Goal: Task Accomplishment & Management: Complete application form

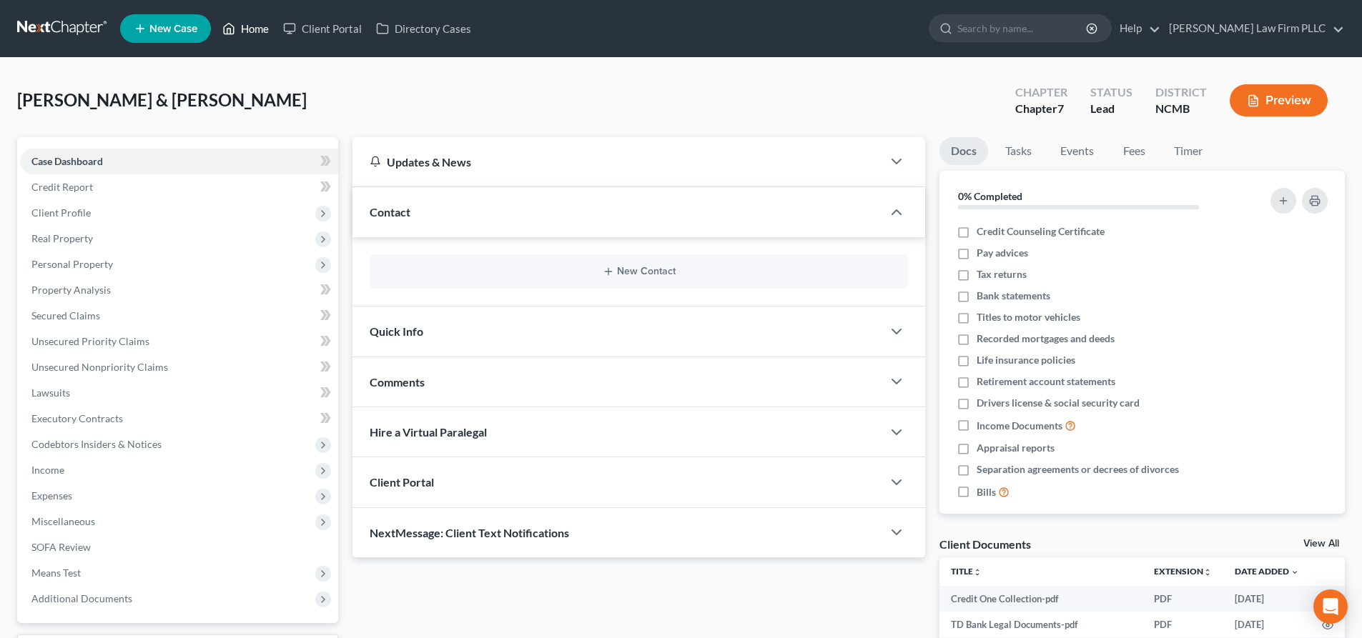
click at [240, 31] on link "Home" at bounding box center [245, 29] width 61 height 26
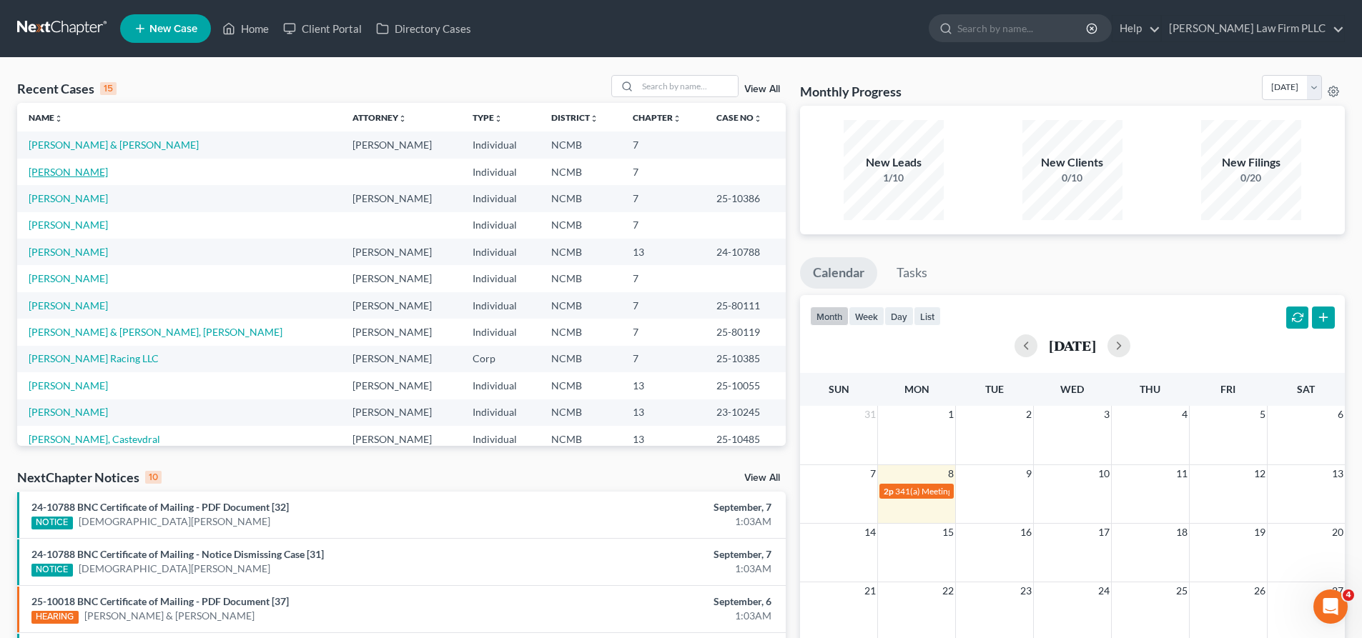
click at [72, 170] on link "[PERSON_NAME]" at bounding box center [68, 172] width 79 height 12
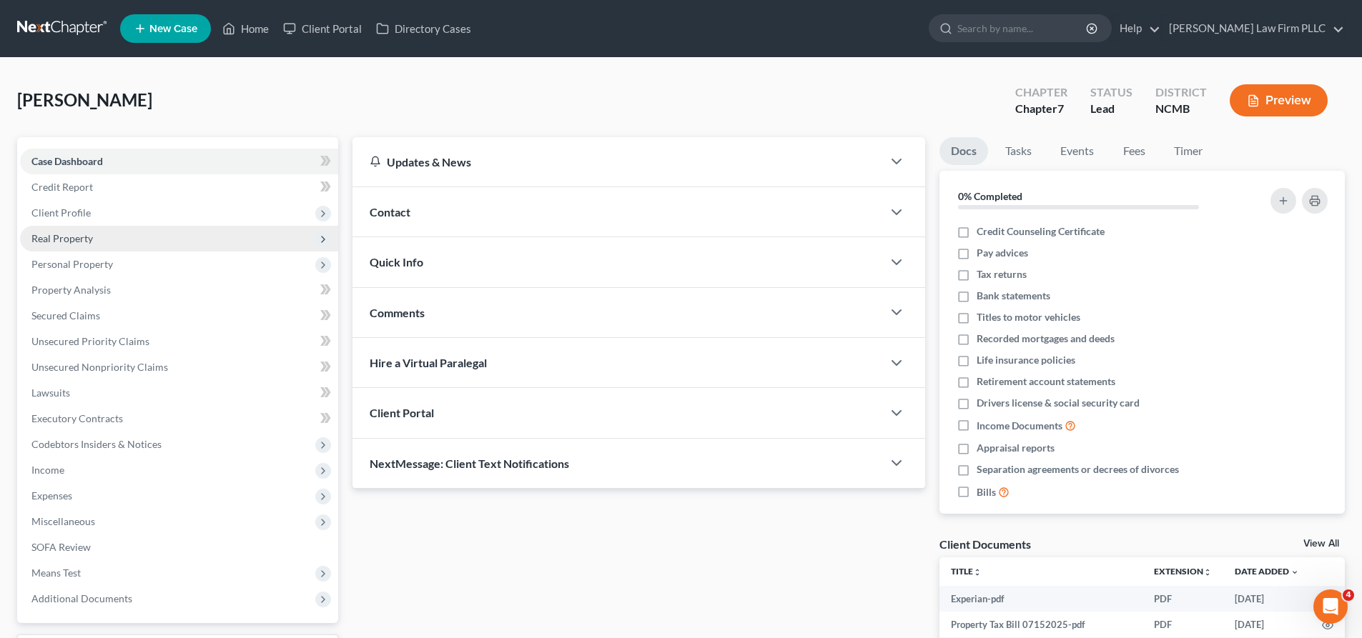
click at [82, 240] on span "Real Property" at bounding box center [61, 238] width 61 height 12
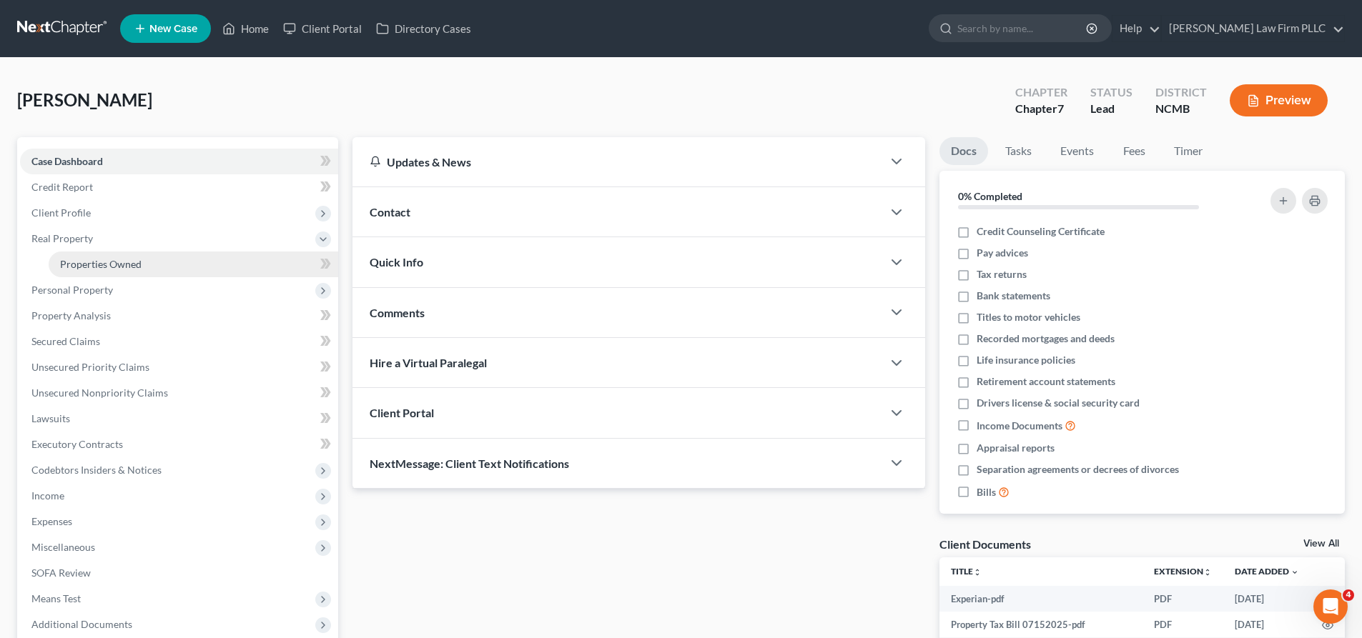
click at [81, 265] on span "Properties Owned" at bounding box center [101, 264] width 82 height 12
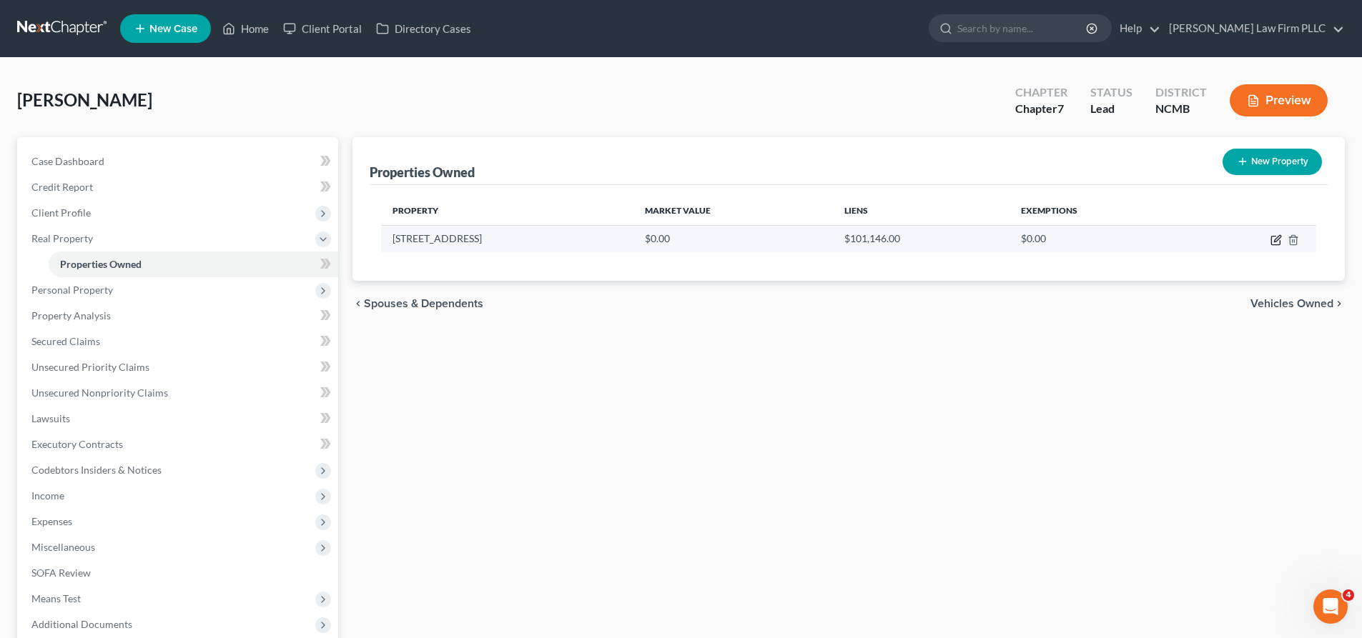
click at [1275, 242] on icon "button" at bounding box center [1275, 239] width 11 height 11
select select "28"
select select "0"
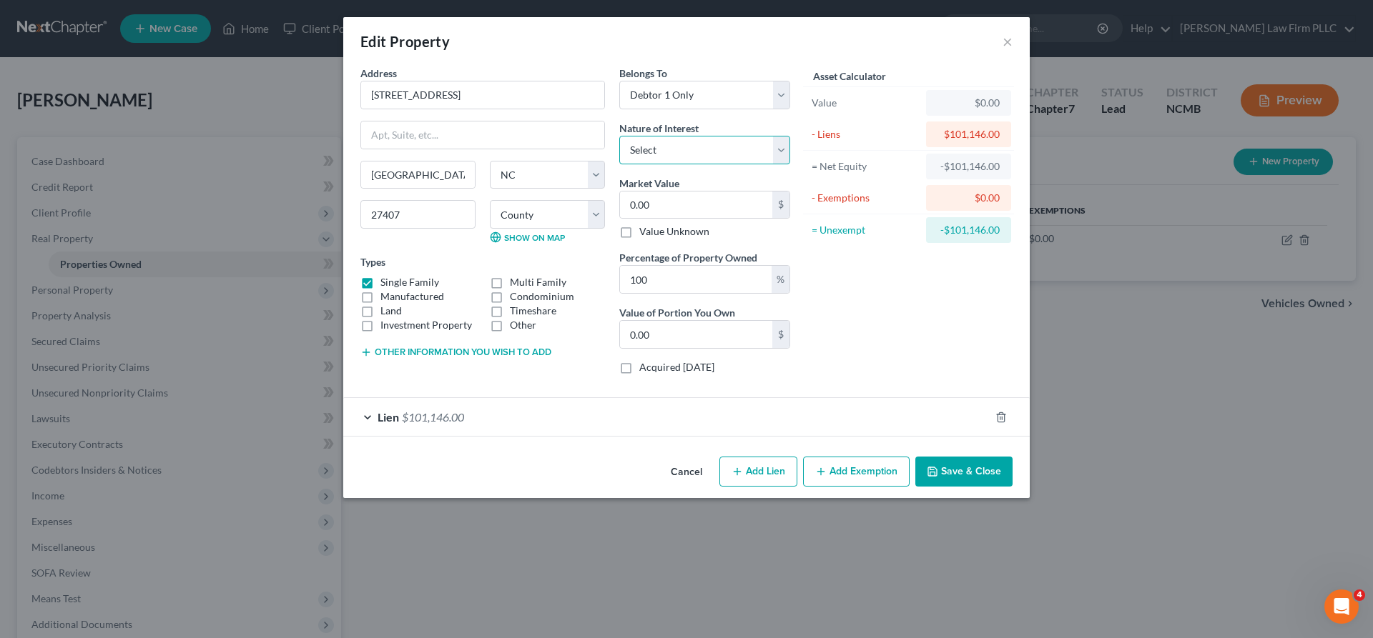
click at [783, 144] on select "Select Fee Simple Joint Tenant Life Estate Equitable Interest Future Interest T…" at bounding box center [704, 150] width 171 height 29
select select "2"
click at [619, 136] on select "Select Fee Simple Joint Tenant Life Estate Equitable Interest Future Interest T…" at bounding box center [704, 150] width 171 height 29
click at [903, 327] on div "Asset Calculator Value $0.00 - Liens $101,146.00 = Net Equity -$101,146.00 - Ex…" at bounding box center [908, 226] width 222 height 320
click at [937, 479] on button "Save & Close" at bounding box center [963, 472] width 97 height 30
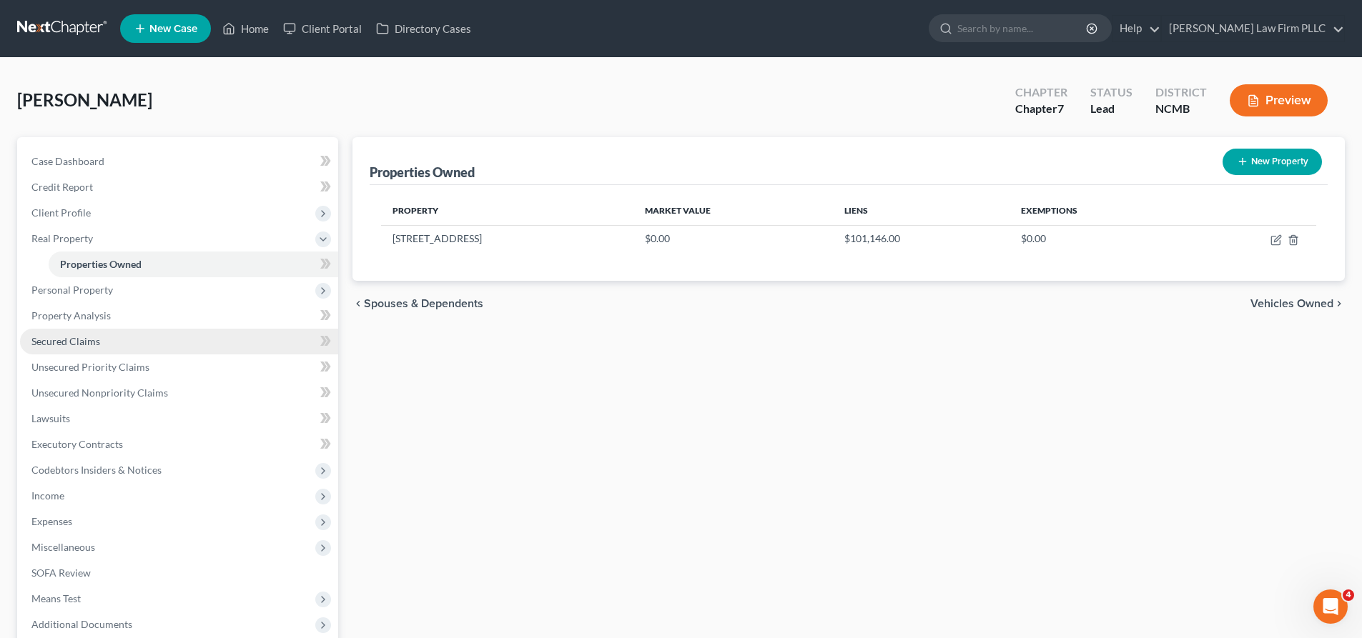
click at [86, 339] on span "Secured Claims" at bounding box center [65, 341] width 69 height 12
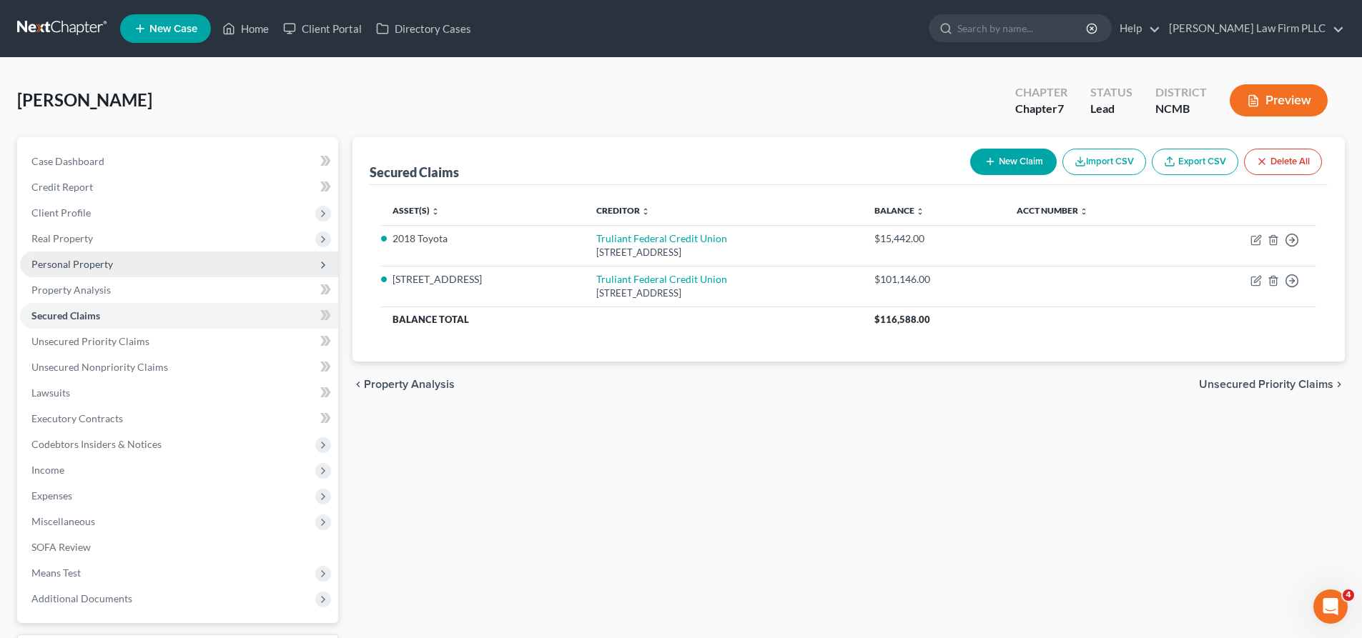
click at [92, 265] on span "Personal Property" at bounding box center [72, 264] width 82 height 12
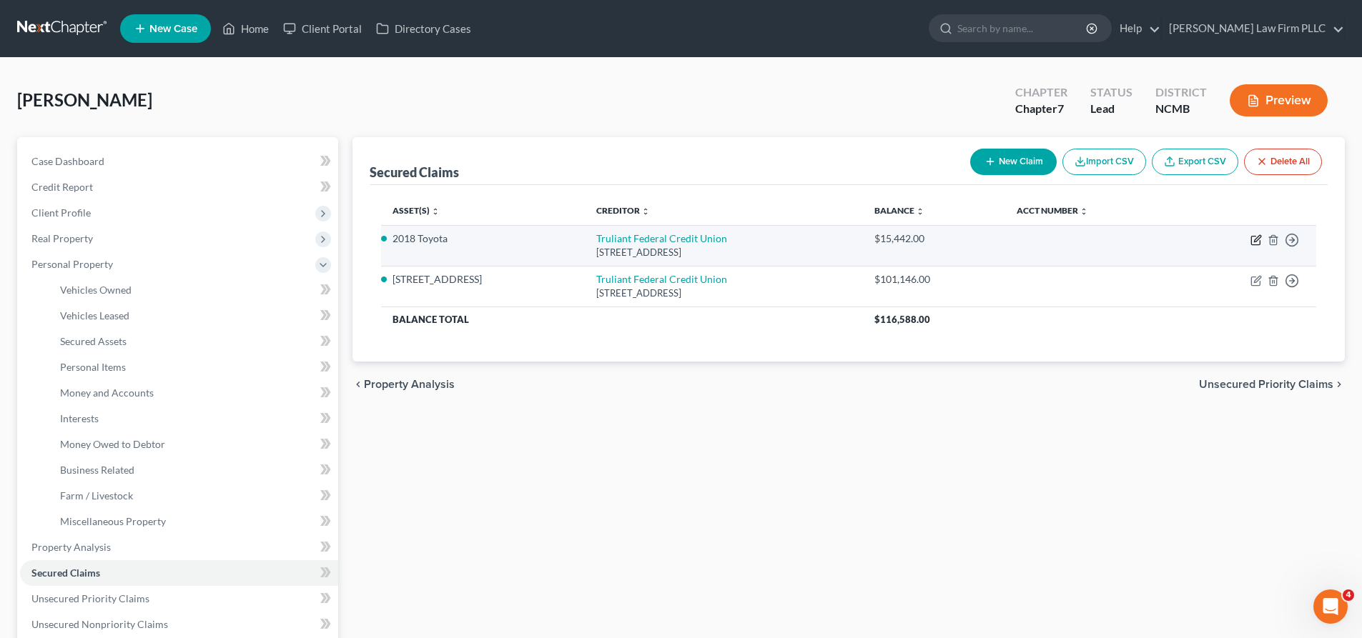
click at [1255, 239] on icon "button" at bounding box center [1257, 238] width 6 height 6
select select "28"
select select "2"
select select "0"
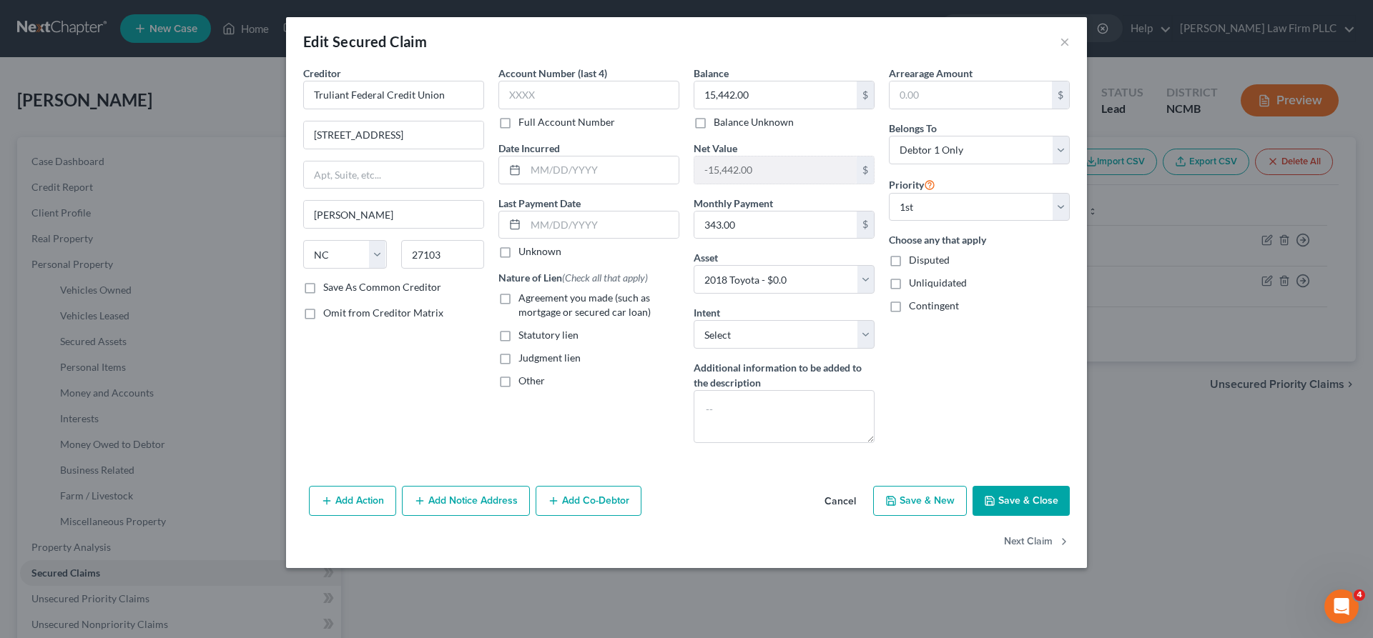
click at [851, 500] on button "Cancel" at bounding box center [840, 502] width 54 height 29
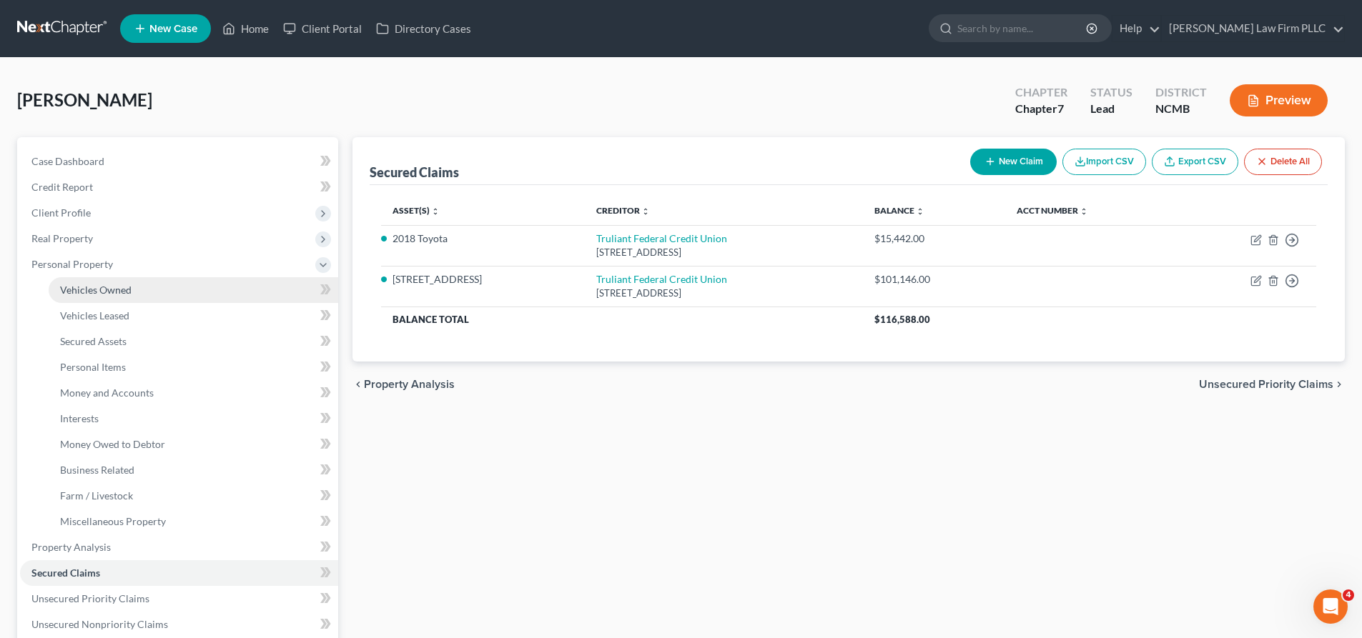
click at [98, 297] on link "Vehicles Owned" at bounding box center [194, 290] width 290 height 26
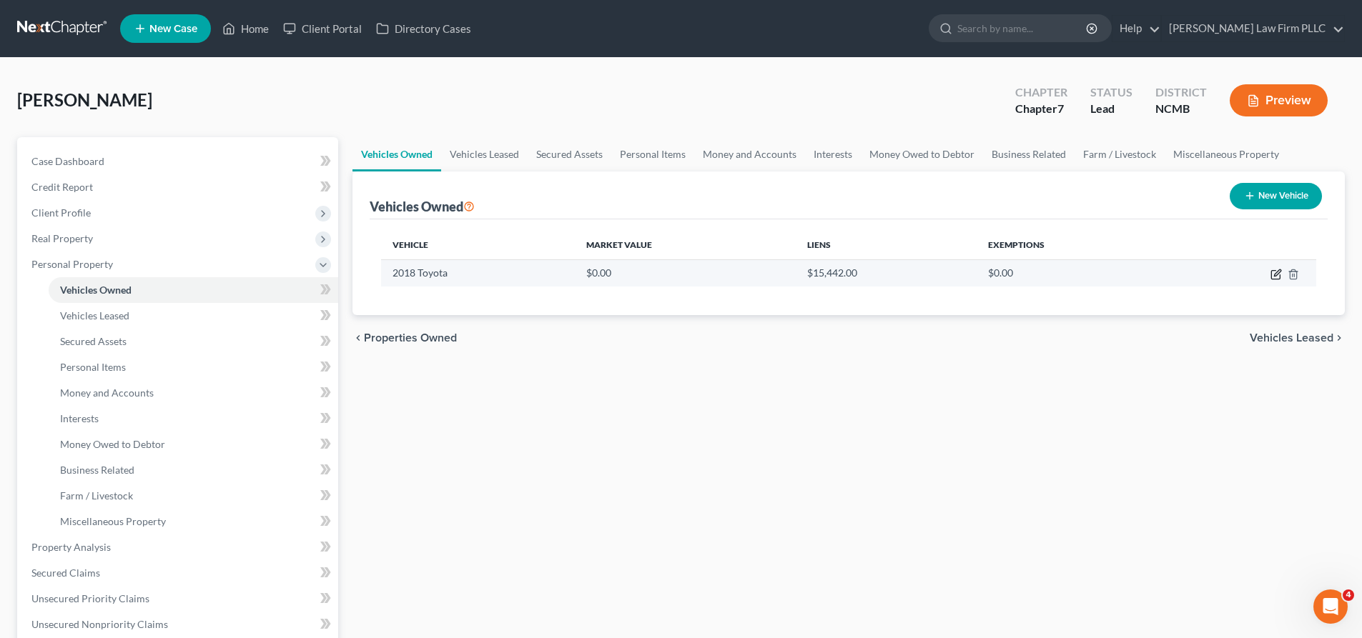
click at [1276, 277] on icon "button" at bounding box center [1275, 274] width 11 height 11
select select "0"
select select "8"
select select "0"
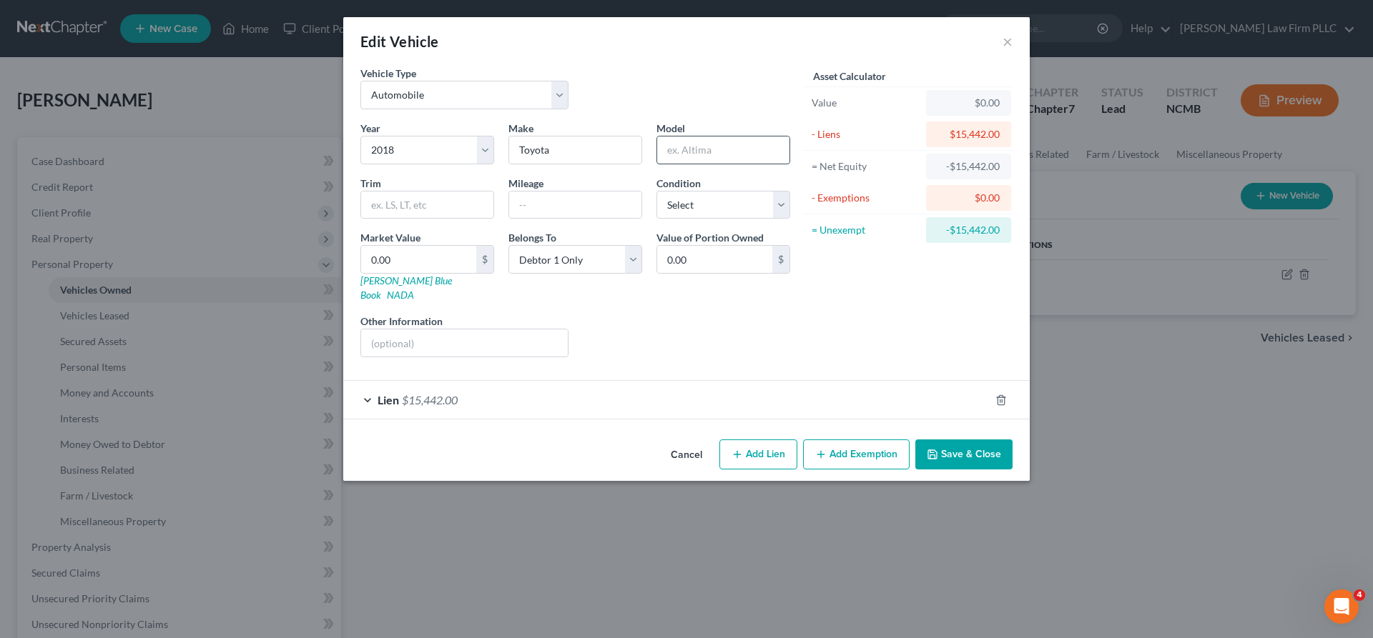
click at [673, 160] on input "text" at bounding box center [723, 150] width 132 height 27
type input "Camry XLE"
click at [558, 207] on input "text" at bounding box center [575, 205] width 132 height 27
type input "133551"
click at [639, 264] on select "Select Debtor 1 Only Debtor 2 Only Debtor 1 And Debtor 2 Only At Least One Of T…" at bounding box center [575, 259] width 134 height 29
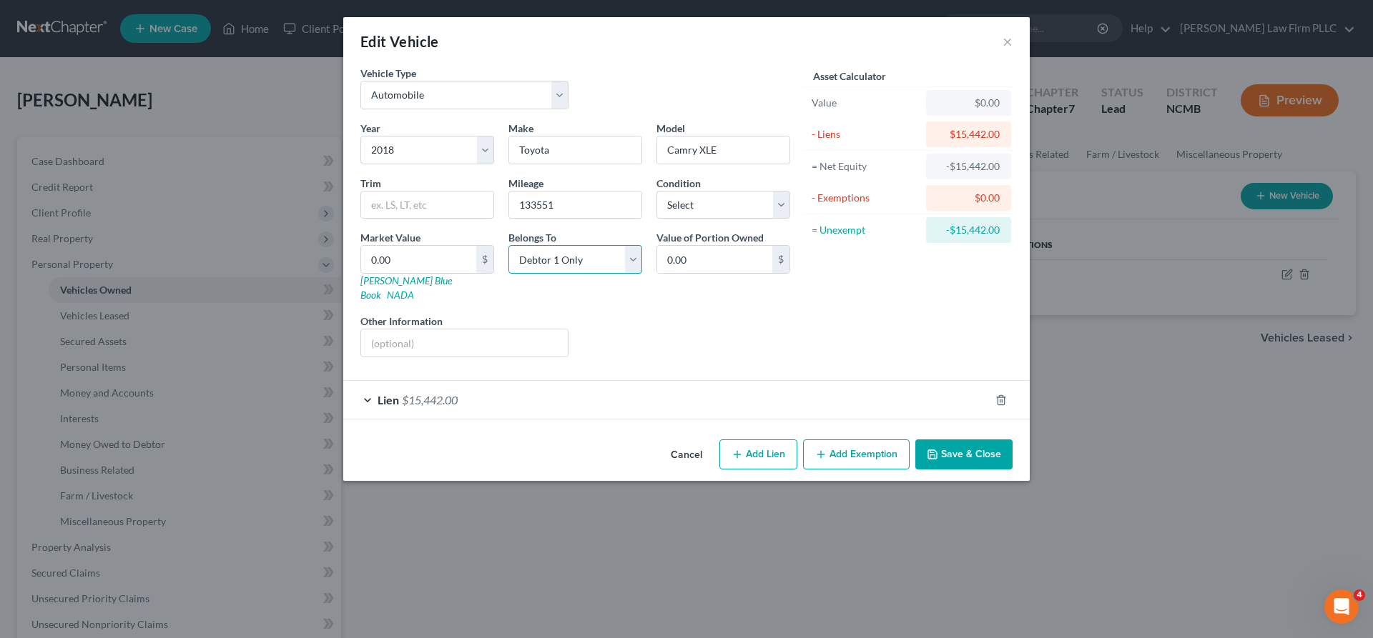
select select "3"
click at [508, 245] on select "Select Debtor 1 Only Debtor 2 Only Debtor 1 And Debtor 2 Only At Least One Of T…" at bounding box center [575, 259] width 134 height 29
click at [695, 317] on div "Liens Select" at bounding box center [687, 336] width 222 height 44
click at [940, 445] on button "Save & Close" at bounding box center [963, 455] width 97 height 30
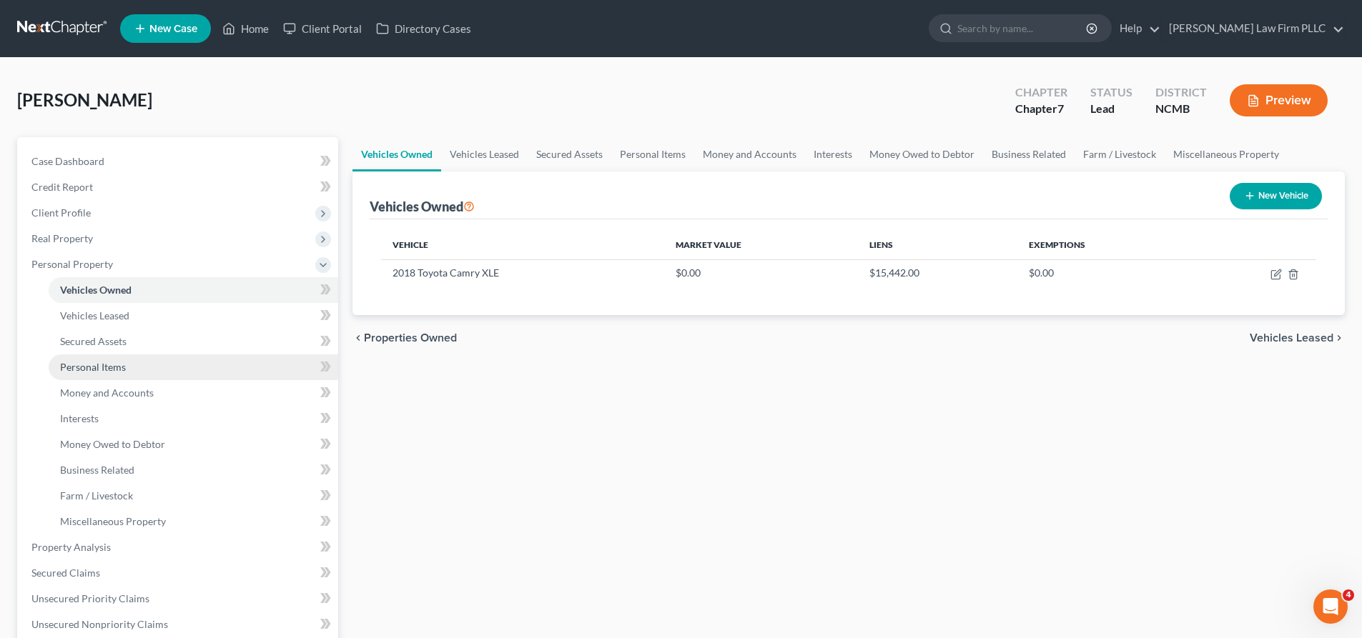
click at [103, 367] on span "Personal Items" at bounding box center [93, 367] width 66 height 12
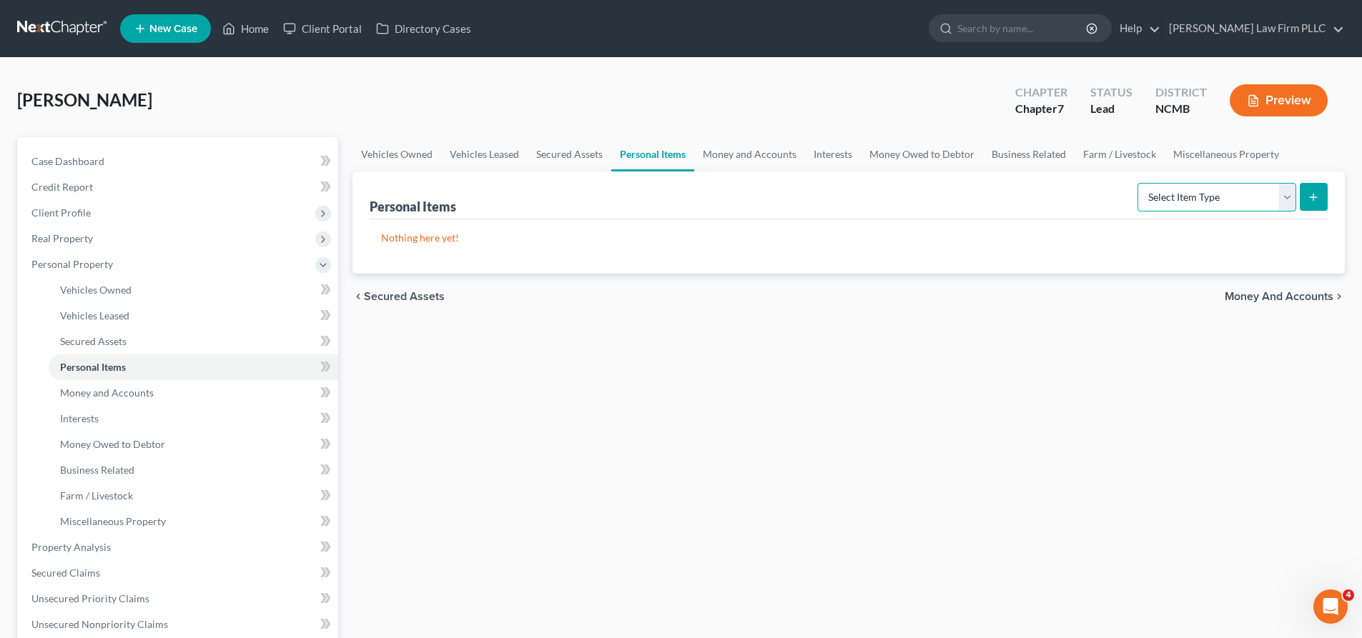
click at [1288, 202] on select "Select Item Type Clothing Collectibles Of Value Electronics Firearms Household …" at bounding box center [1216, 197] width 159 height 29
select select "household_goods"
click at [1139, 183] on select "Select Item Type Clothing Collectibles Of Value Electronics Firearms Household …" at bounding box center [1216, 197] width 159 height 29
click at [1315, 199] on icon "submit" at bounding box center [1313, 197] width 11 height 11
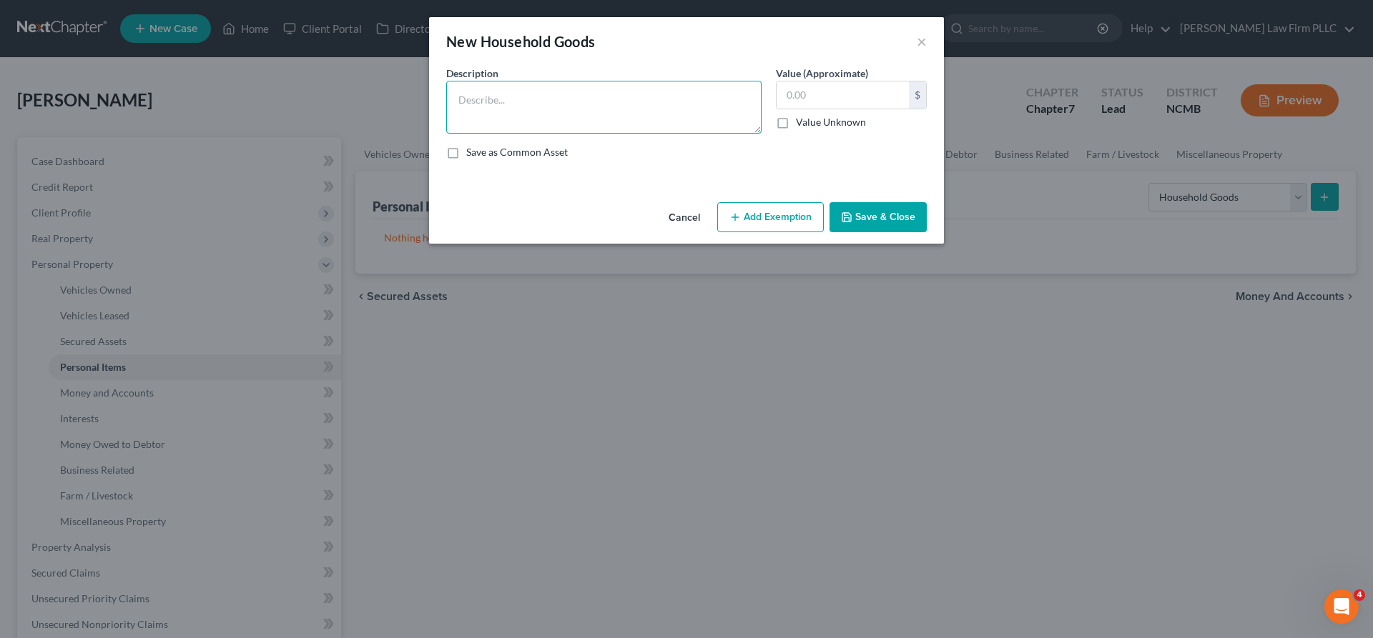
click at [526, 112] on textarea at bounding box center [603, 107] width 315 height 53
click at [486, 108] on textarea at bounding box center [603, 107] width 315 height 53
paste textarea "Kitchen furnishings"
type textarea "Kitchen furnishings"
click at [876, 222] on button "Save & Close" at bounding box center [877, 217] width 97 height 30
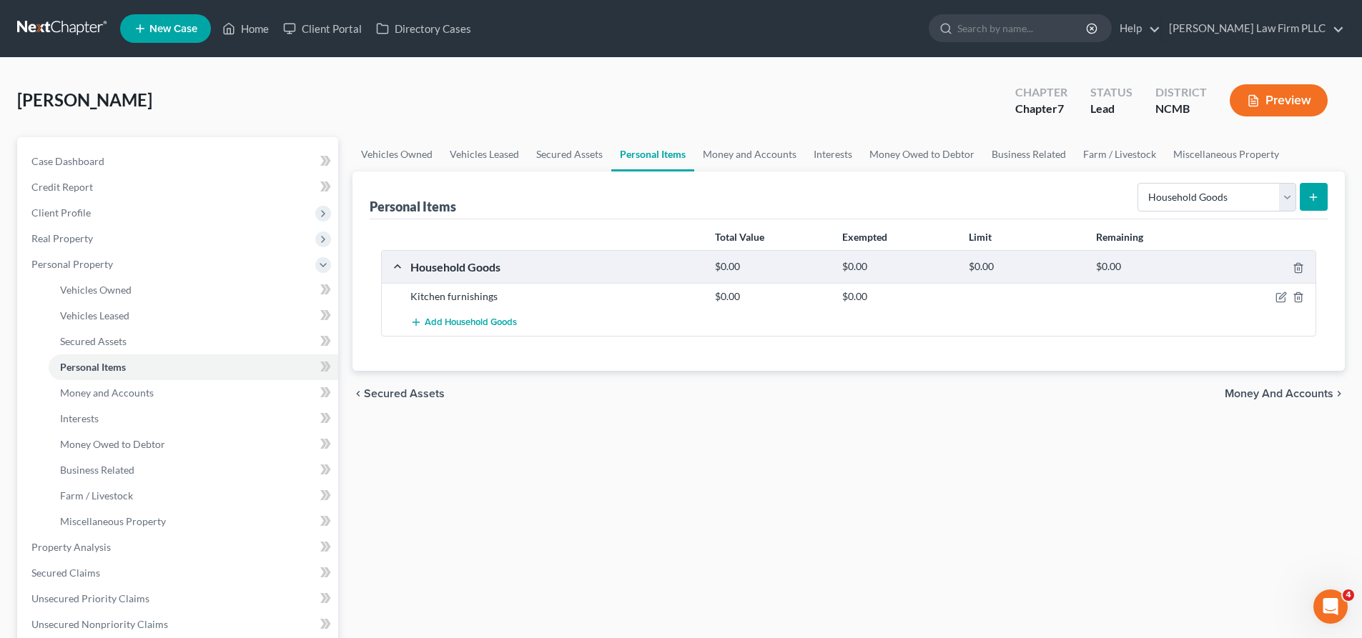
click at [1315, 203] on button "submit" at bounding box center [1314, 197] width 28 height 28
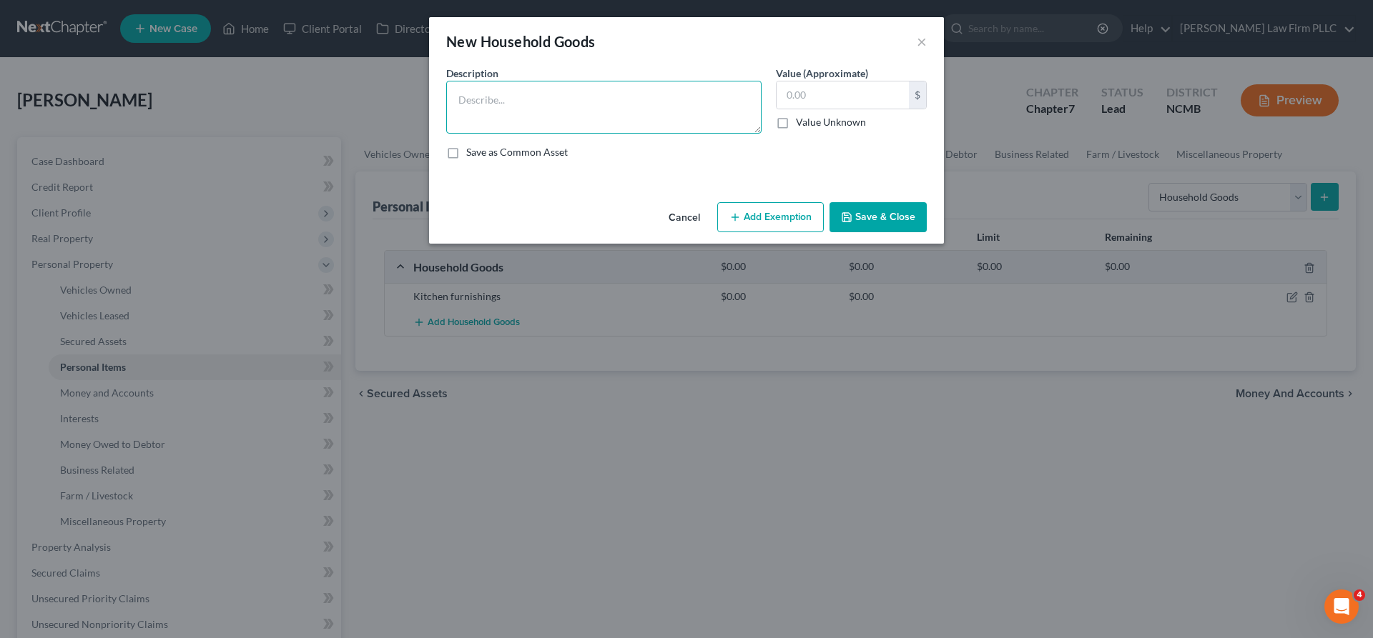
click at [530, 92] on textarea at bounding box center [603, 107] width 315 height 53
paste textarea "Stove"
type textarea "Stove"
click at [887, 212] on button "Save & Close" at bounding box center [877, 217] width 97 height 30
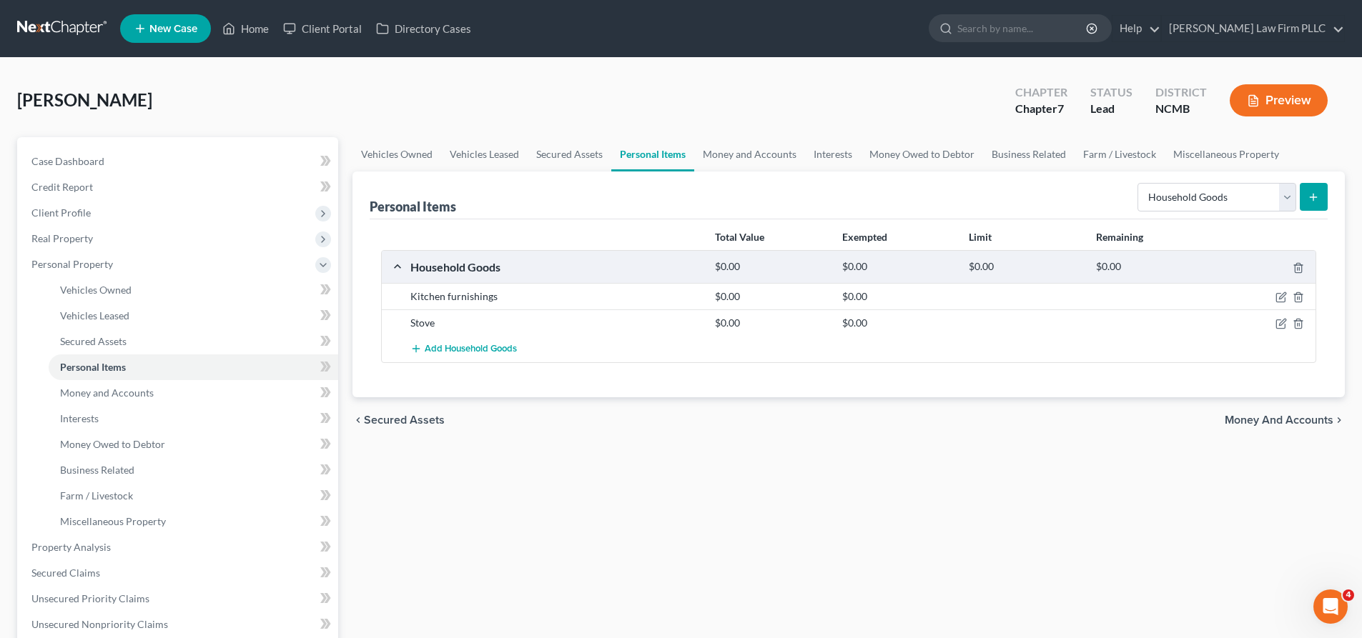
click at [1321, 202] on button "submit" at bounding box center [1314, 197] width 28 height 28
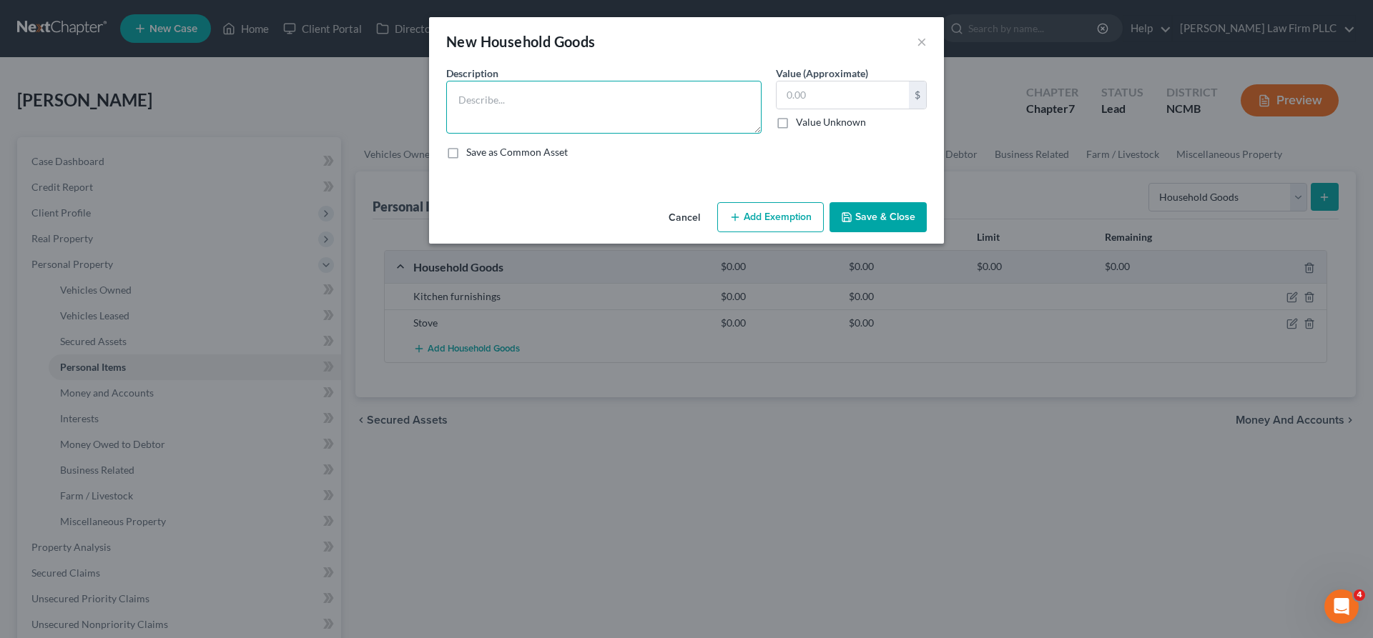
click at [583, 112] on textarea at bounding box center [603, 107] width 315 height 53
paste textarea "Refrigerator"
type textarea "Refrigerator"
click at [891, 224] on button "Save & Close" at bounding box center [877, 217] width 97 height 30
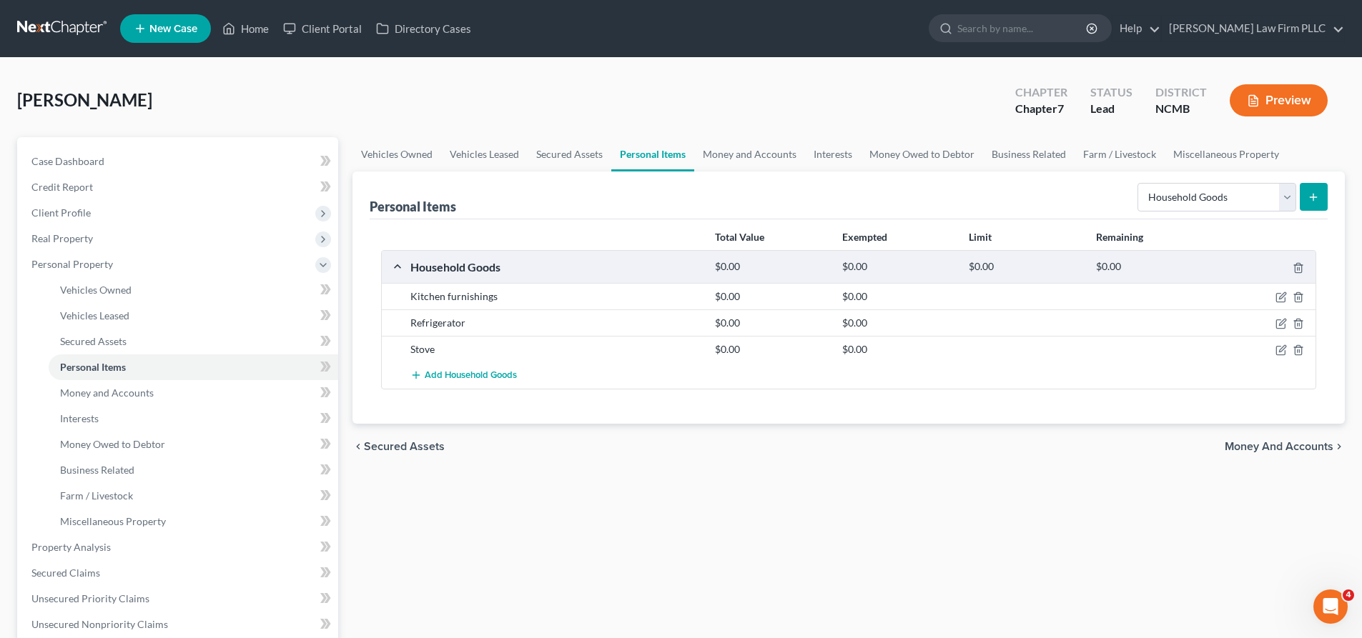
click at [1317, 204] on button "submit" at bounding box center [1314, 197] width 28 height 28
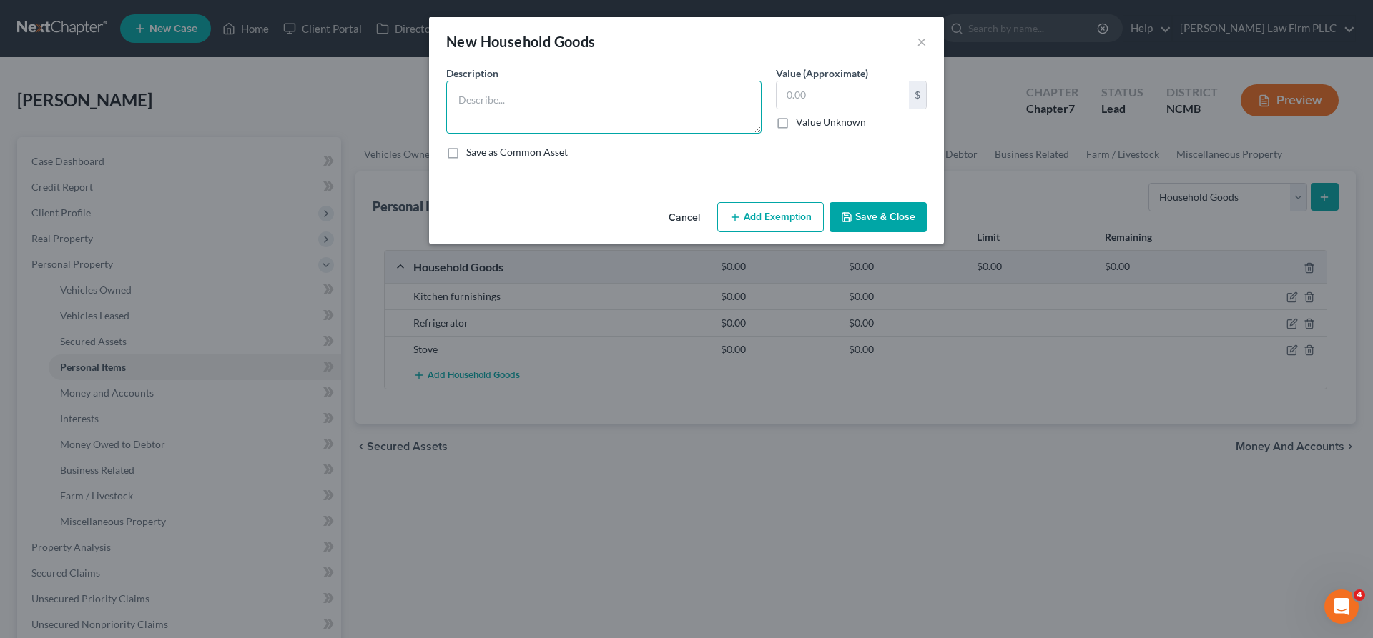
click at [602, 106] on textarea at bounding box center [603, 107] width 315 height 53
paste textarea "Freezer"
type textarea "Freezer"
click at [881, 214] on button "Save & Close" at bounding box center [877, 217] width 97 height 30
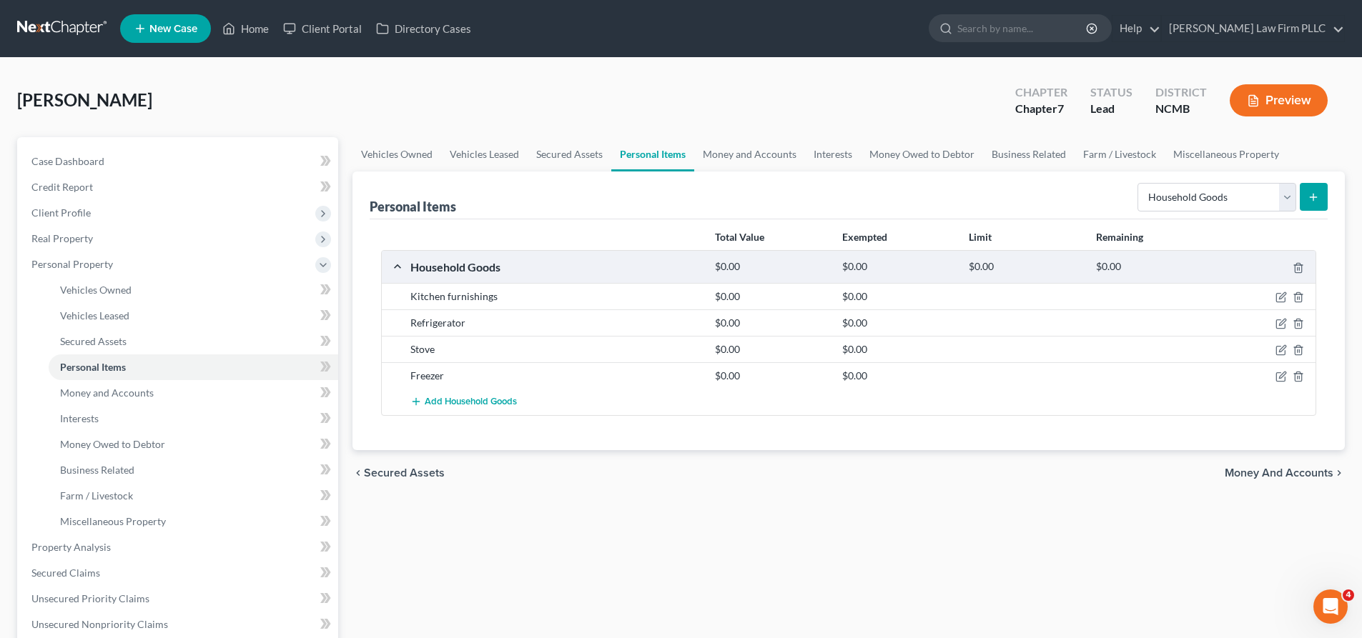
click at [1313, 206] on button "submit" at bounding box center [1314, 197] width 28 height 28
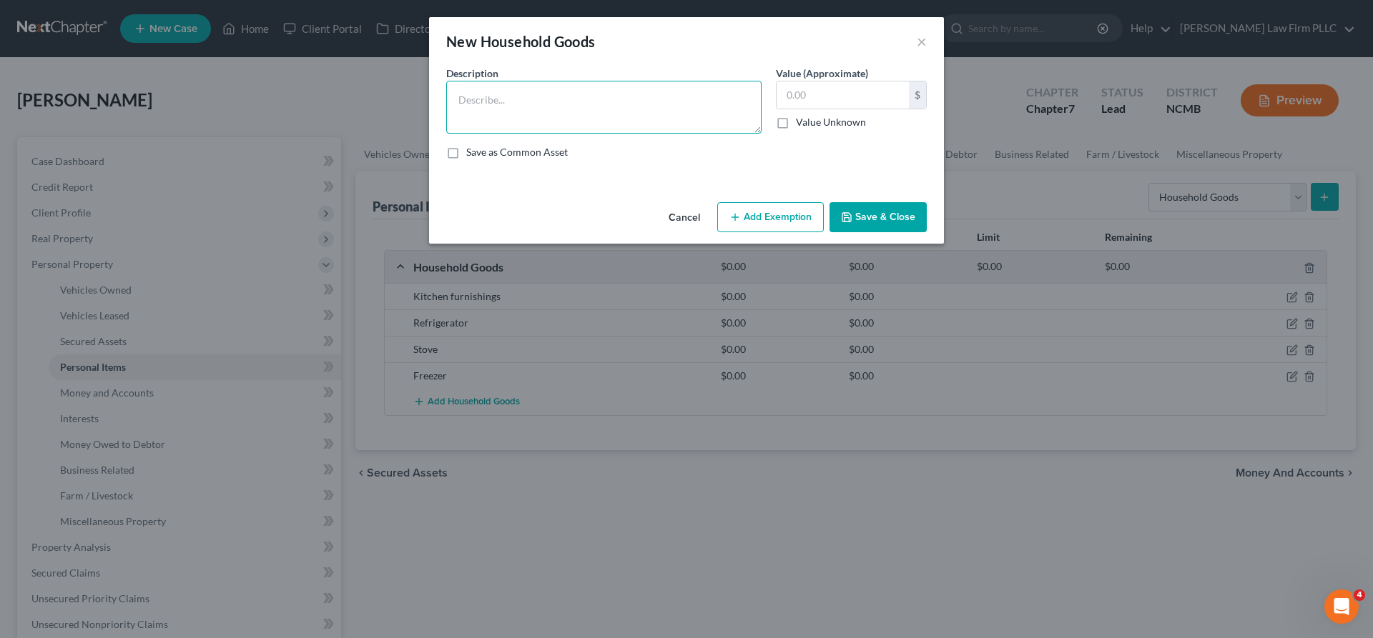
click at [543, 112] on textarea at bounding box center [603, 107] width 315 height 53
paste textarea "Washing Machine"
type textarea "Washing Machine"
click at [855, 220] on button "Save & Close" at bounding box center [877, 217] width 97 height 30
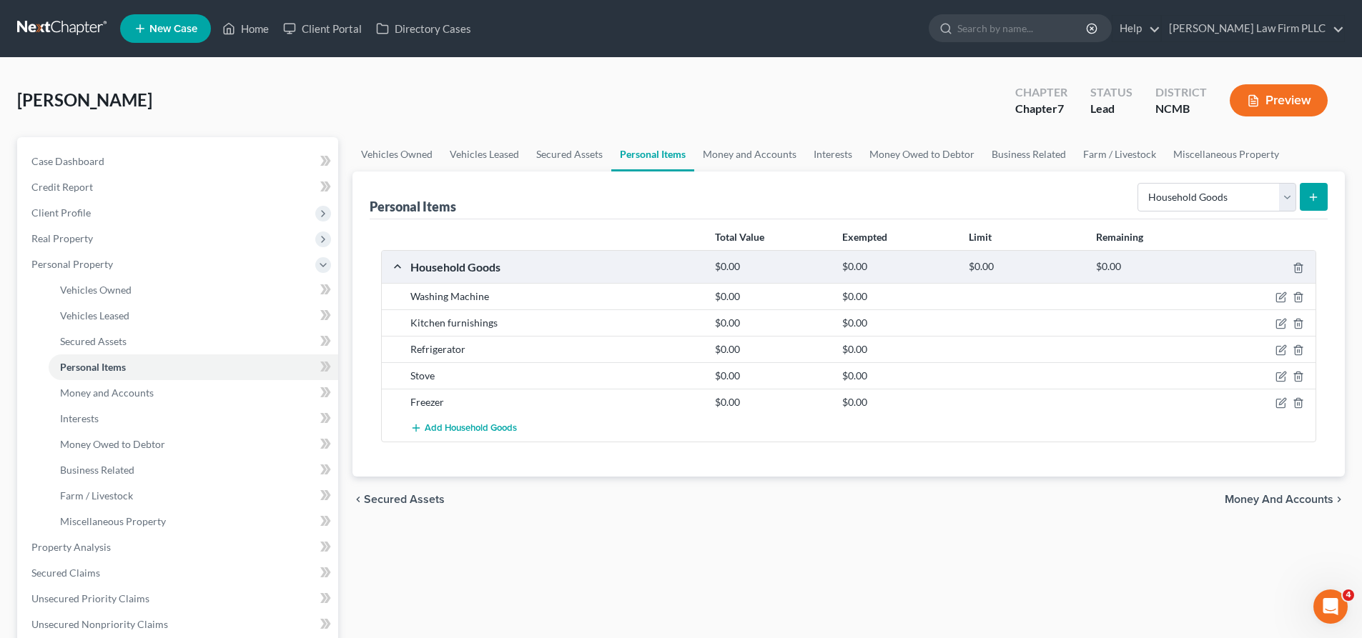
click at [1315, 202] on icon "submit" at bounding box center [1313, 197] width 11 height 11
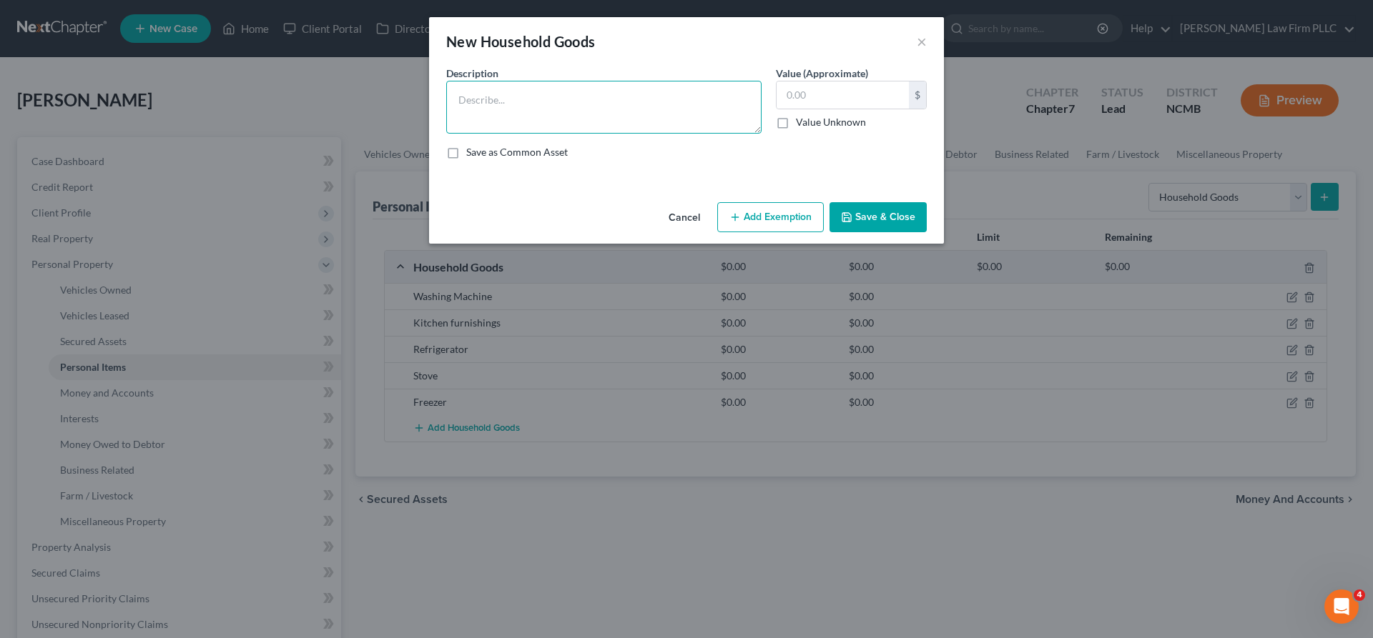
click at [707, 112] on textarea at bounding box center [603, 107] width 315 height 53
paste textarea "Dryer"
type textarea "Dryer"
click at [847, 212] on icon "button" at bounding box center [846, 217] width 11 height 11
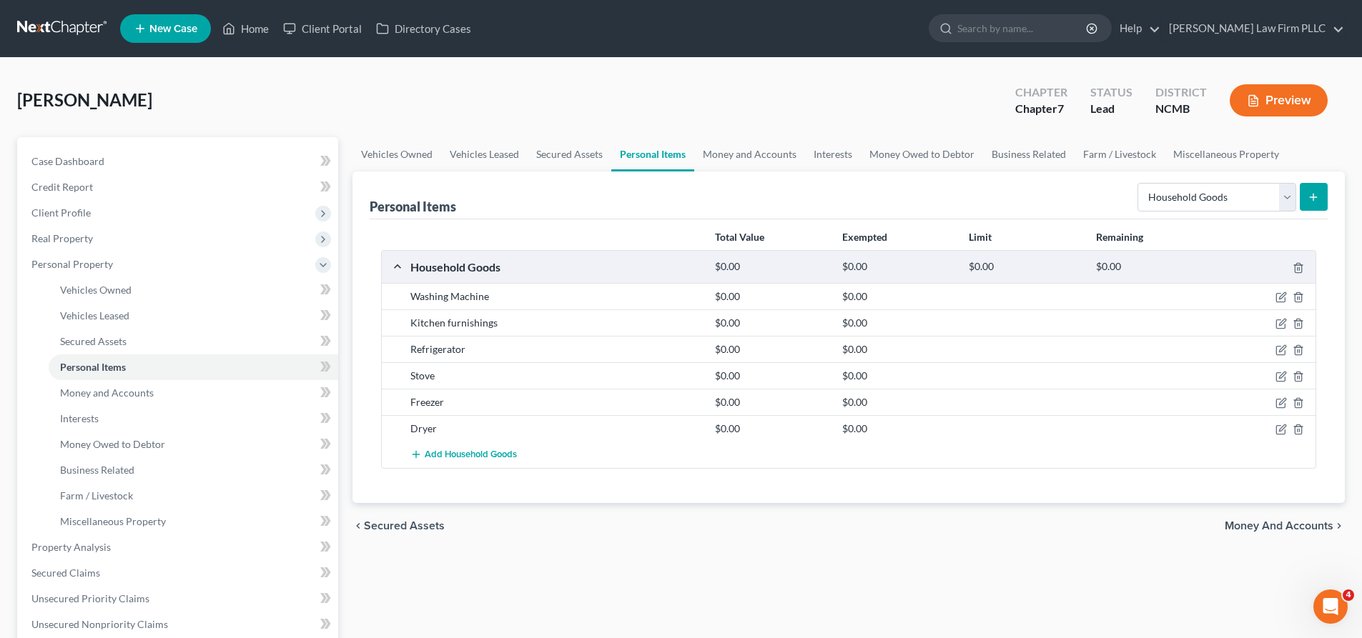
click at [1318, 201] on icon "submit" at bounding box center [1313, 197] width 11 height 11
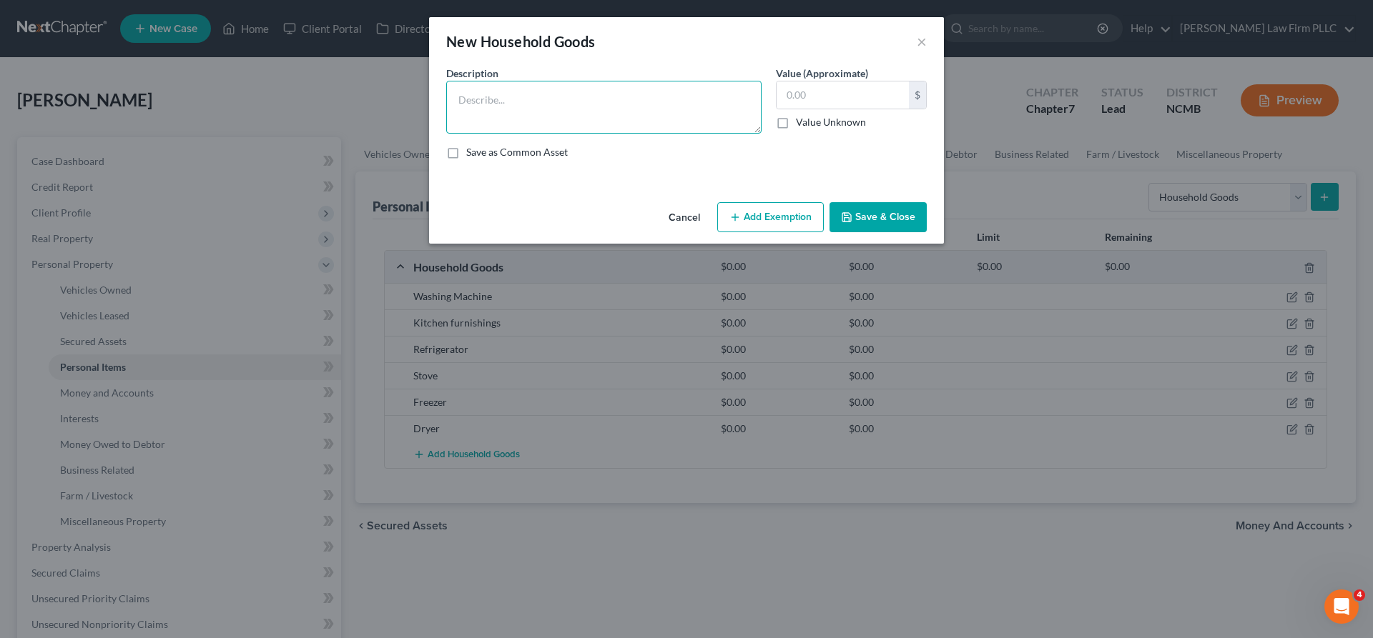
click at [651, 112] on textarea at bounding box center [603, 107] width 315 height 53
type textarea "c"
type textarea "[GEOGRAPHIC_DATA]"
click at [879, 212] on button "Save & Close" at bounding box center [877, 217] width 97 height 30
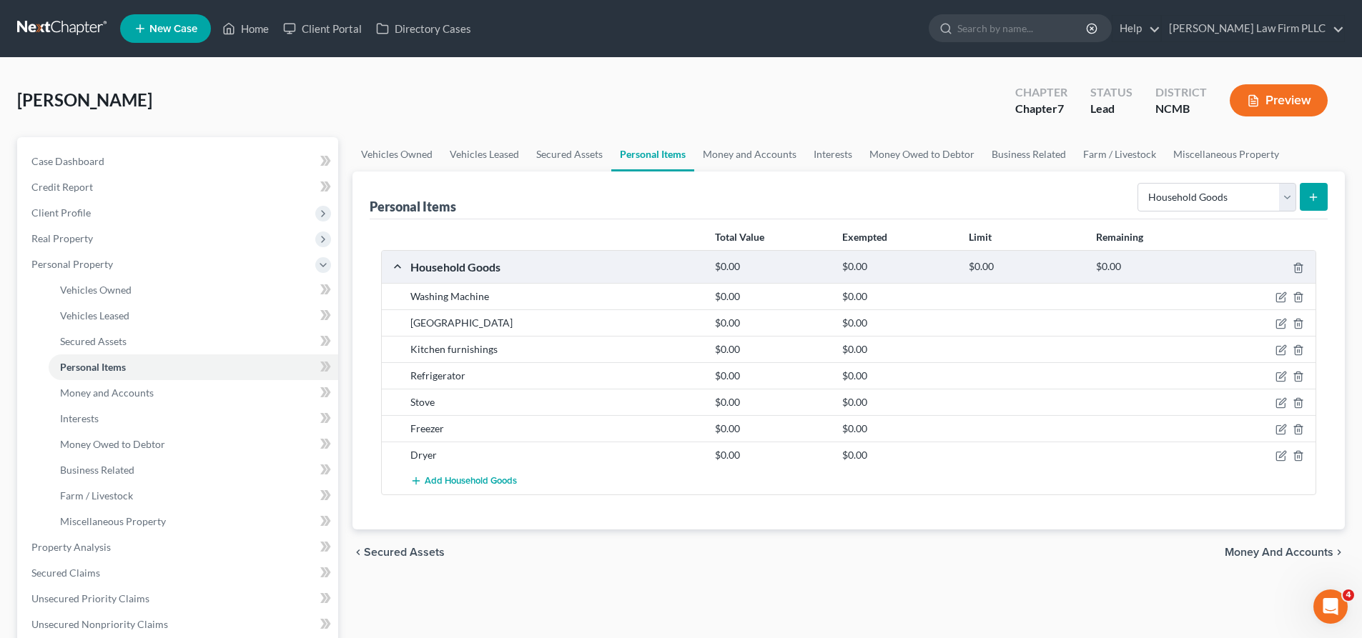
click at [1315, 194] on icon "submit" at bounding box center [1313, 197] width 11 height 11
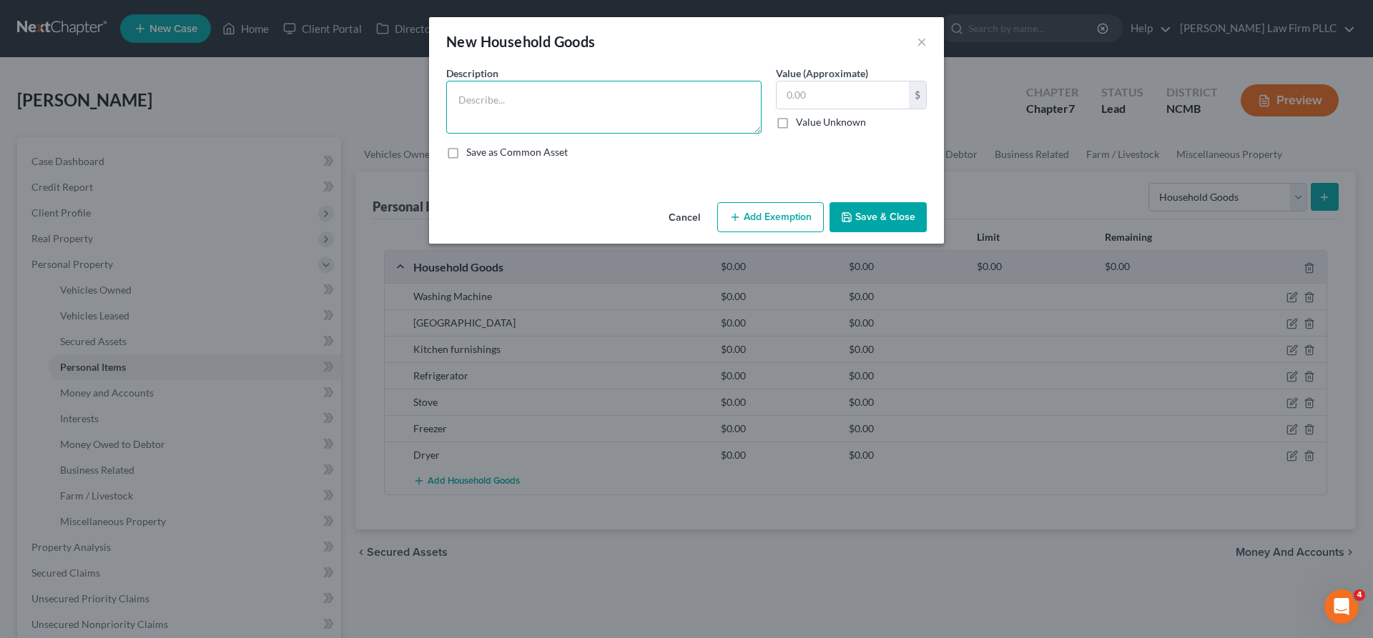
click at [518, 100] on textarea at bounding box center [603, 107] width 315 height 53
paste textarea "Silver"
type textarea "Silver"
click at [876, 217] on button "Save & Close" at bounding box center [877, 217] width 97 height 30
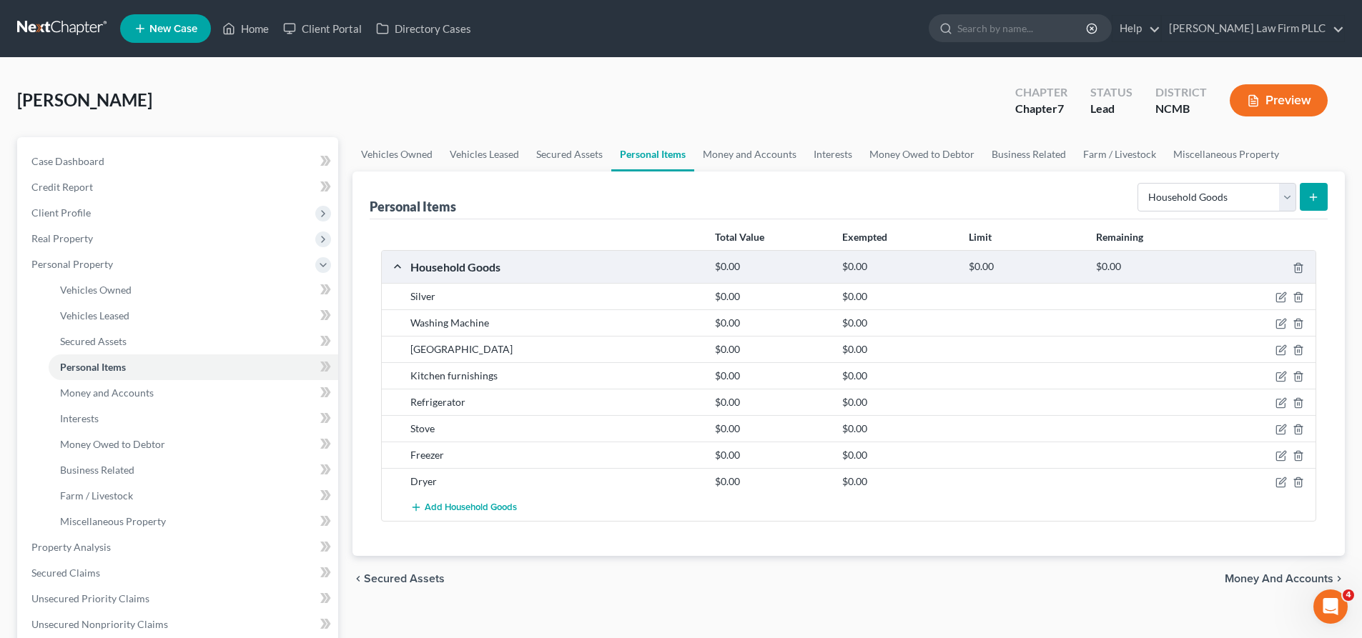
click at [1317, 203] on button "submit" at bounding box center [1314, 197] width 28 height 28
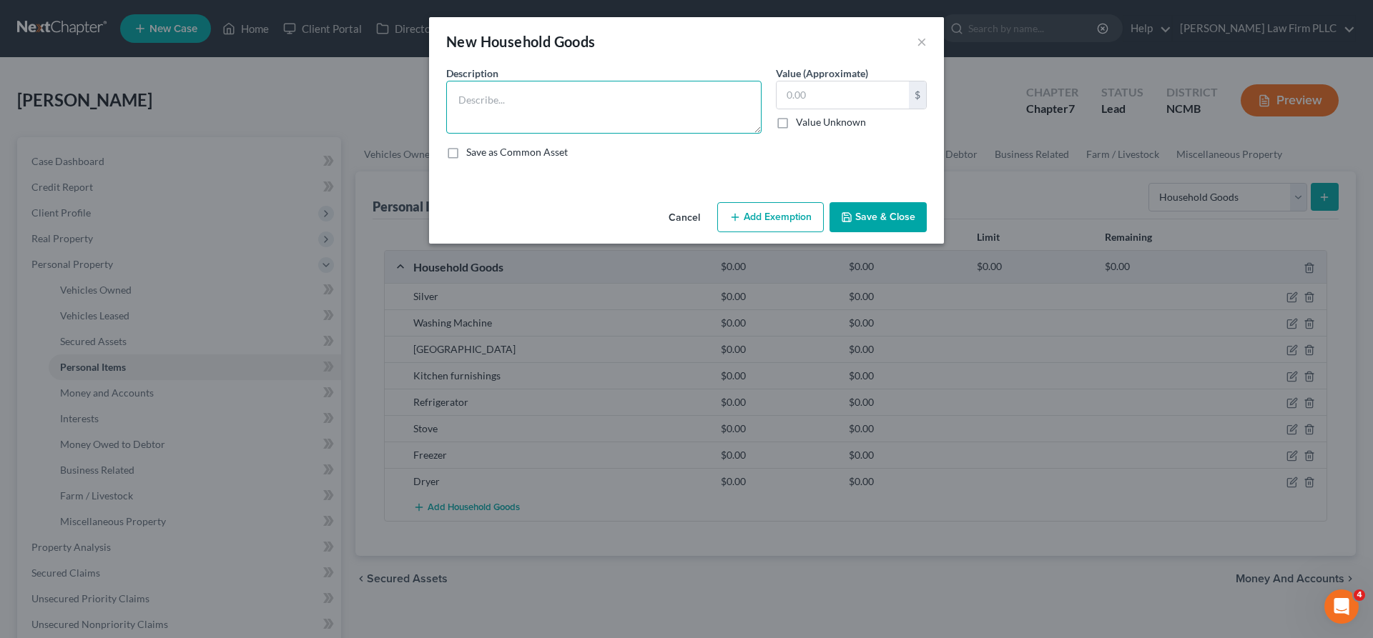
click at [559, 109] on textarea at bounding box center [603, 107] width 315 height 53
paste textarea "Living Room Furniture"
type textarea "Living Room Furniture"
click at [863, 219] on button "Save & Close" at bounding box center [877, 217] width 97 height 30
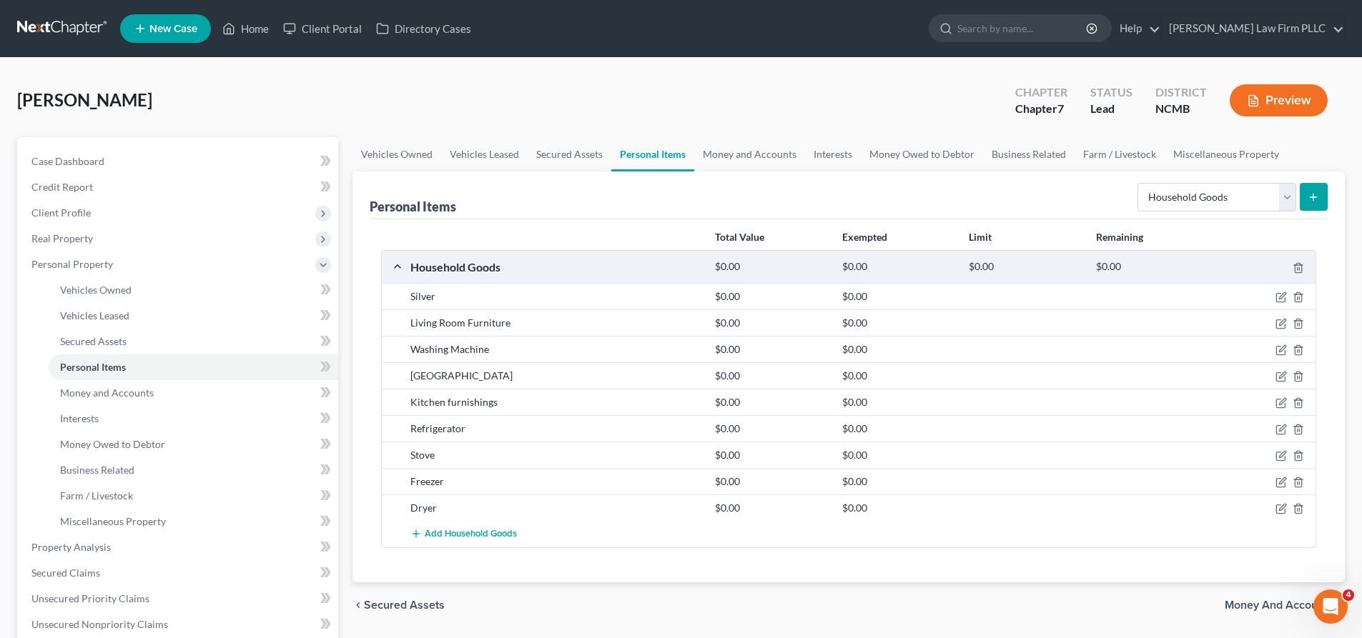
click at [1308, 204] on button "submit" at bounding box center [1314, 197] width 28 height 28
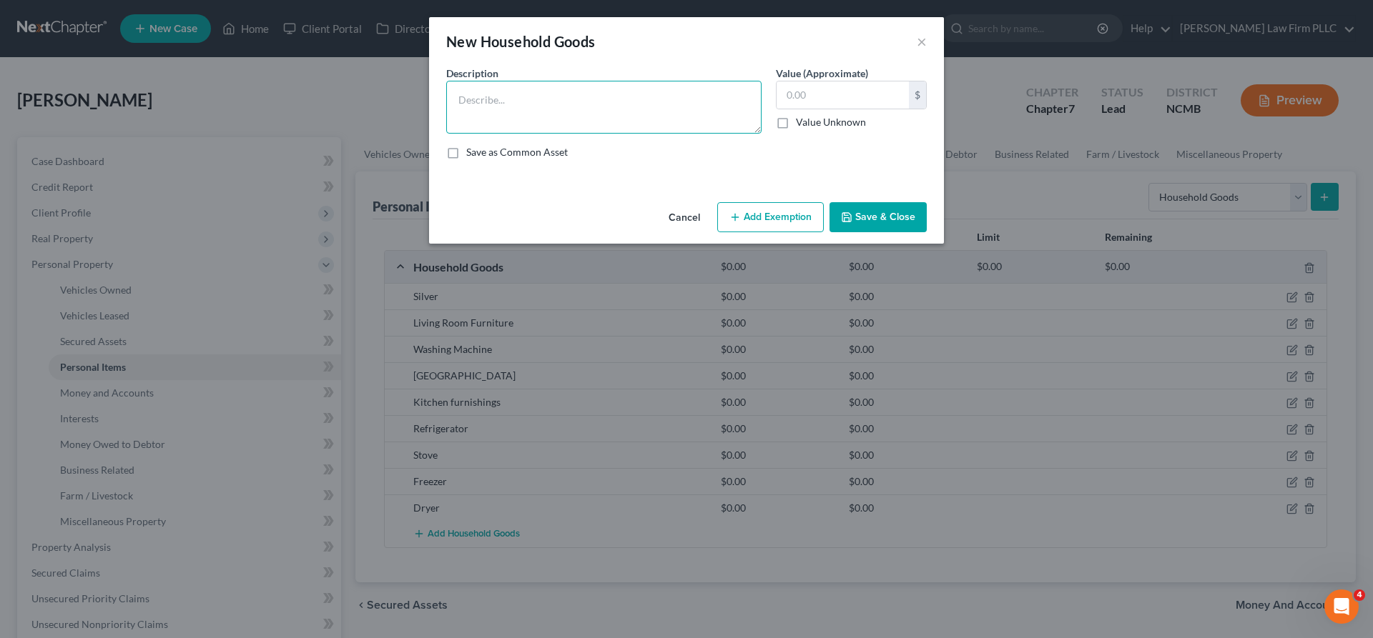
click at [515, 97] on textarea at bounding box center [603, 107] width 315 height 53
paste textarea "Den Furniture"
type textarea "Den Furniture"
click at [894, 228] on button "Save & Close" at bounding box center [877, 217] width 97 height 30
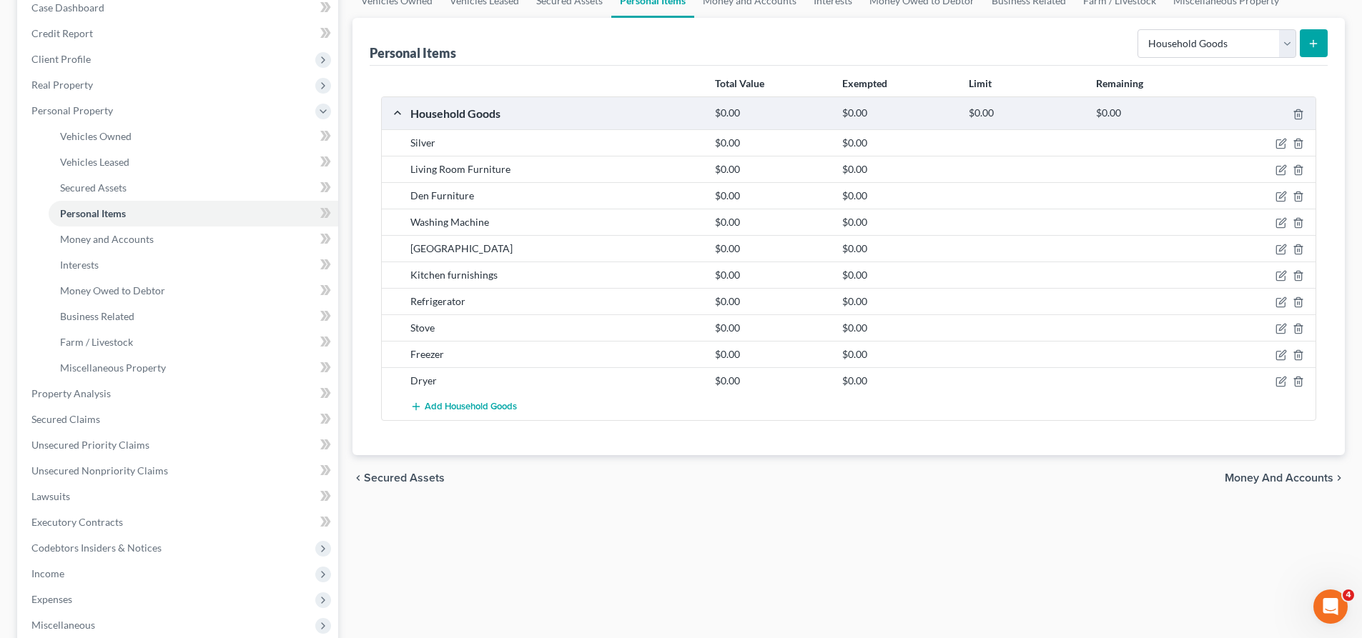
scroll to position [71, 0]
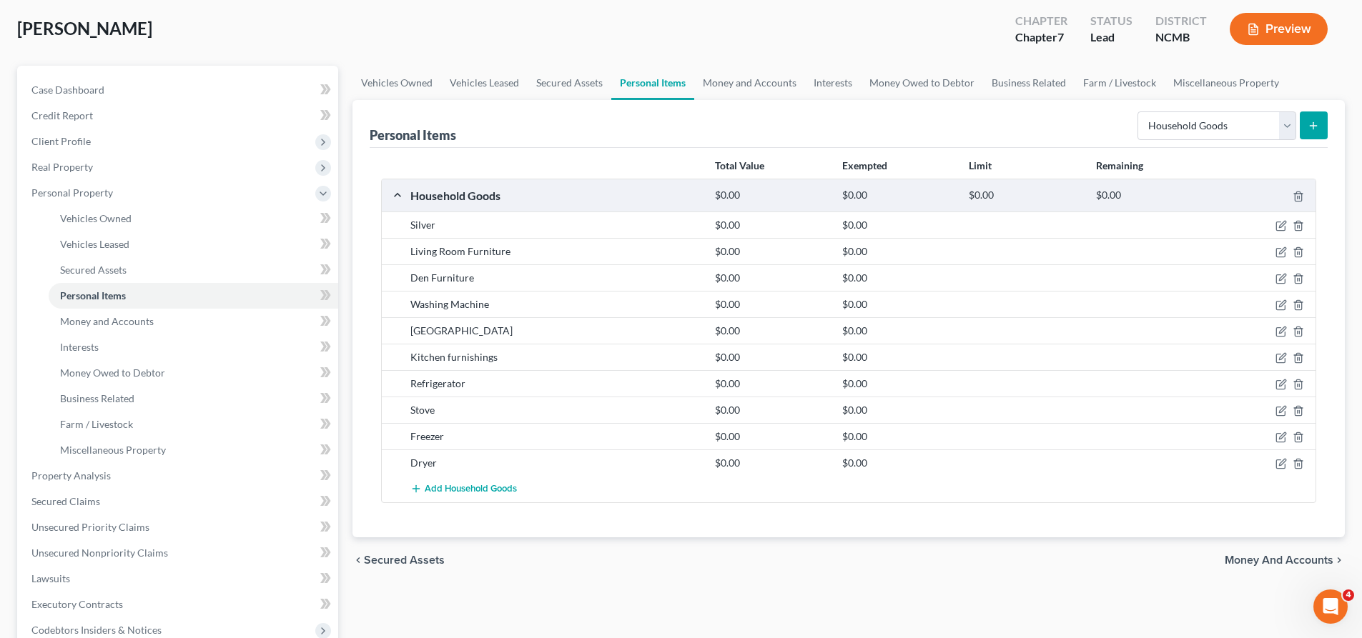
click at [1314, 132] on button "submit" at bounding box center [1314, 126] width 28 height 28
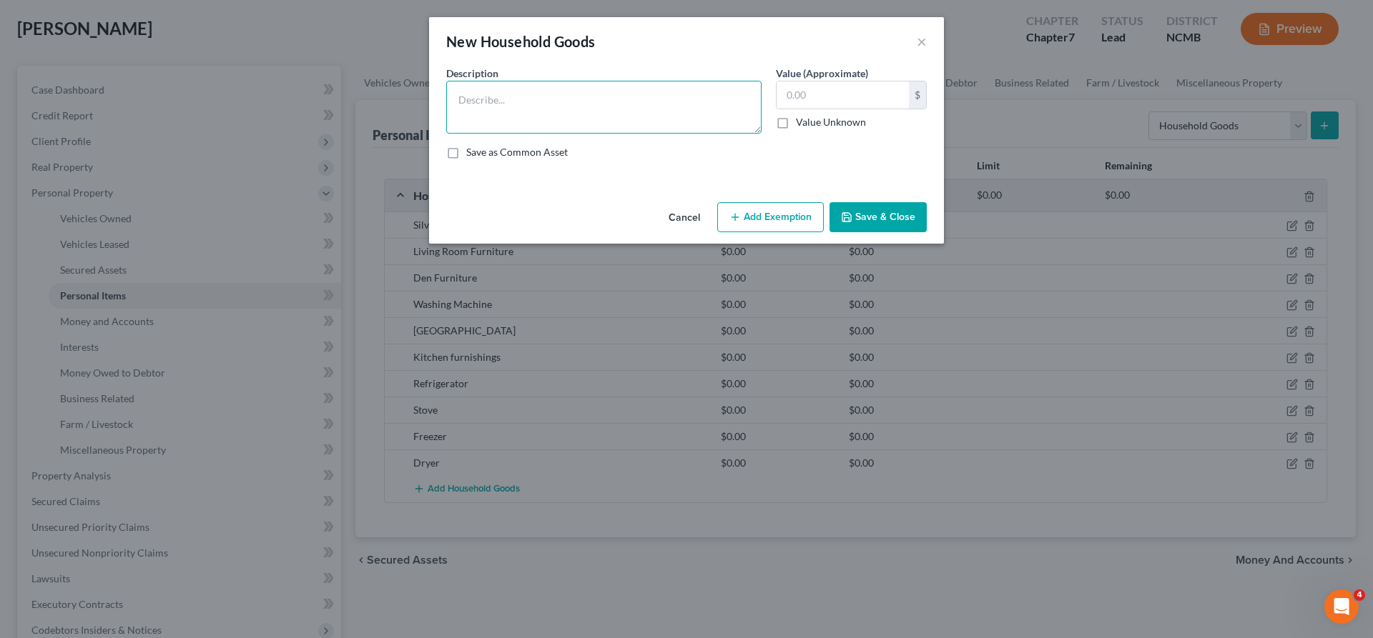
click at [510, 111] on textarea at bounding box center [603, 107] width 315 height 53
paste textarea "Bedroom Furniture"
type textarea "Bedroom Furniture"
click at [874, 221] on button "Save & Close" at bounding box center [877, 217] width 97 height 30
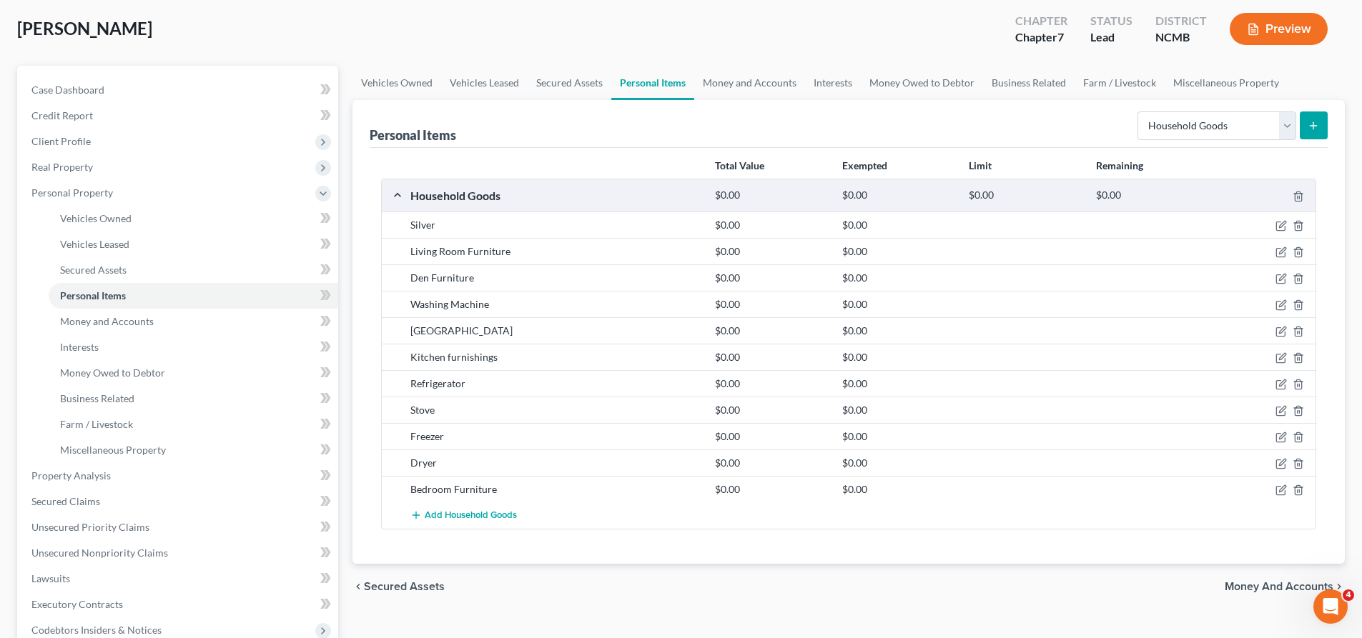
click at [1322, 127] on button "submit" at bounding box center [1314, 126] width 28 height 28
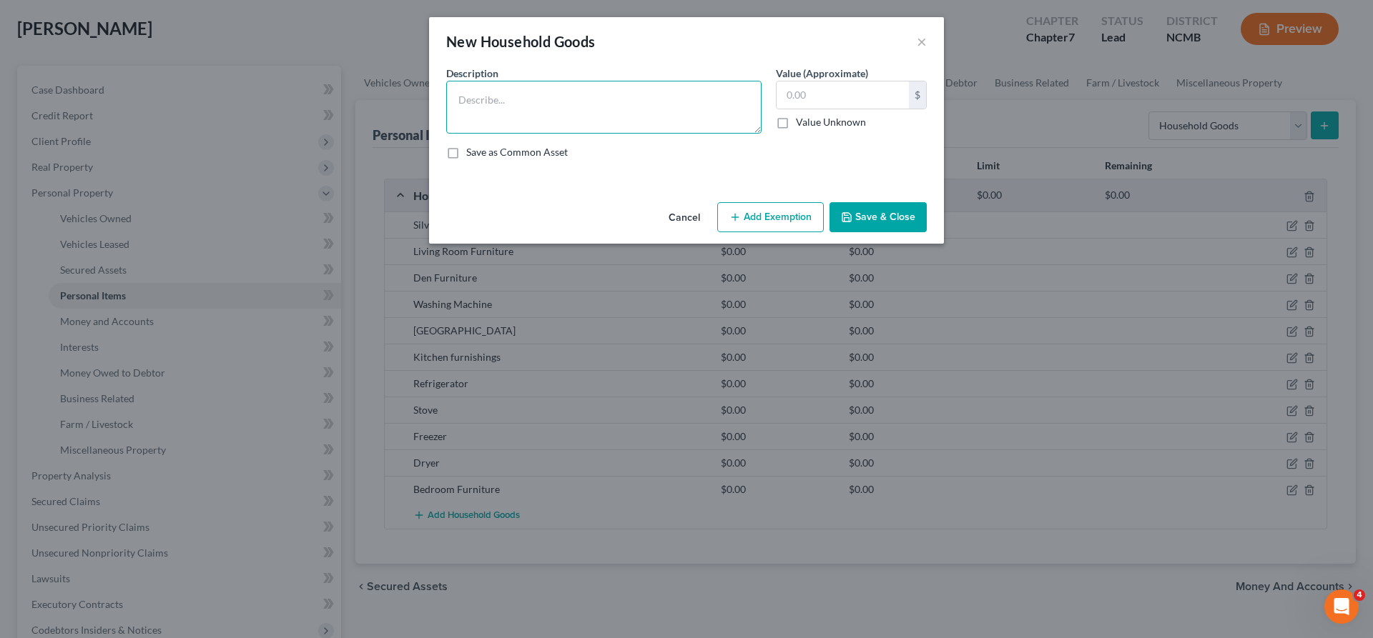
click at [573, 116] on textarea at bounding box center [603, 107] width 315 height 53
paste textarea "Dining Room Furniture"
type textarea "Dining Room Furniture"
click at [882, 220] on button "Save & Close" at bounding box center [877, 217] width 97 height 30
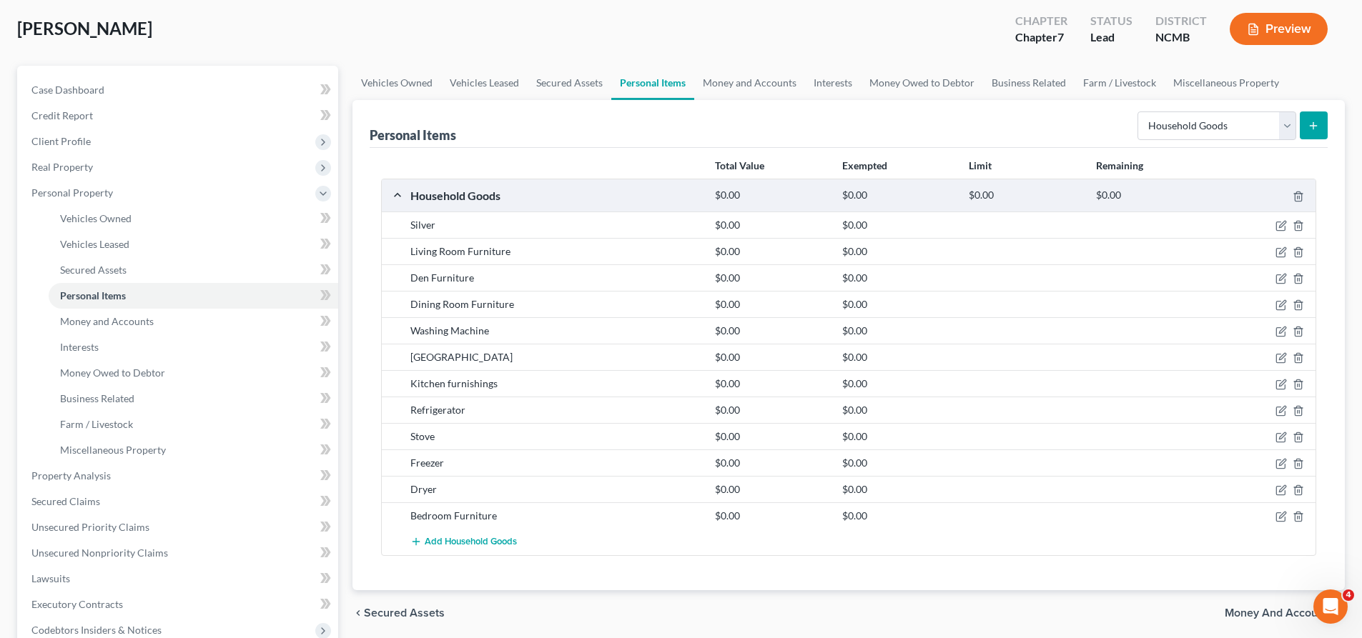
click at [1315, 133] on button "submit" at bounding box center [1314, 126] width 28 height 28
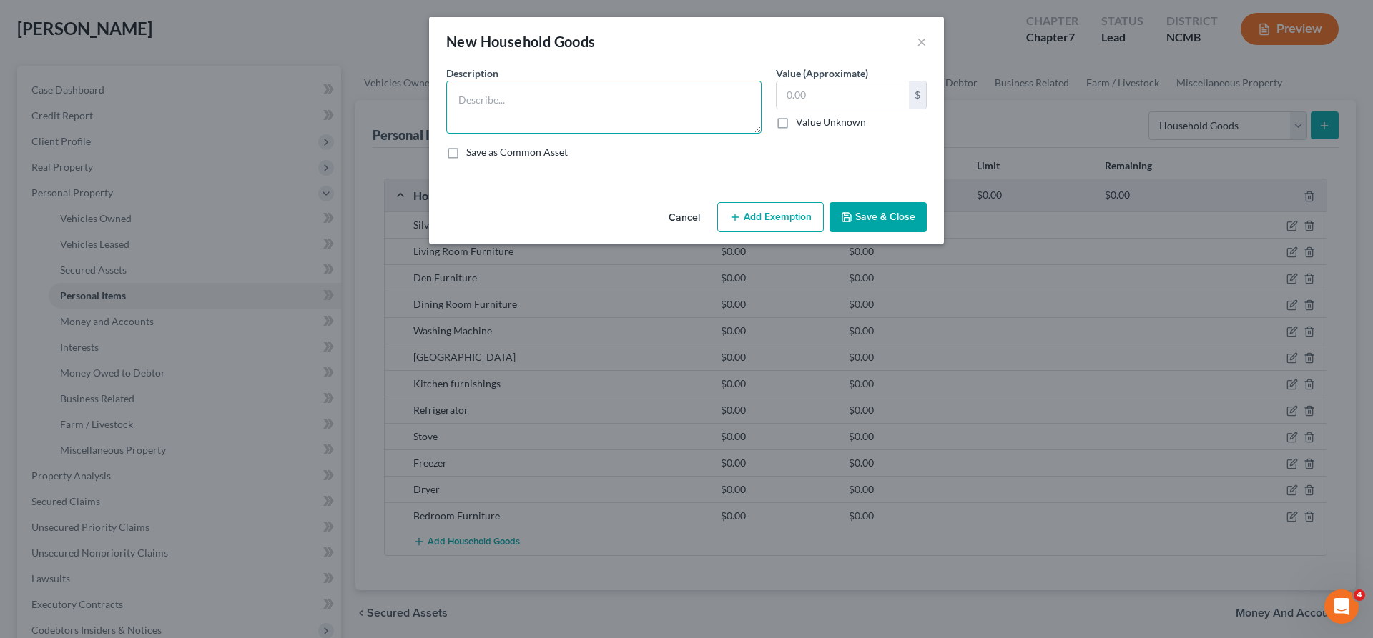
click at [503, 102] on textarea at bounding box center [603, 107] width 315 height 53
paste textarea "Lawn Furniture"
type textarea "Lawn Furniture"
click at [856, 219] on button "Save & Close" at bounding box center [877, 217] width 97 height 30
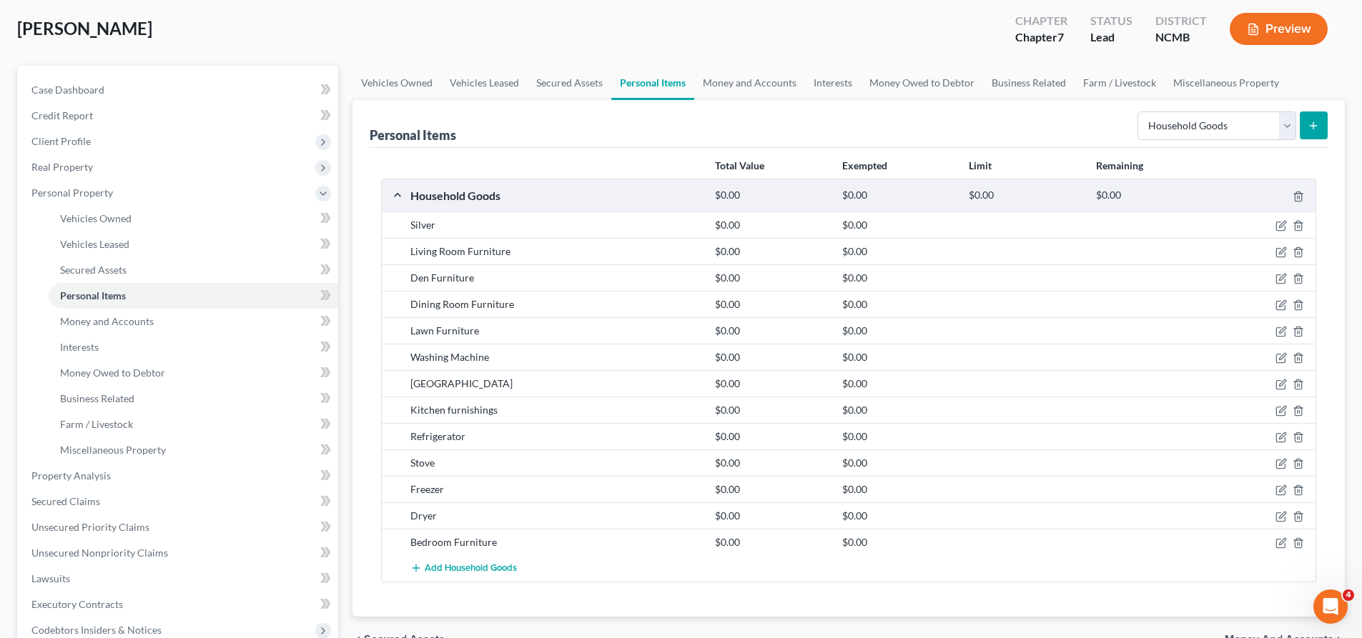
click at [1317, 127] on icon "submit" at bounding box center [1313, 125] width 11 height 11
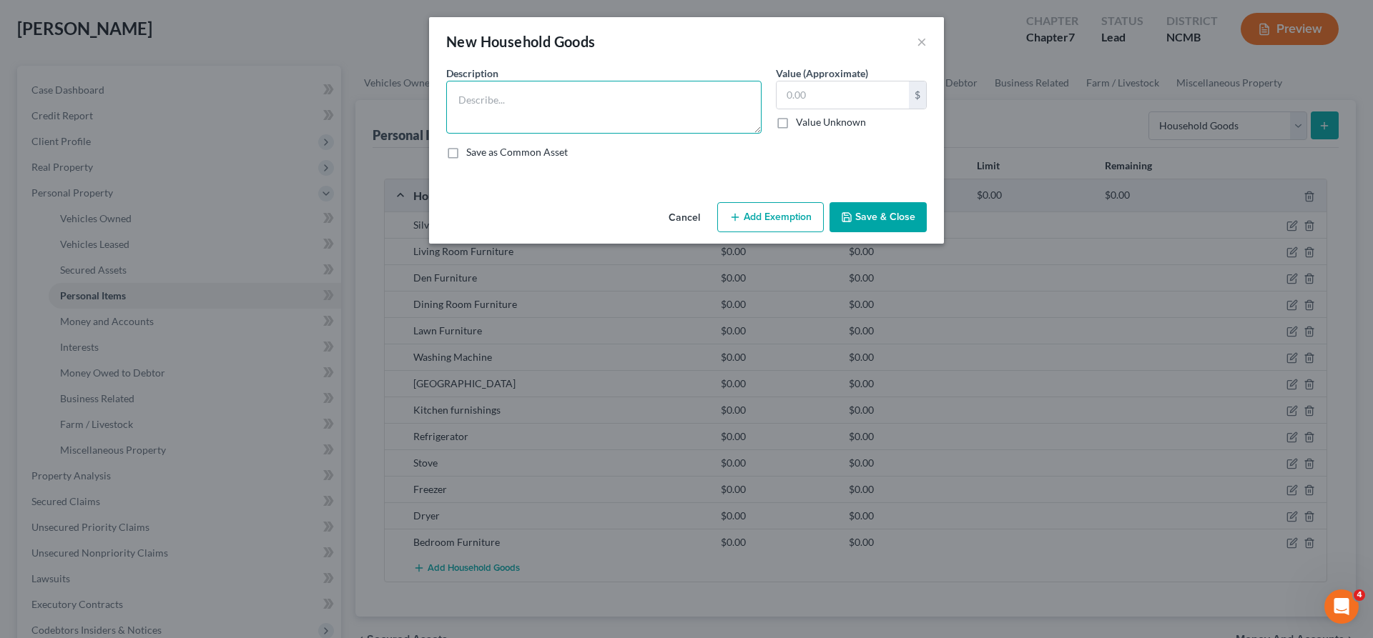
click at [655, 98] on textarea at bounding box center [603, 107] width 315 height 53
paste textarea "Piano/Organ"
type textarea "Piano/Organ"
click at [869, 218] on button "Save & Close" at bounding box center [877, 217] width 97 height 30
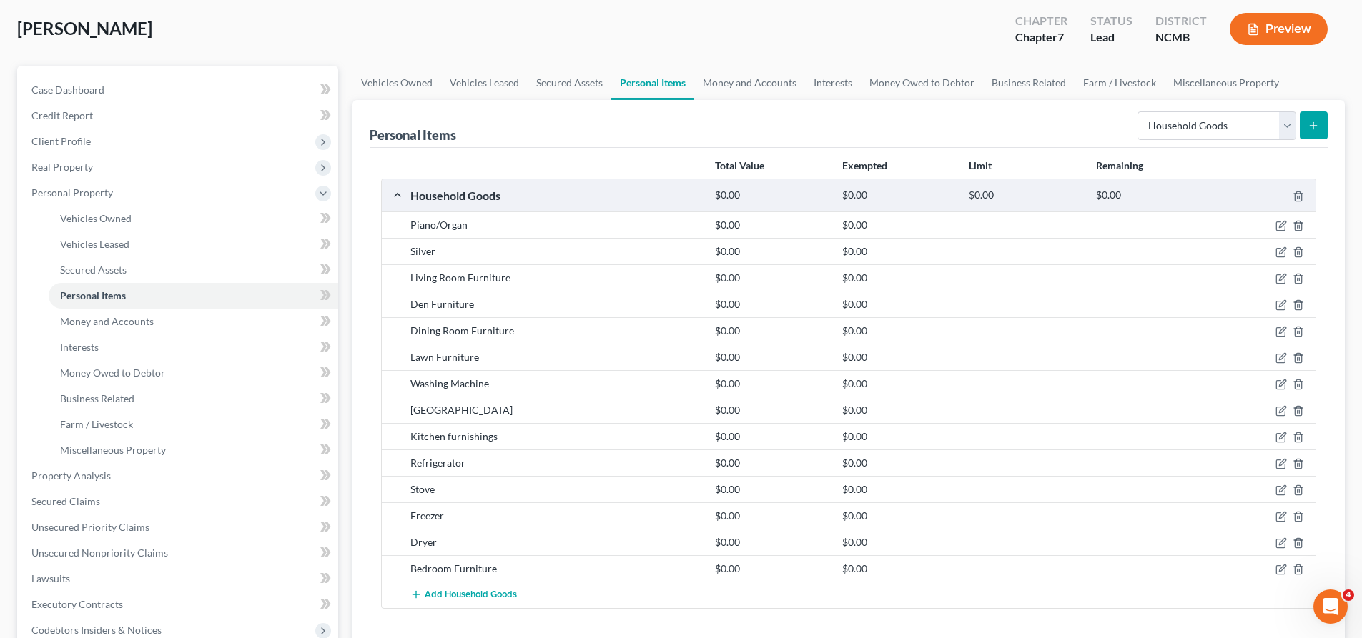
click at [1314, 128] on icon "submit" at bounding box center [1313, 125] width 11 height 11
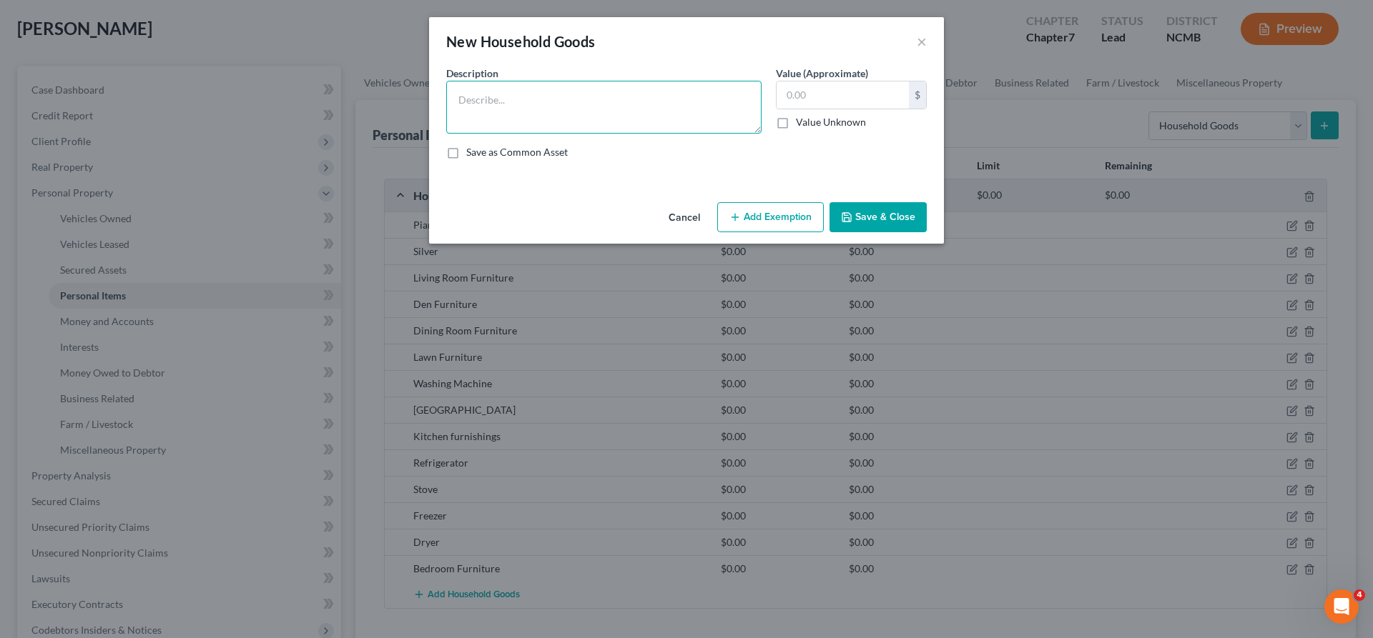
click at [636, 118] on textarea at bounding box center [603, 107] width 315 height 53
paste textarea "Lawn Mower"
type textarea "Lawn Mower"
click at [874, 214] on button "Save & Close" at bounding box center [877, 217] width 97 height 30
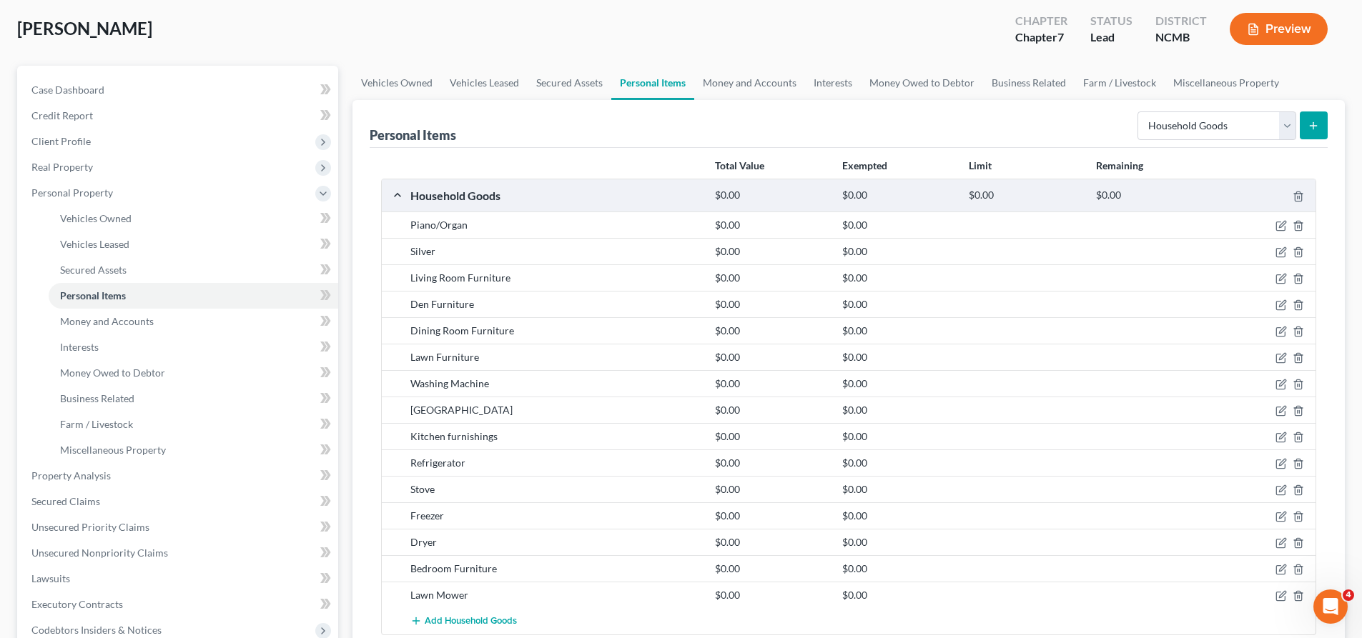
click at [1328, 136] on div "Personal Items Select Item Type Clothing Collectibles Of Value Electronics Fire…" at bounding box center [848, 385] width 992 height 570
click at [1316, 135] on button "submit" at bounding box center [1314, 126] width 28 height 28
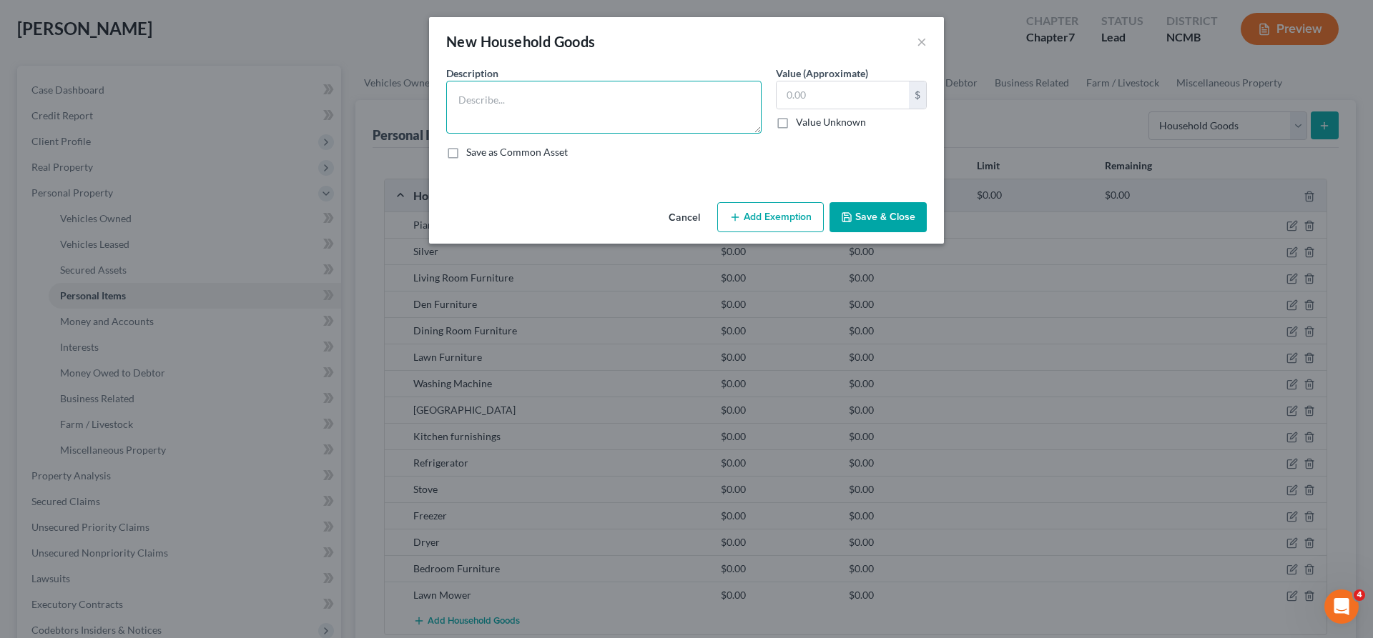
click at [536, 109] on textarea at bounding box center [603, 107] width 315 height 53
paste textarea "Yard Tools"
type textarea "Yard Tools"
click at [894, 215] on button "Save & Close" at bounding box center [877, 217] width 97 height 30
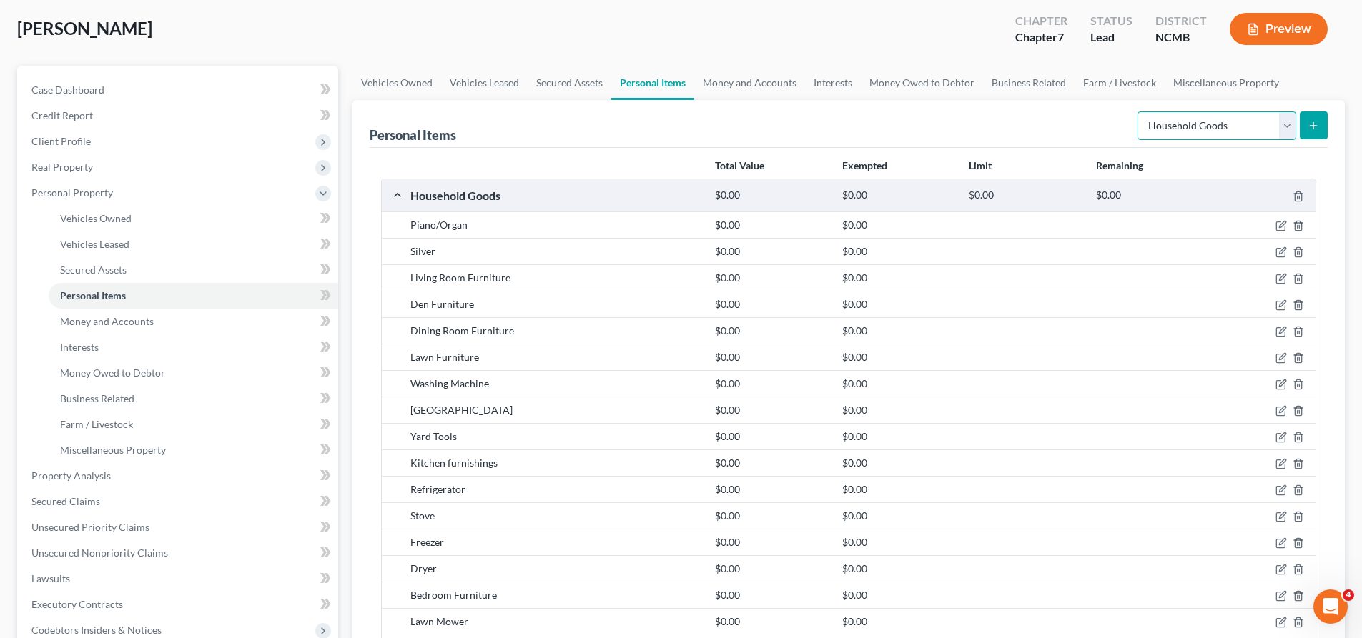
click at [1285, 126] on select "Select Item Type Clothing Collectibles Of Value Electronics Firearms Household …" at bounding box center [1216, 126] width 159 height 29
select select "electronics"
click at [1139, 112] on select "Select Item Type Clothing Collectibles Of Value Electronics Firearms Household …" at bounding box center [1216, 126] width 159 height 29
click at [1313, 127] on line "submit" at bounding box center [1313, 125] width 0 height 6
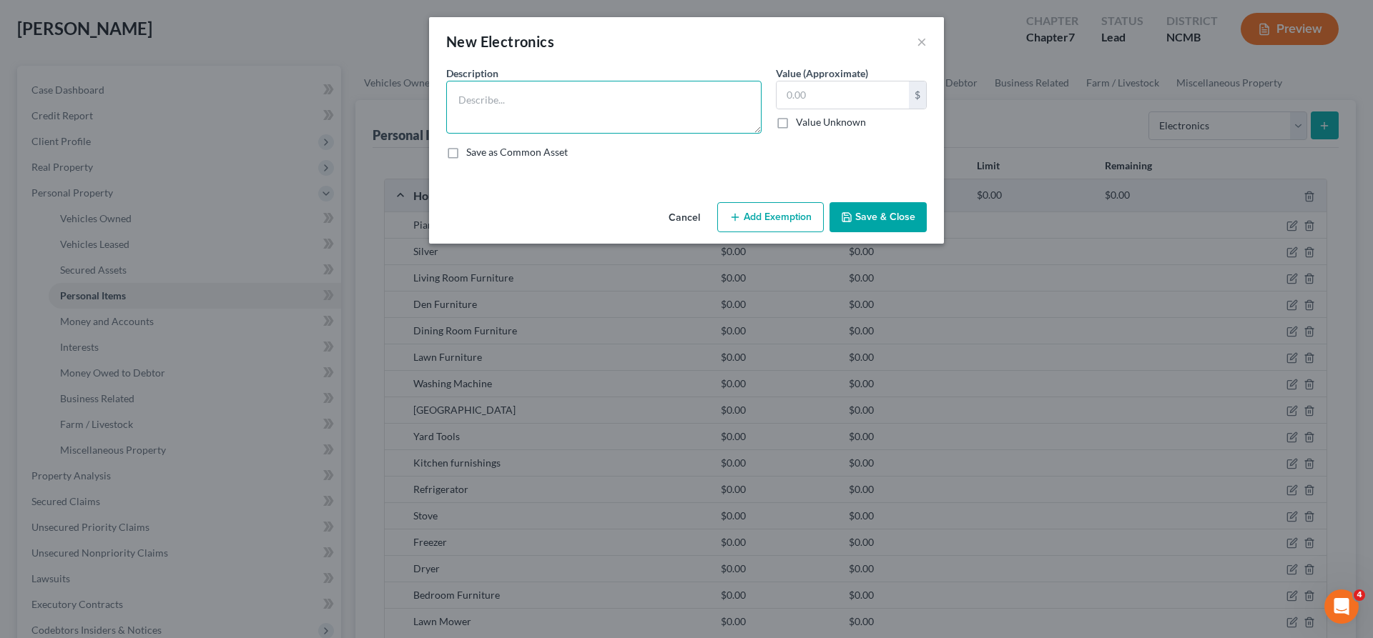
click at [493, 103] on textarea at bounding box center [603, 107] width 315 height 53
paste textarea "TV"
type textarea "TVs"
click at [847, 214] on icon "button" at bounding box center [846, 217] width 11 height 11
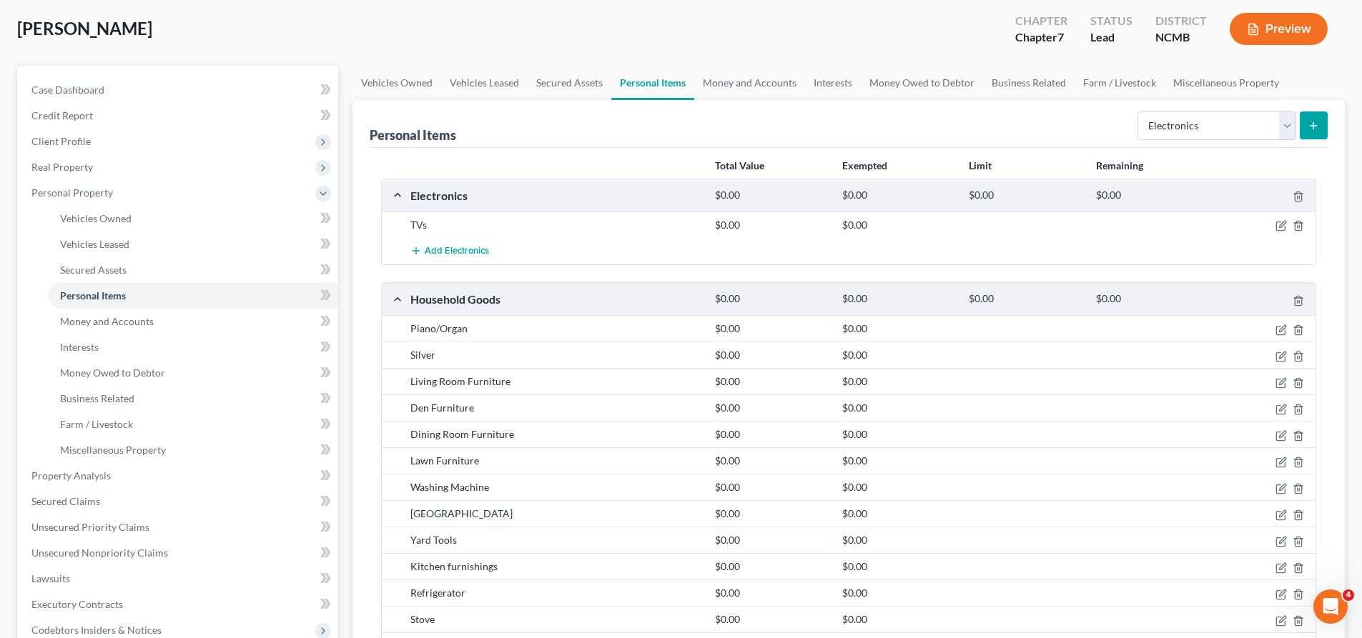
click at [1310, 126] on icon "submit" at bounding box center [1313, 125] width 11 height 11
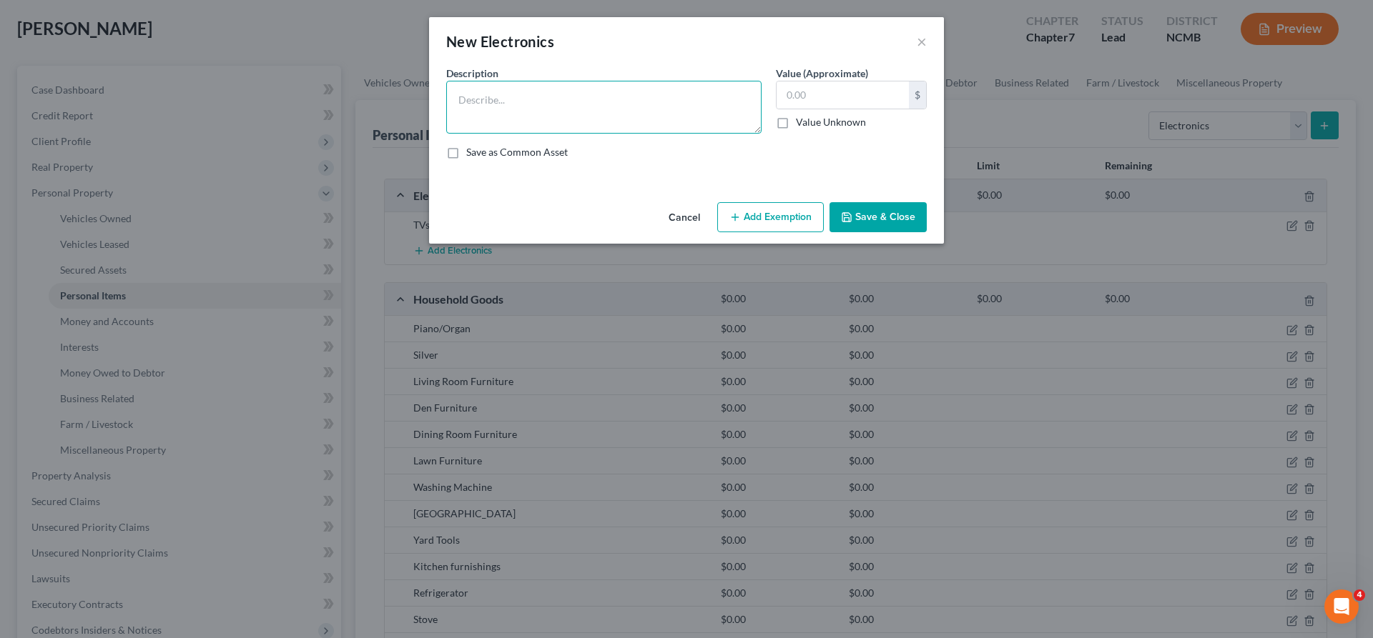
click at [485, 108] on textarea at bounding box center [603, 107] width 315 height 53
type textarea "s"
type textarea "Stereo"
click at [884, 217] on button "Save & Close" at bounding box center [877, 217] width 97 height 30
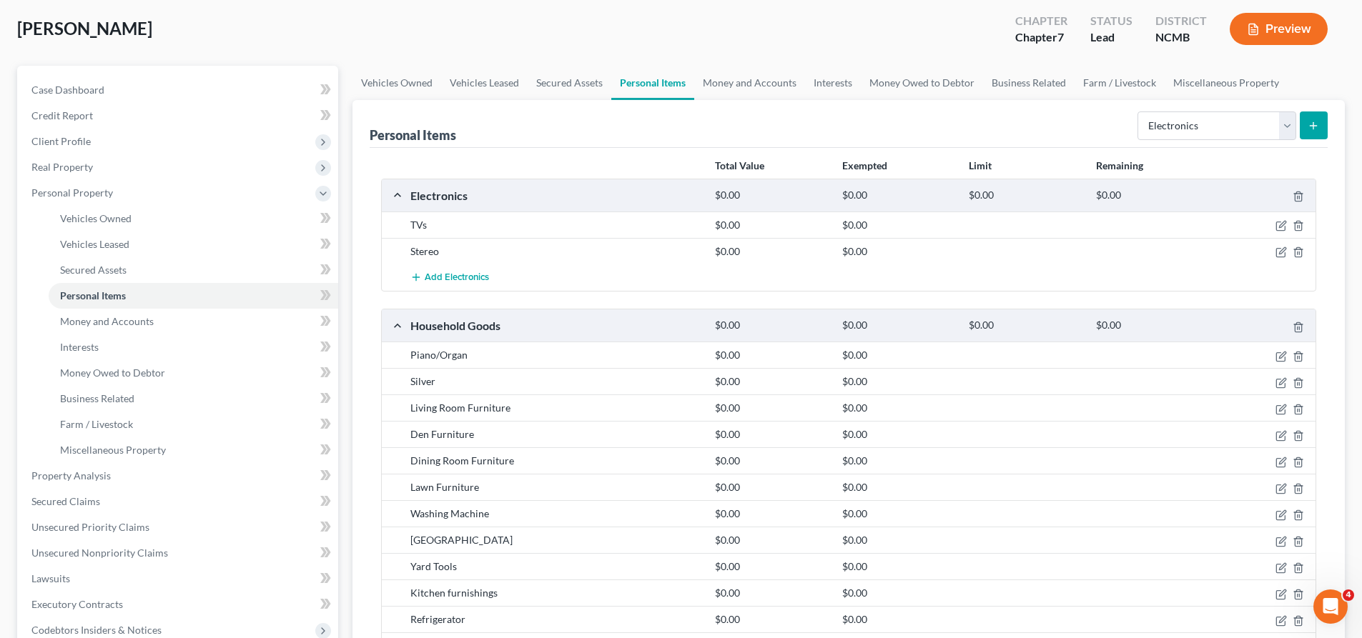
click at [1323, 125] on button "submit" at bounding box center [1314, 126] width 28 height 28
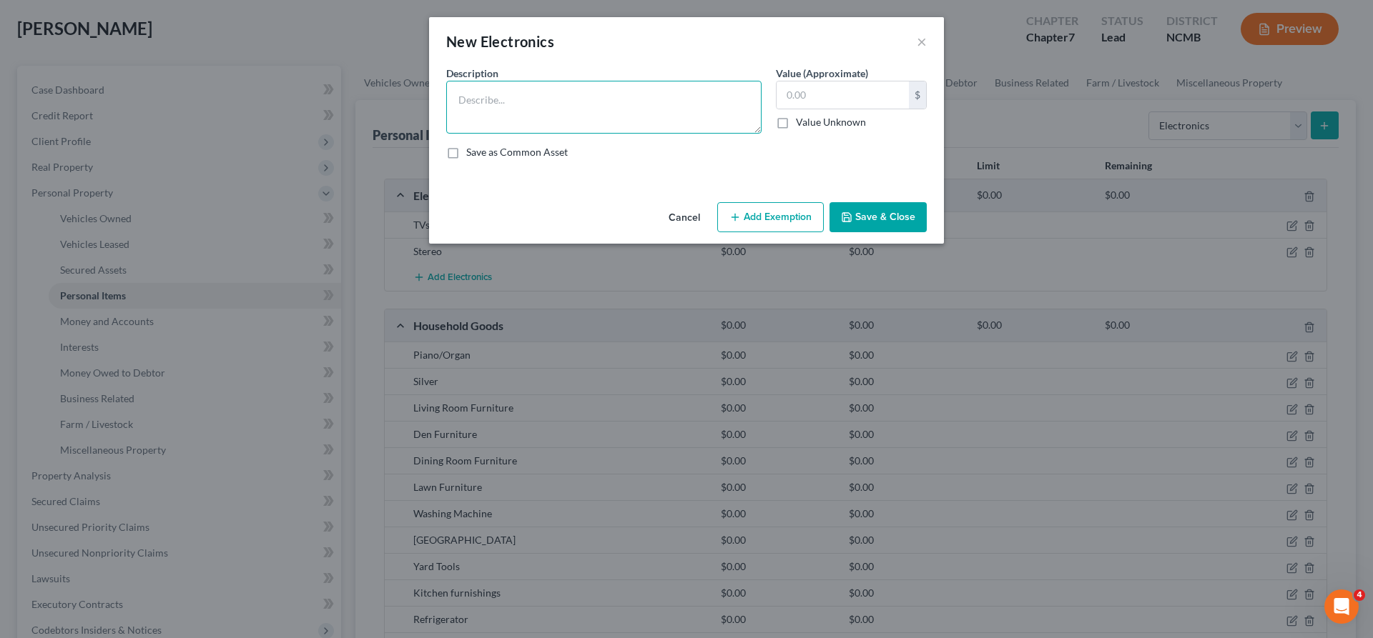
click at [627, 119] on textarea at bounding box center [603, 107] width 315 height 53
type textarea "Computer"
click at [891, 219] on button "Save & Close" at bounding box center [877, 217] width 97 height 30
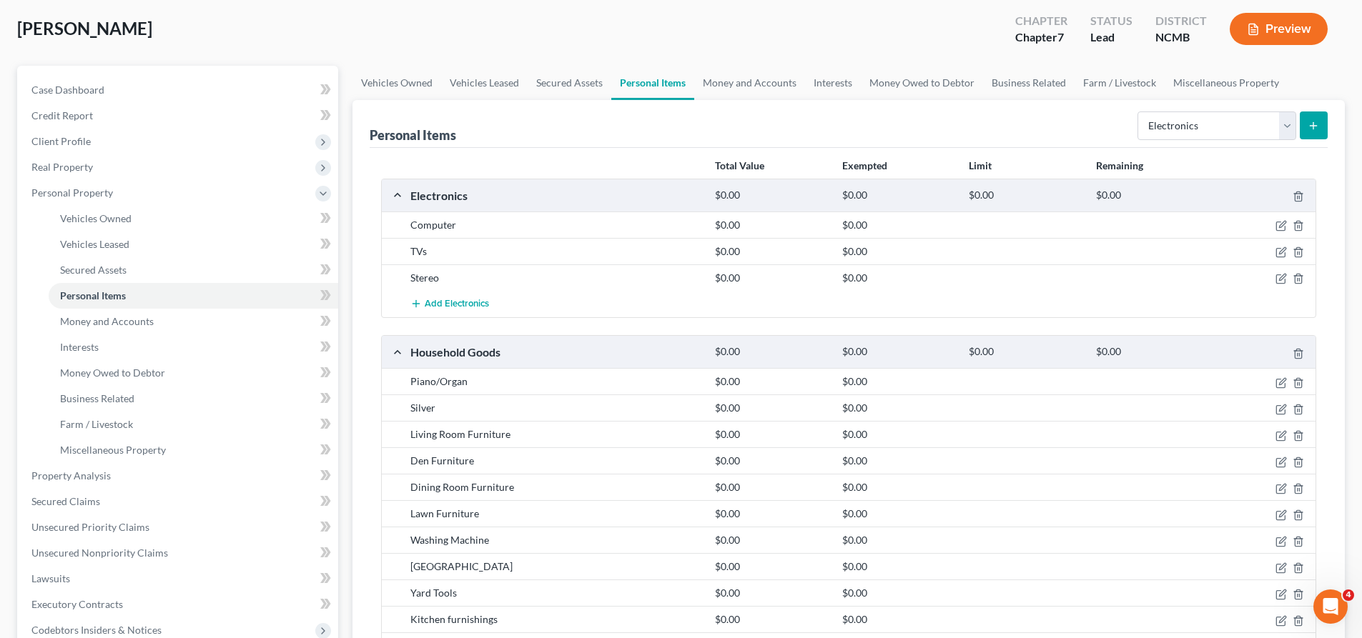
click at [1320, 127] on button "submit" at bounding box center [1314, 126] width 28 height 28
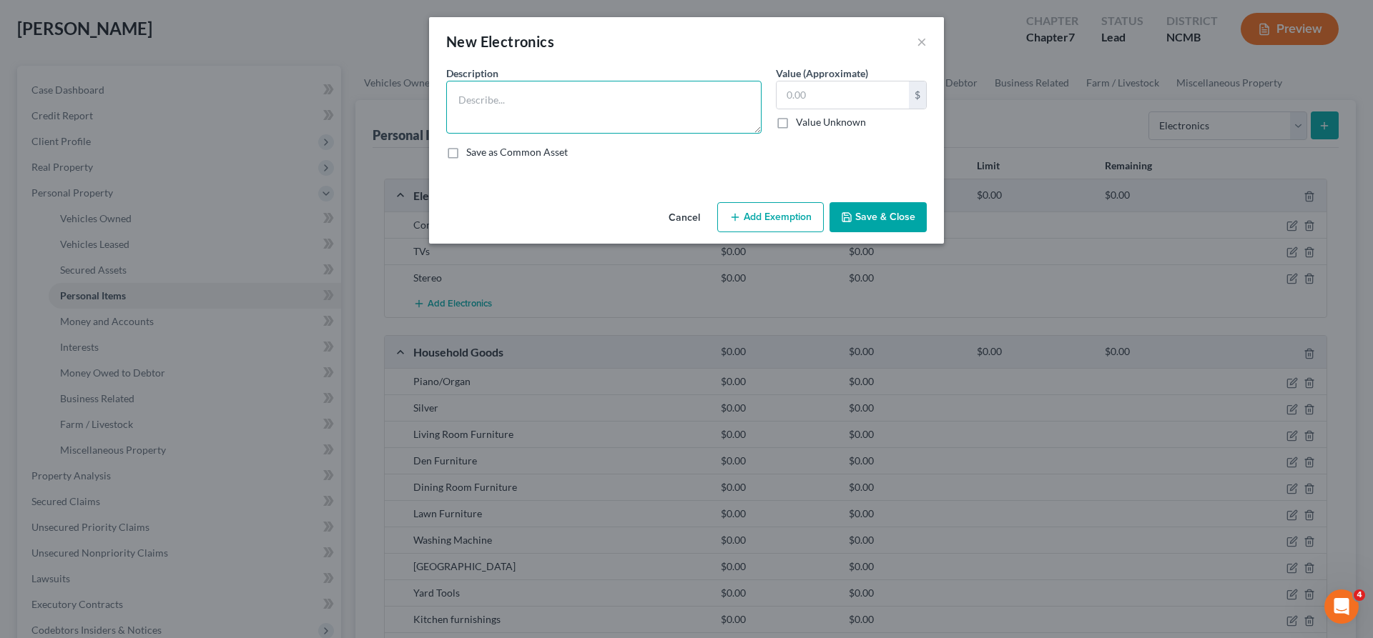
click at [548, 113] on textarea at bounding box center [603, 107] width 315 height 53
type textarea "Mobil Phone"
click at [884, 216] on button "Save & Close" at bounding box center [877, 217] width 97 height 30
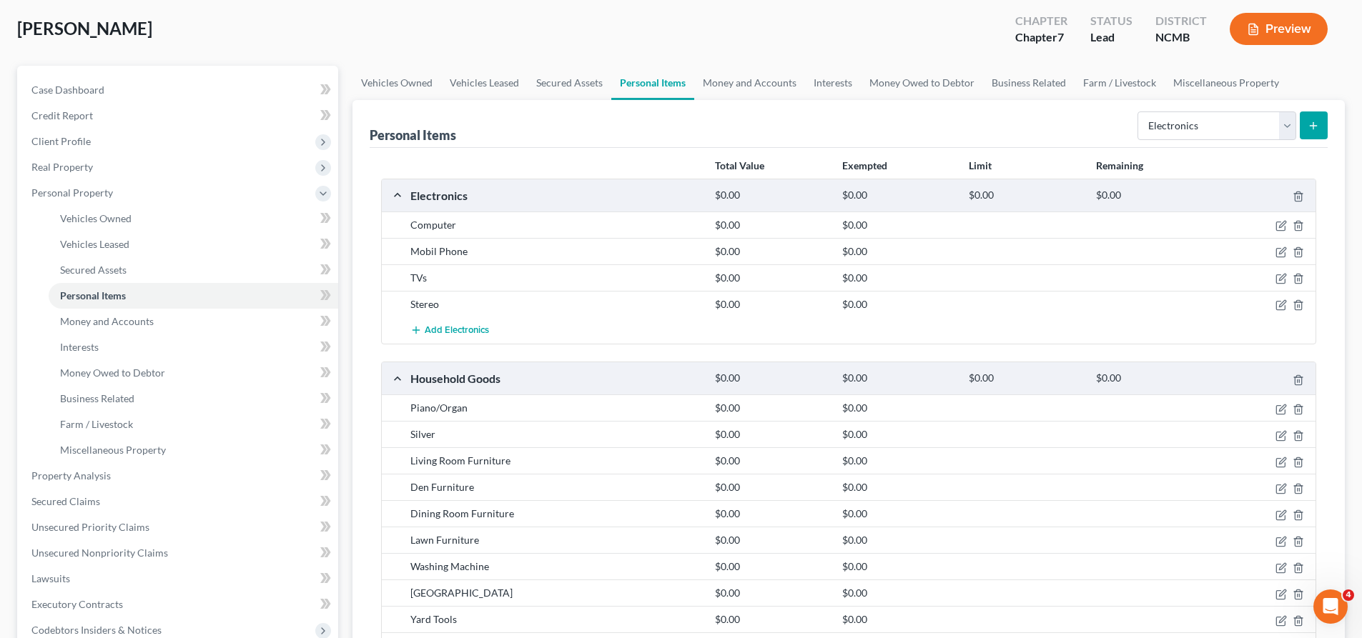
click at [1314, 136] on button "submit" at bounding box center [1314, 126] width 28 height 28
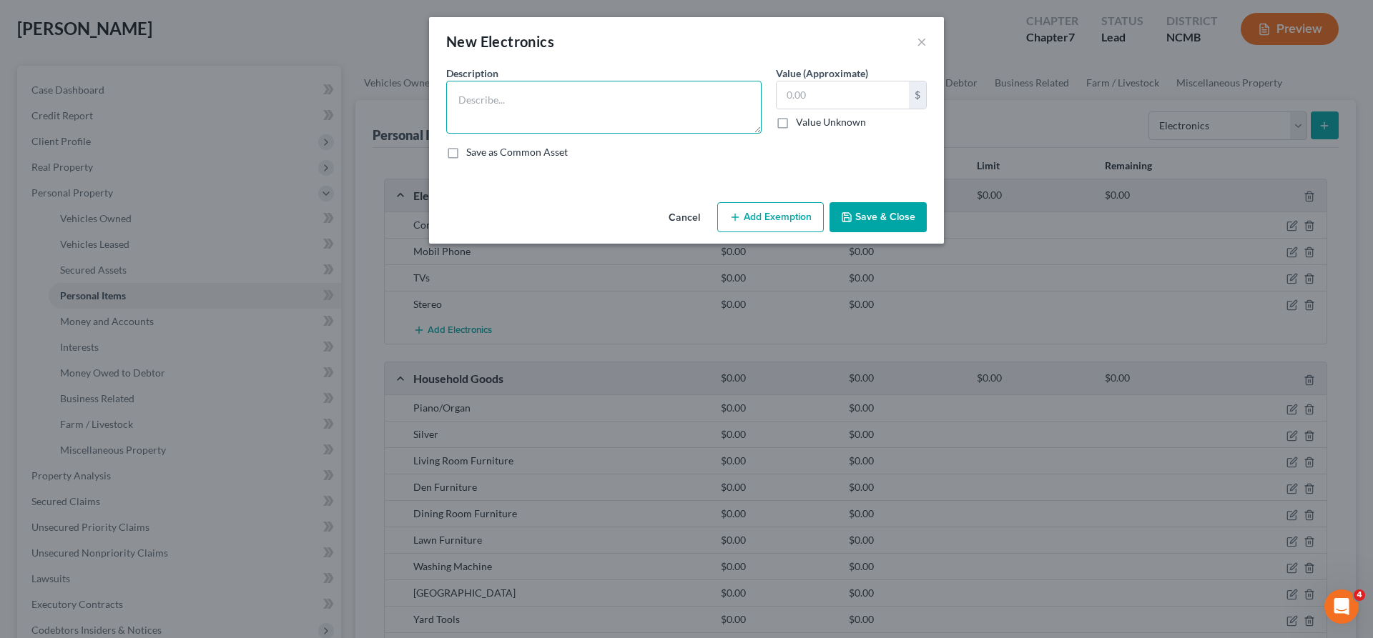
click at [560, 114] on textarea at bounding box center [603, 107] width 315 height 53
type textarea "Tablet"
click at [883, 212] on button "Save & Close" at bounding box center [877, 217] width 97 height 30
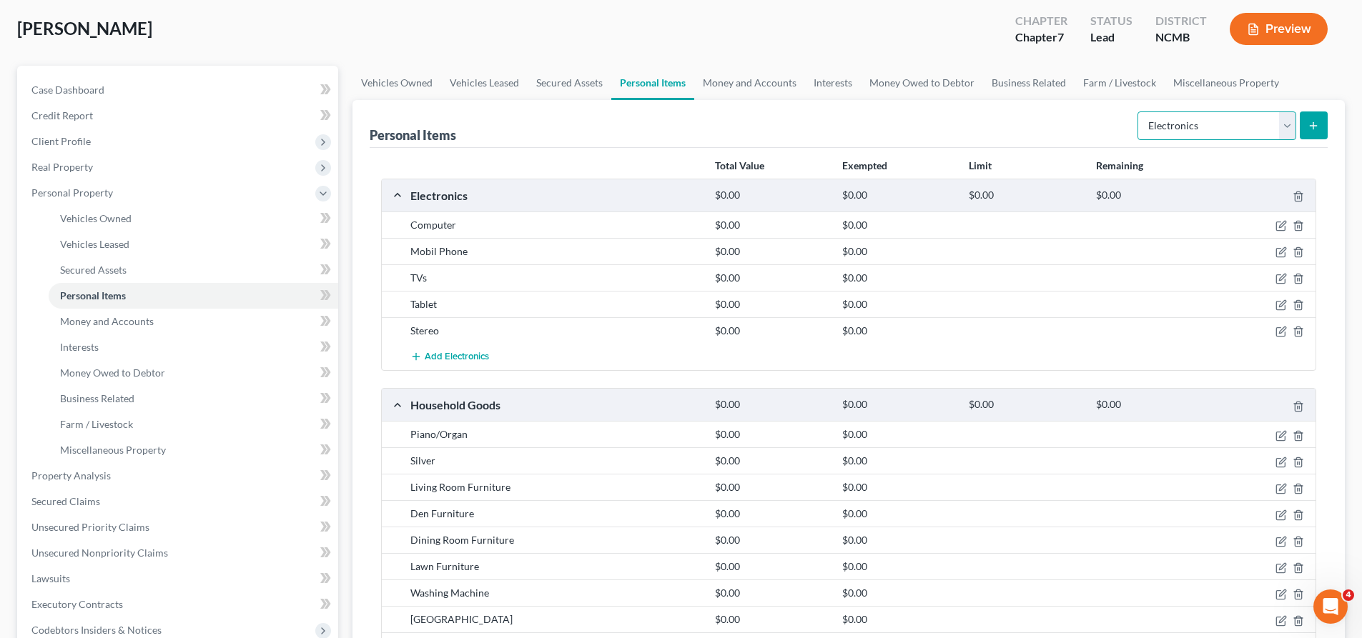
click at [1293, 124] on select "Select Item Type Clothing Collectibles Of Value Electronics Firearms Household …" at bounding box center [1216, 126] width 159 height 29
select select "sports_and_hobby_equipment"
click at [1139, 112] on select "Select Item Type Clothing Collectibles Of Value Electronics Firearms Household …" at bounding box center [1216, 126] width 159 height 29
click at [1316, 126] on line "submit" at bounding box center [1313, 126] width 6 height 0
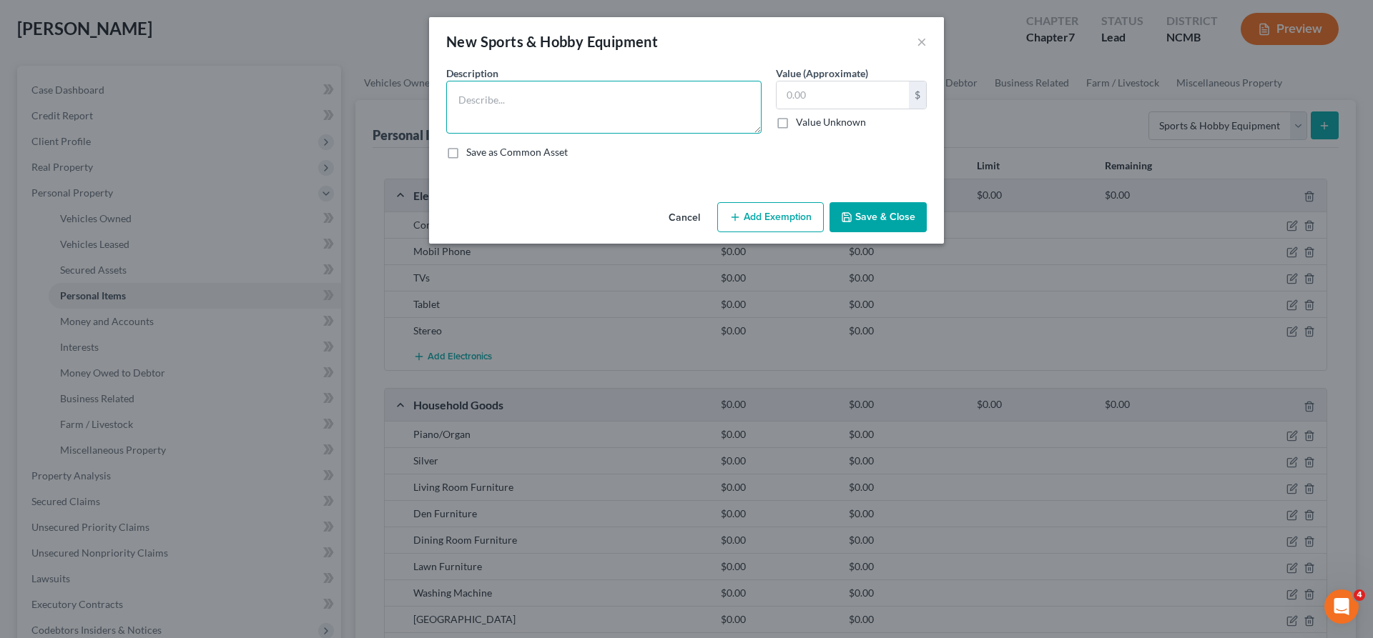
click at [610, 119] on textarea at bounding box center [603, 107] width 315 height 53
type textarea "Piano"
click at [858, 219] on button "Save & Close" at bounding box center [877, 217] width 97 height 30
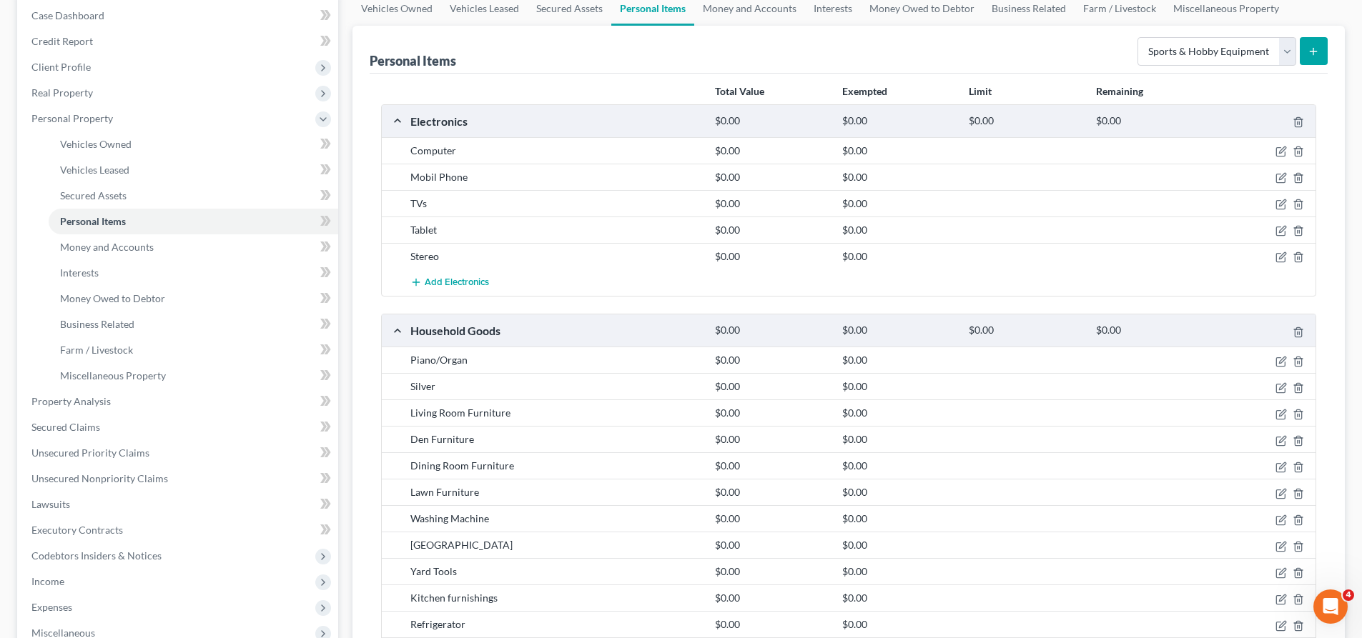
scroll to position [143, 0]
click at [1284, 60] on select "Select Item Type Clothing Collectibles Of Value Electronics Firearms Household …" at bounding box center [1216, 54] width 159 height 29
select select "clothing"
click at [1139, 40] on select "Select Item Type Clothing Collectibles Of Value Electronics Firearms Household …" at bounding box center [1216, 54] width 159 height 29
click at [1315, 55] on icon "submit" at bounding box center [1313, 54] width 11 height 11
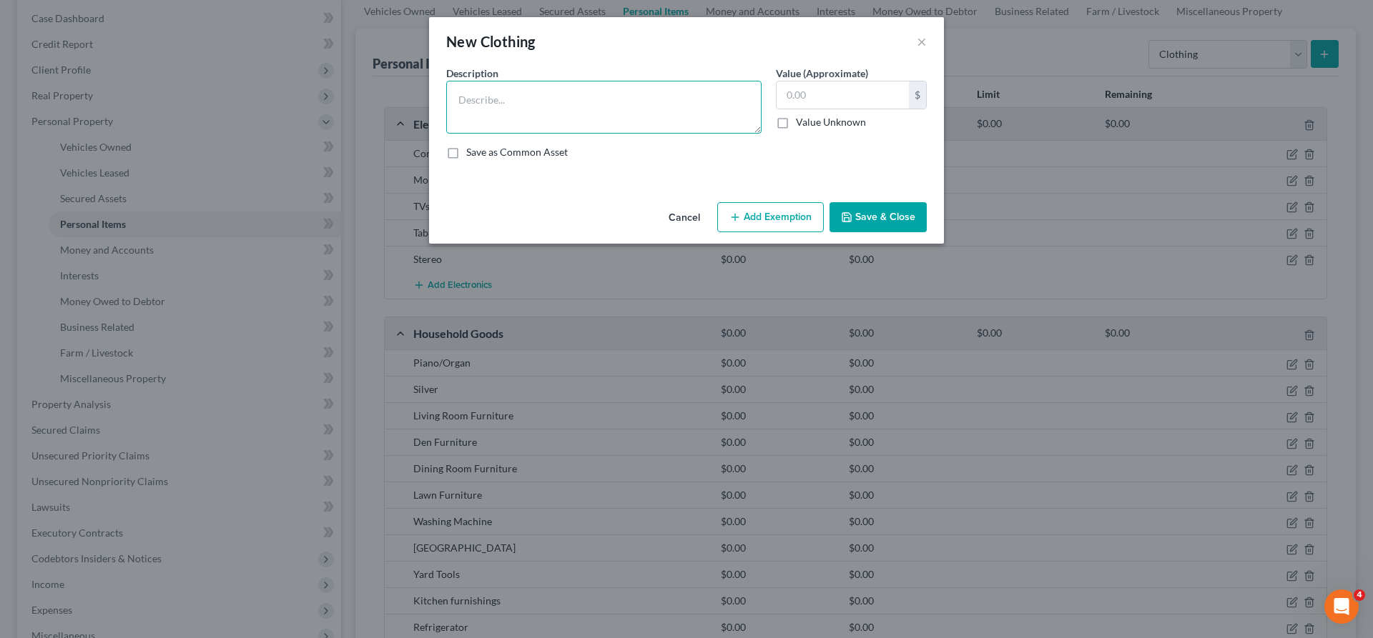
click at [535, 122] on textarea at bounding box center [603, 107] width 315 height 53
type textarea "Everyday Clothing"
click at [860, 216] on button "Save & Close" at bounding box center [877, 217] width 97 height 30
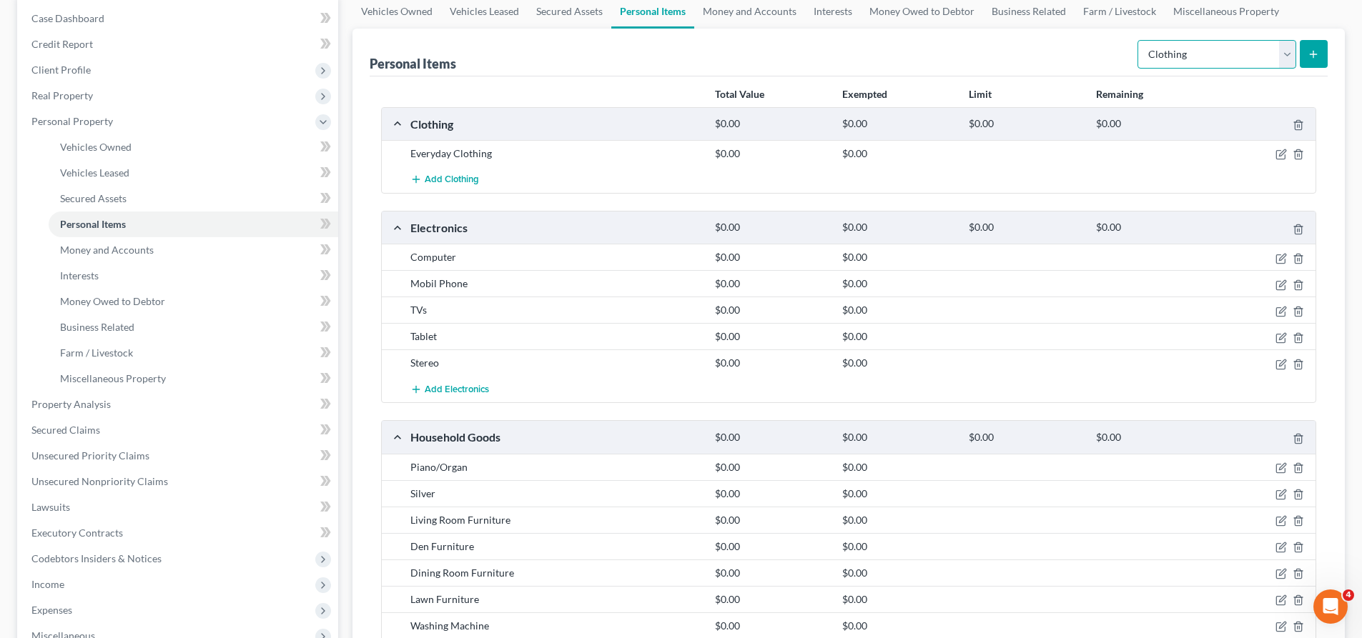
click at [1287, 57] on select "Select Item Type Clothing Collectibles Of Value Electronics Firearms Household …" at bounding box center [1216, 54] width 159 height 29
select select "jewelry"
click at [1139, 40] on select "Select Item Type Clothing Collectibles Of Value Electronics Firearms Household …" at bounding box center [1216, 54] width 159 height 29
click at [1308, 62] on button "submit" at bounding box center [1314, 54] width 28 height 28
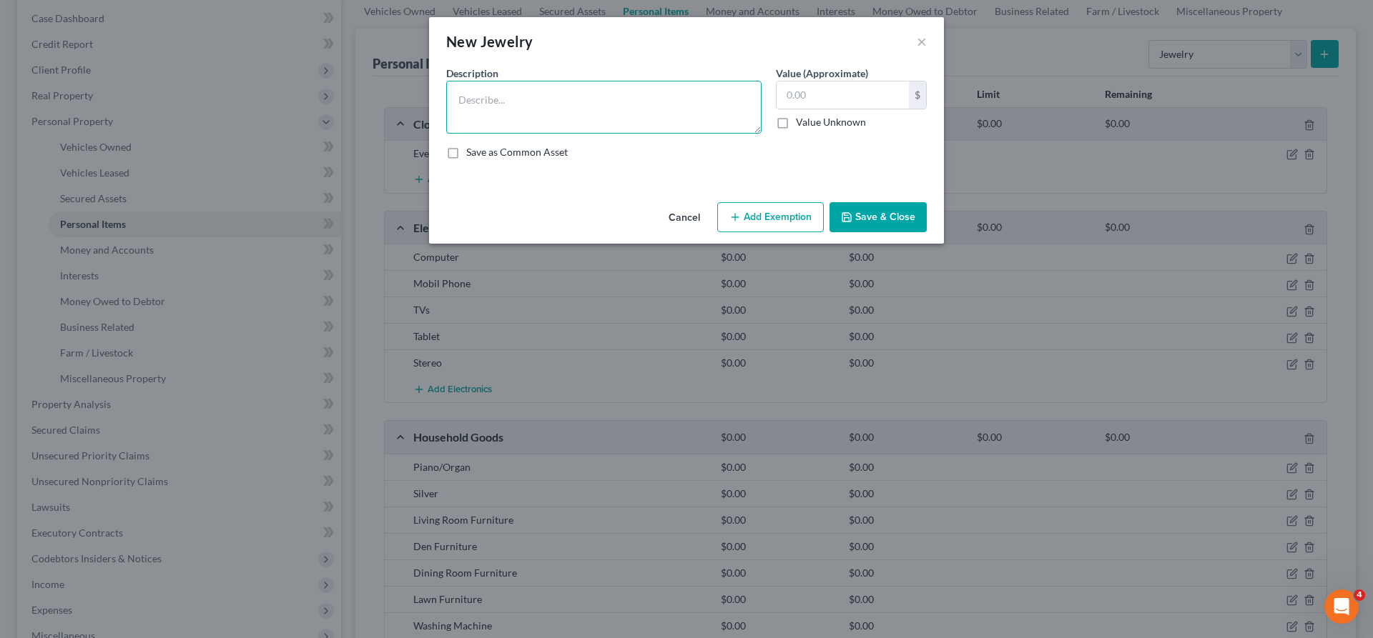
click at [527, 98] on textarea at bounding box center [603, 107] width 315 height 53
type textarea "Rings"
click at [864, 219] on button "Save & Close" at bounding box center [877, 217] width 97 height 30
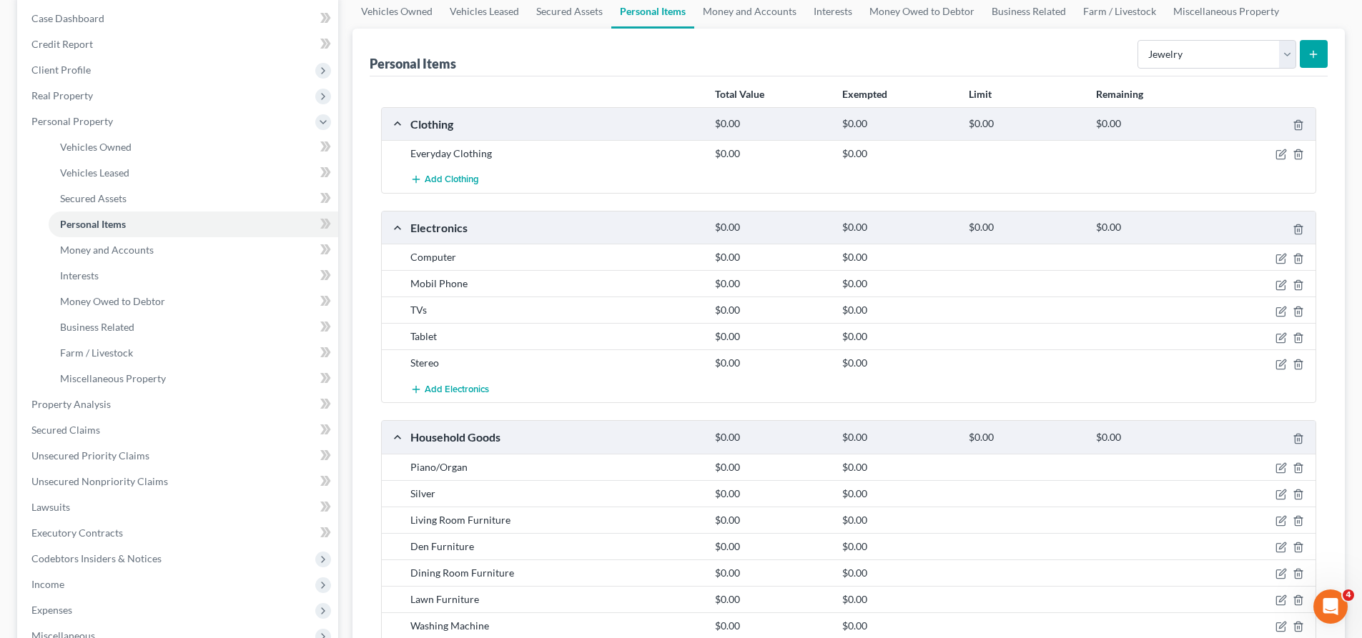
click at [1313, 59] on icon "submit" at bounding box center [1313, 54] width 11 height 11
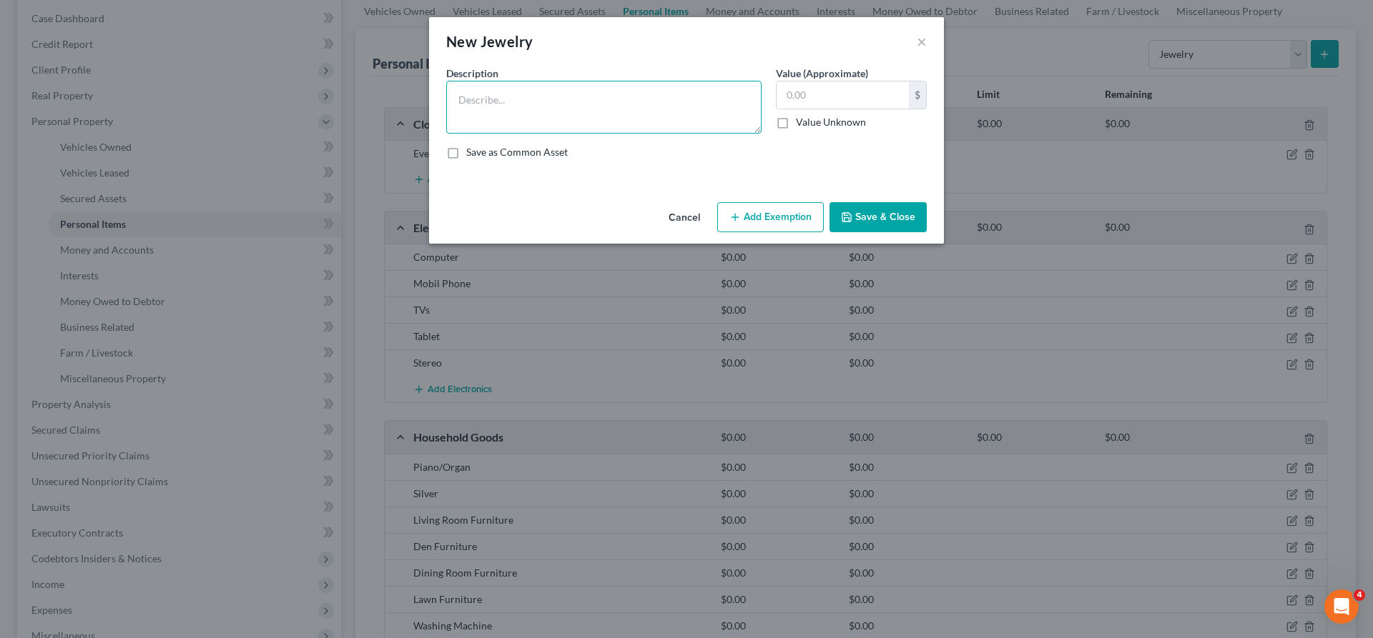
click at [543, 111] on textarea at bounding box center [603, 107] width 315 height 53
type textarea "Watch"
click at [856, 212] on button "Save & Close" at bounding box center [877, 217] width 97 height 30
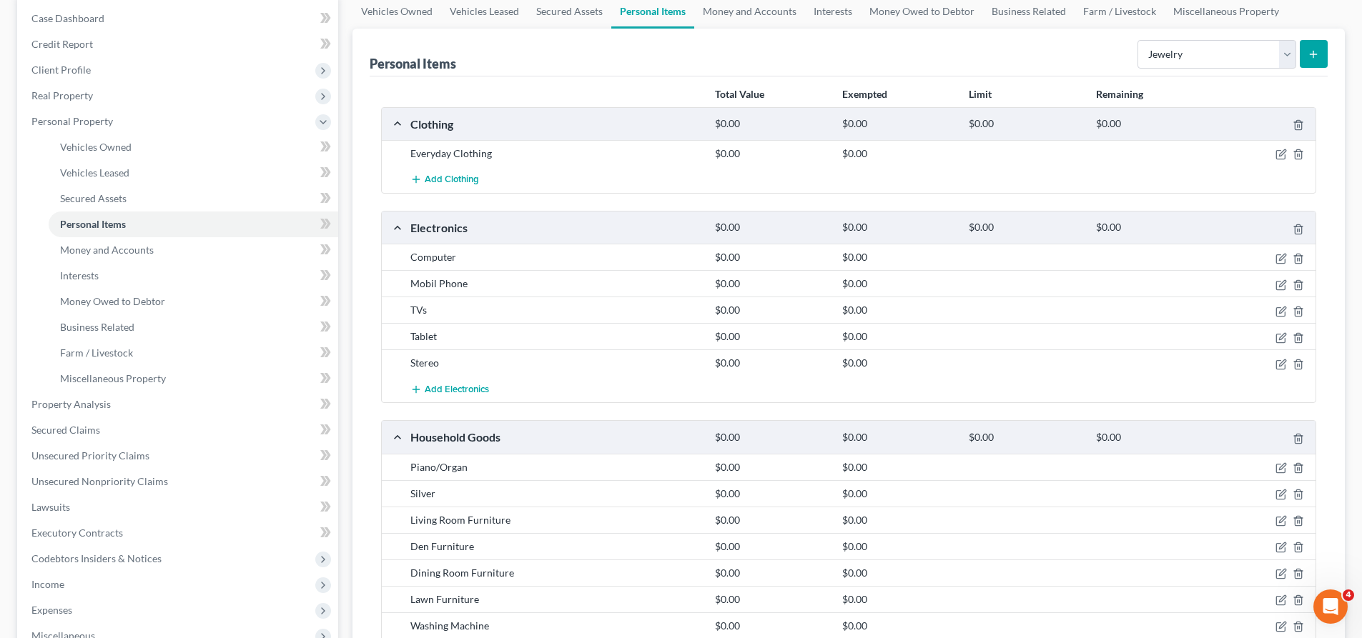
click at [1320, 52] on button "submit" at bounding box center [1314, 54] width 28 height 28
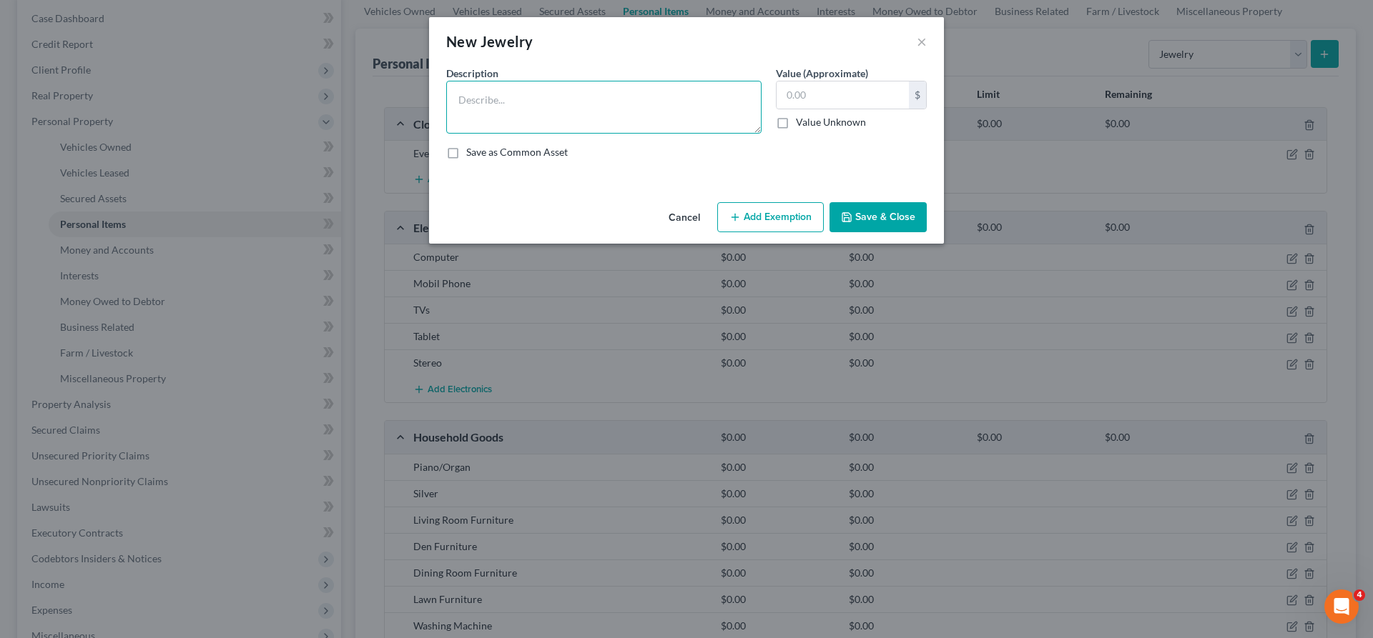
click at [600, 92] on textarea at bounding box center [603, 107] width 315 height 53
type textarea "Earrings"
click at [835, 218] on button "Save & Close" at bounding box center [877, 217] width 97 height 30
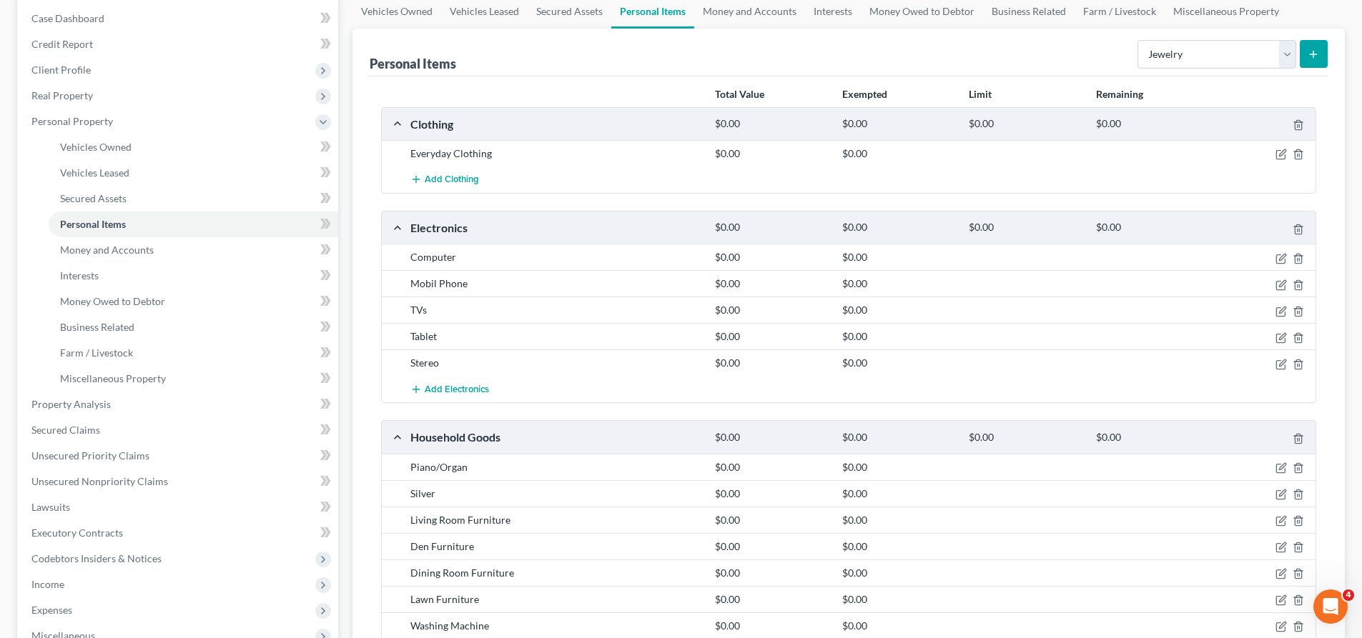
click at [1319, 57] on icon "submit" at bounding box center [1313, 54] width 11 height 11
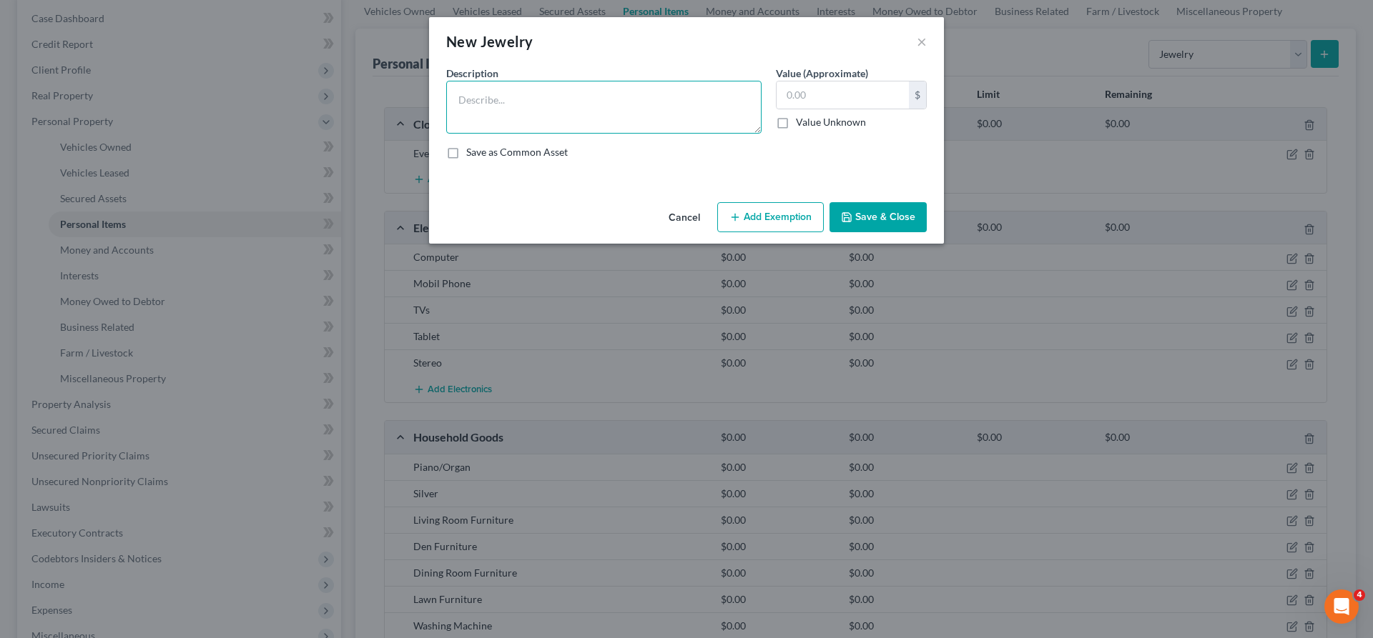
click at [591, 96] on textarea at bounding box center [603, 107] width 315 height 53
type textarea "Necklace"
click at [869, 221] on button "Save & Close" at bounding box center [877, 217] width 97 height 30
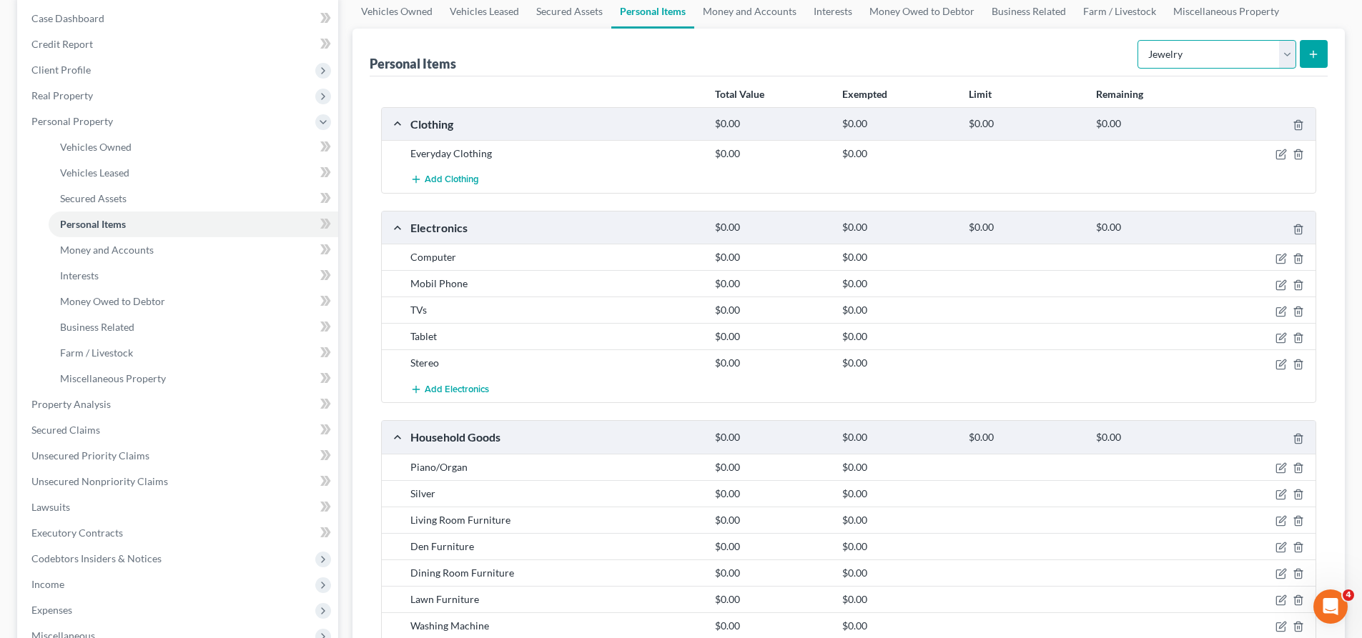
click at [1283, 59] on select "Select Item Type Clothing Collectibles Of Value Electronics Firearms Household …" at bounding box center [1216, 54] width 159 height 29
select select "pets"
click at [1139, 40] on select "Select Item Type Clothing Collectibles Of Value Electronics Firearms Household …" at bounding box center [1216, 54] width 159 height 29
click at [1309, 59] on icon "submit" at bounding box center [1313, 54] width 11 height 11
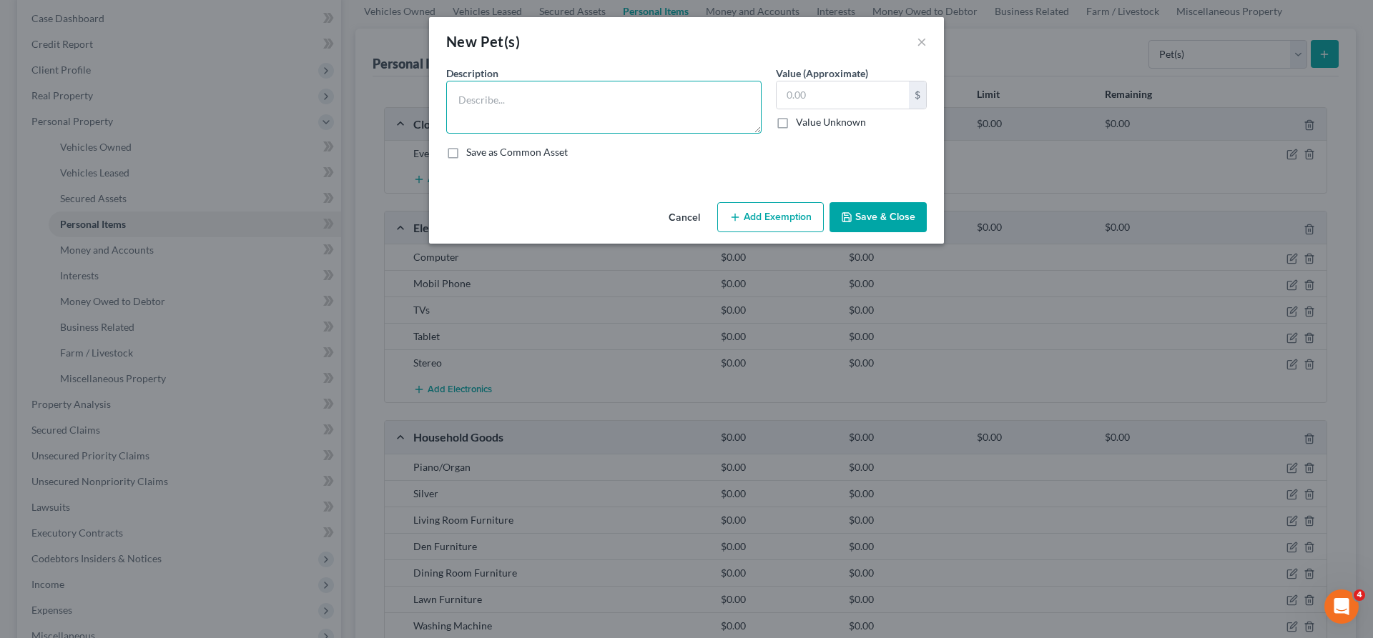
click at [529, 118] on textarea at bounding box center [603, 107] width 315 height 53
type textarea "Yorkies"
click at [861, 226] on button "Save & Close" at bounding box center [877, 217] width 97 height 30
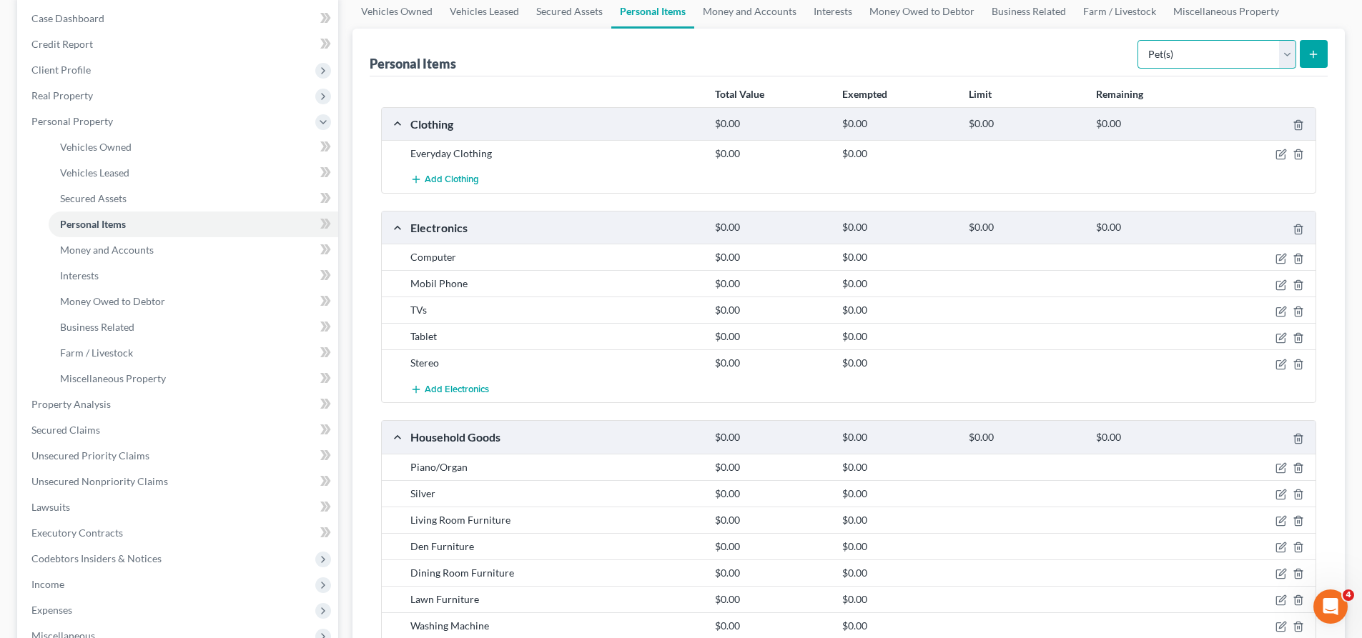
click at [1290, 61] on select "Select Item Type Clothing Collectibles Of Value Electronics Firearms Household …" at bounding box center [1216, 54] width 159 height 29
select select "other"
click at [1139, 40] on select "Select Item Type Clothing Collectibles Of Value Electronics Firearms Household …" at bounding box center [1216, 54] width 159 height 29
click at [1312, 58] on icon "submit" at bounding box center [1313, 54] width 11 height 11
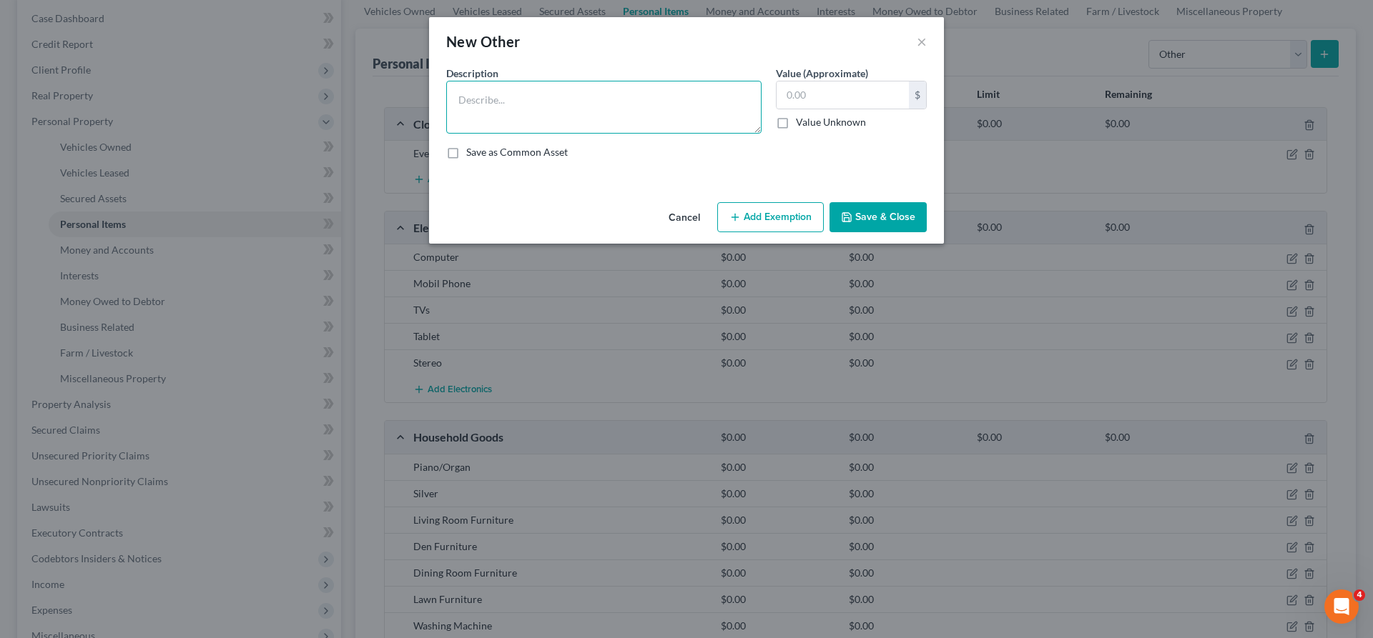
click at [633, 103] on textarea at bounding box center [603, 107] width 315 height 53
type textarea "Wheelchair"
click at [878, 218] on button "Save & Close" at bounding box center [877, 217] width 97 height 30
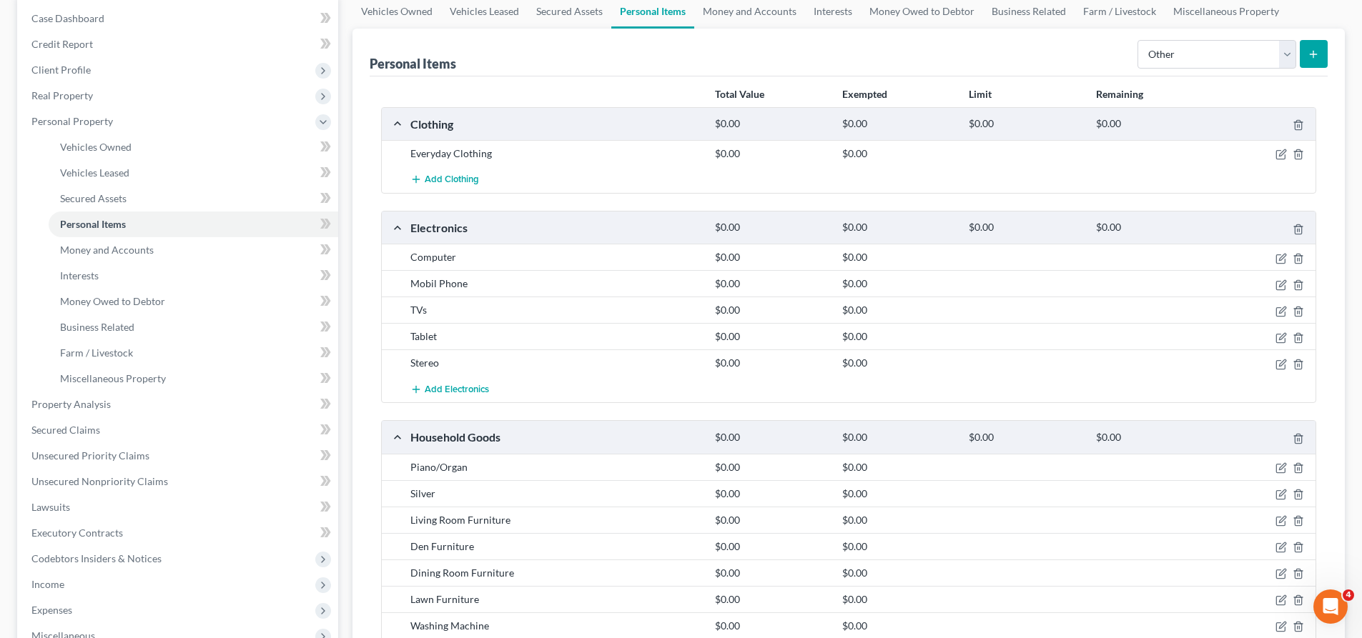
click at [1303, 60] on button "submit" at bounding box center [1314, 54] width 28 height 28
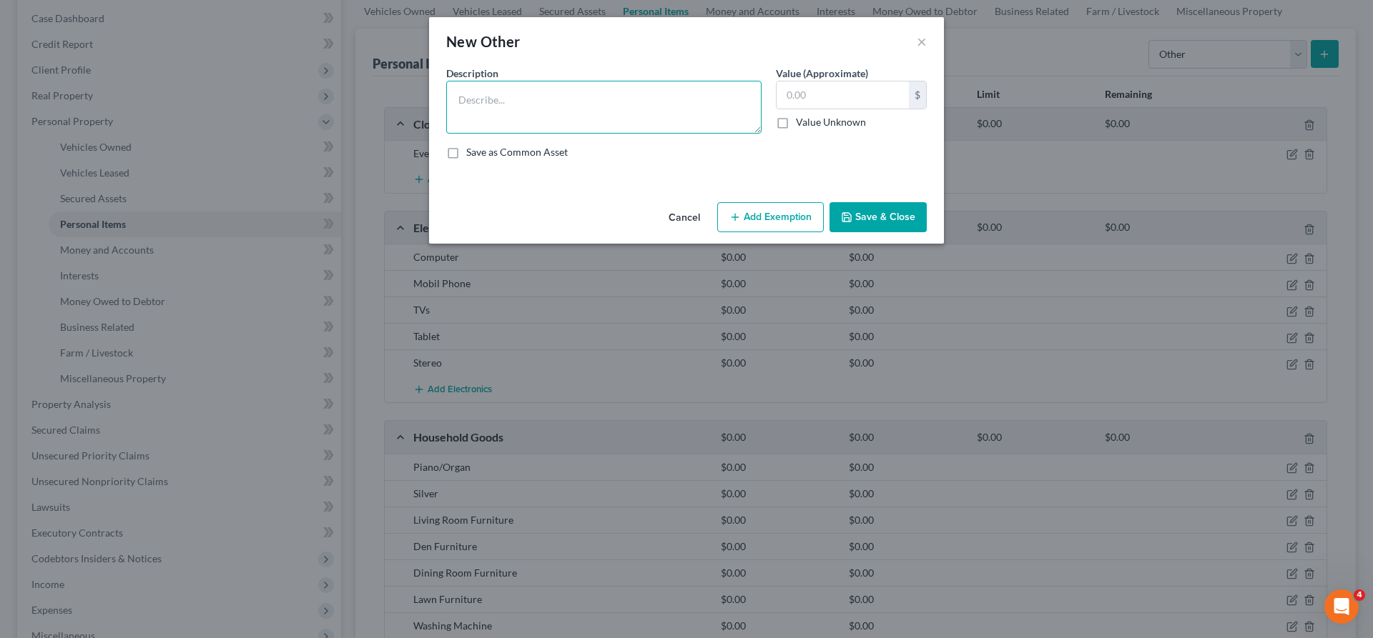
click at [553, 102] on textarea at bounding box center [603, 107] width 315 height 53
type textarea "[PERSON_NAME]"
click at [879, 227] on button "Save & Close" at bounding box center [877, 217] width 97 height 30
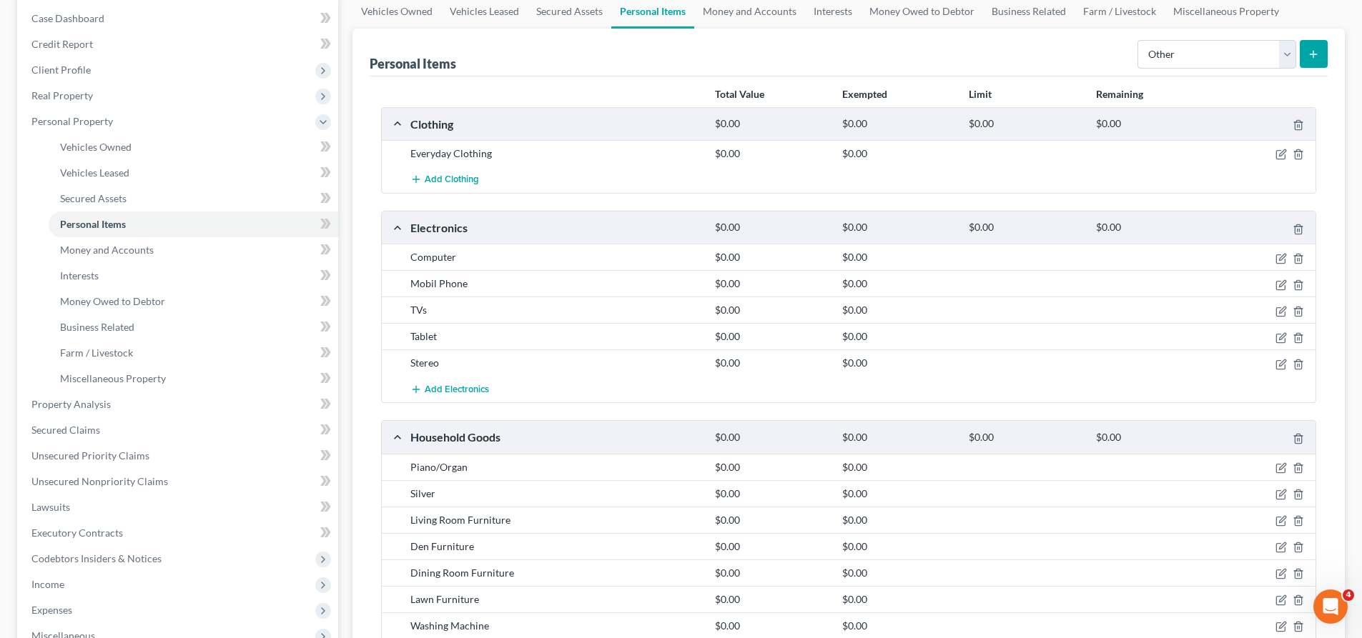
click at [1318, 61] on button "submit" at bounding box center [1314, 54] width 28 height 28
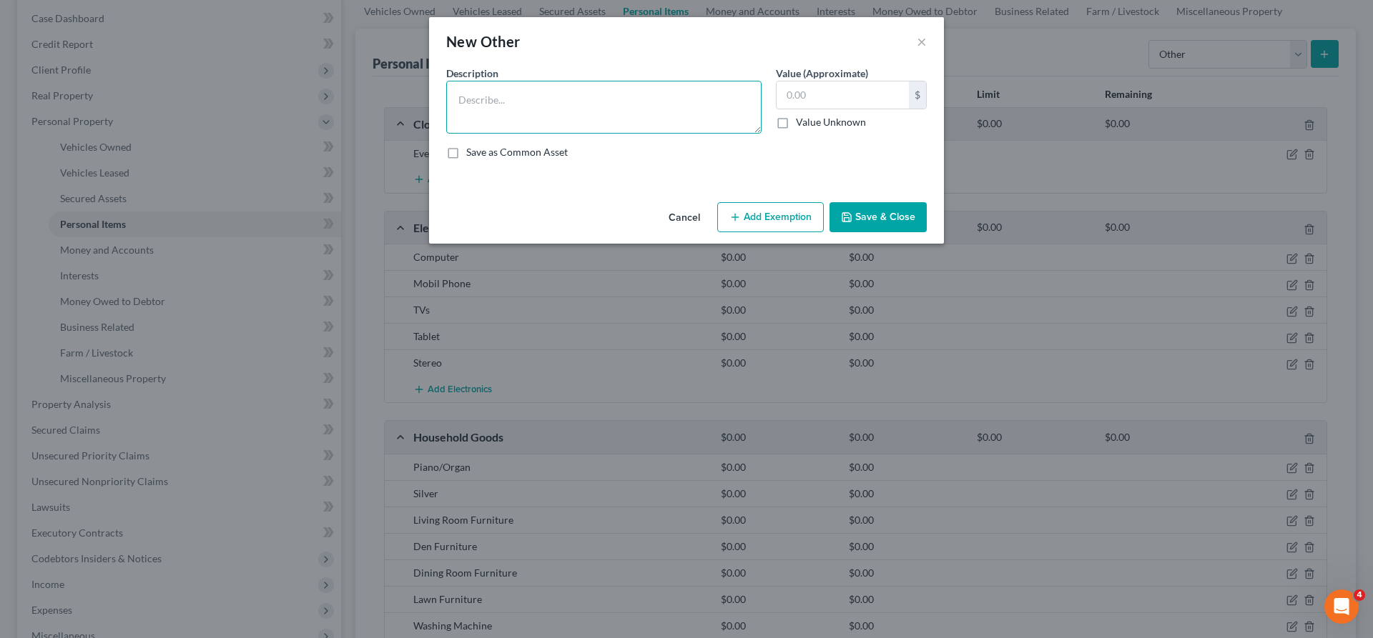
click at [583, 102] on textarea at bounding box center [603, 107] width 315 height 53
type textarea "Cane"
click at [869, 215] on button "Save & Close" at bounding box center [877, 217] width 97 height 30
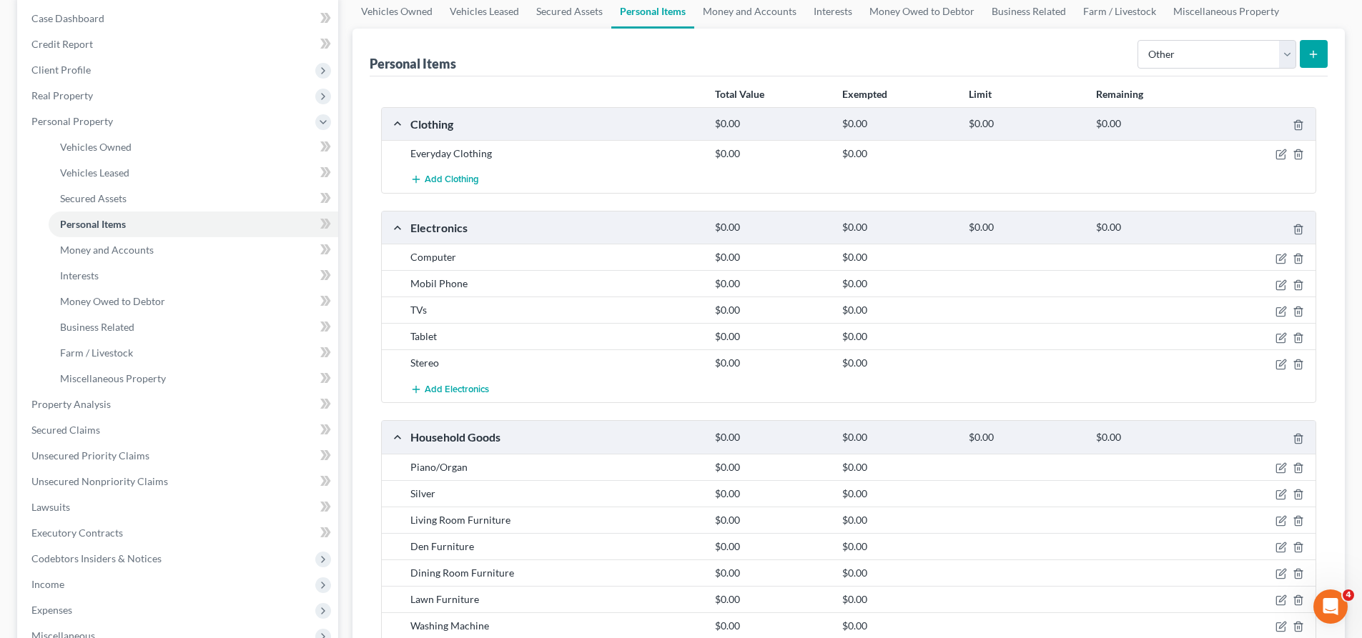
click at [1322, 56] on button "submit" at bounding box center [1314, 54] width 28 height 28
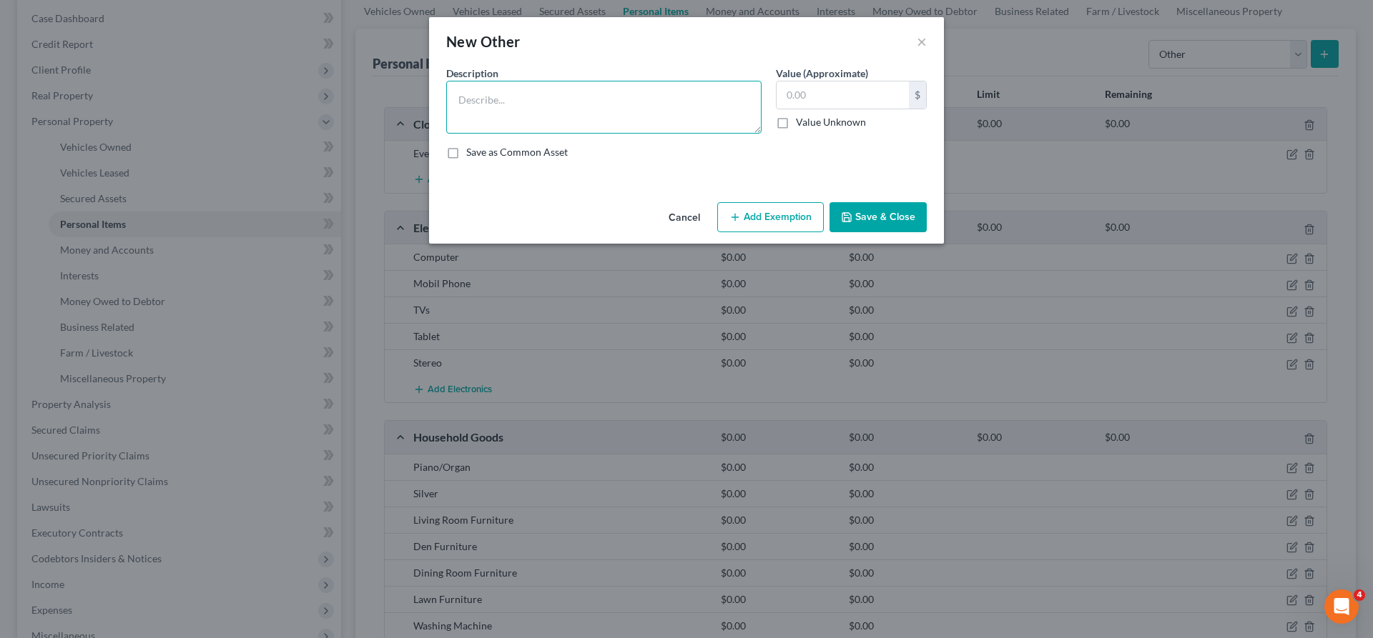
click at [601, 119] on textarea at bounding box center [603, 107] width 315 height 53
type textarea "Bath Bench"
click at [886, 213] on button "Save & Close" at bounding box center [877, 217] width 97 height 30
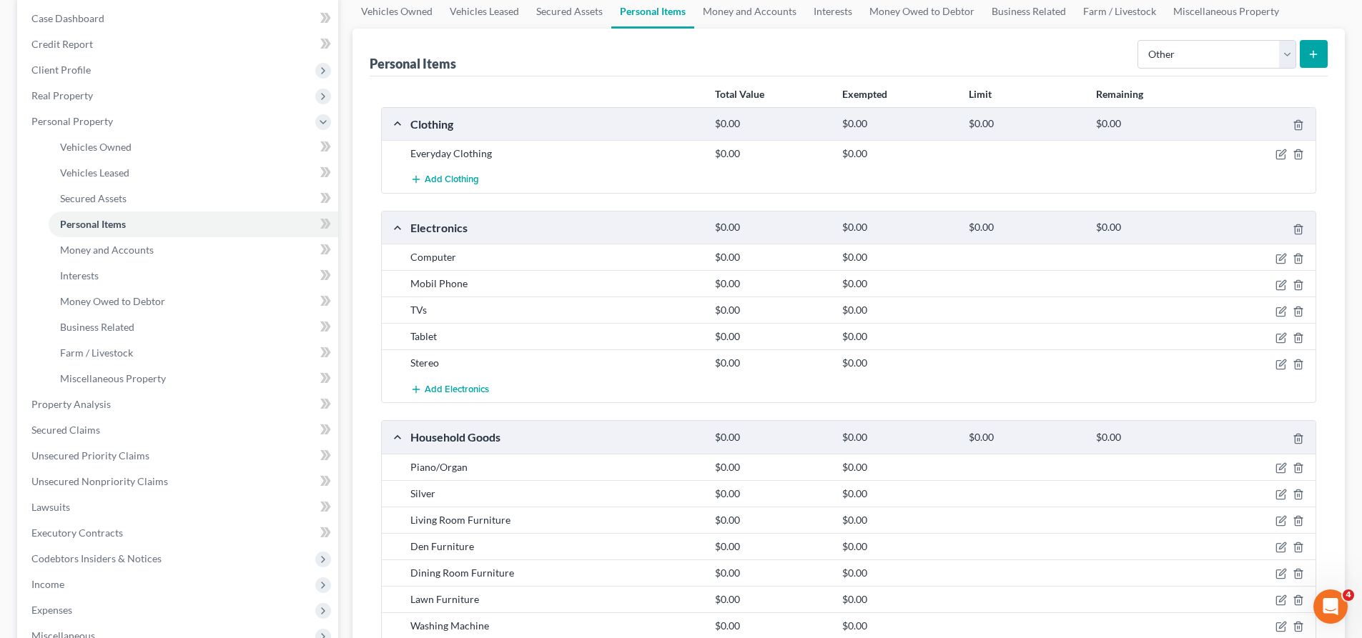
click at [1318, 55] on icon "submit" at bounding box center [1313, 54] width 11 height 11
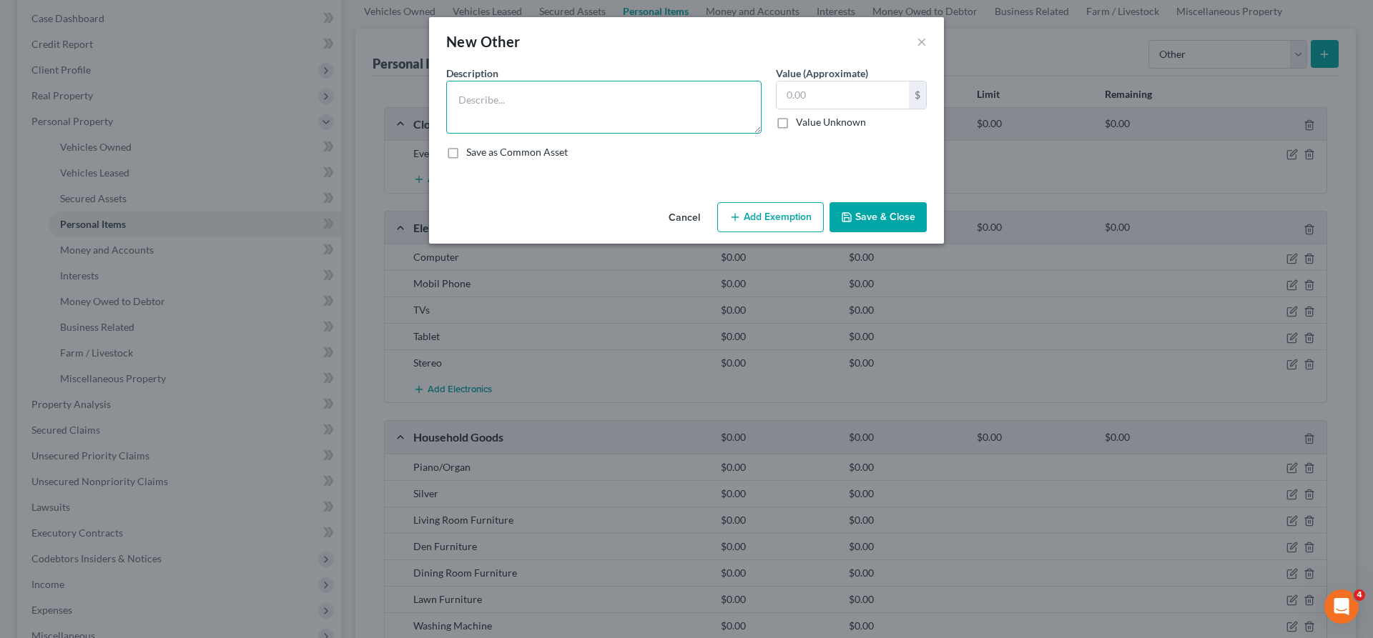
click at [575, 118] on textarea at bounding box center [603, 107] width 315 height 53
type textarea "Potty Chair"
click at [849, 219] on polyline "button" at bounding box center [846, 219] width 5 height 4
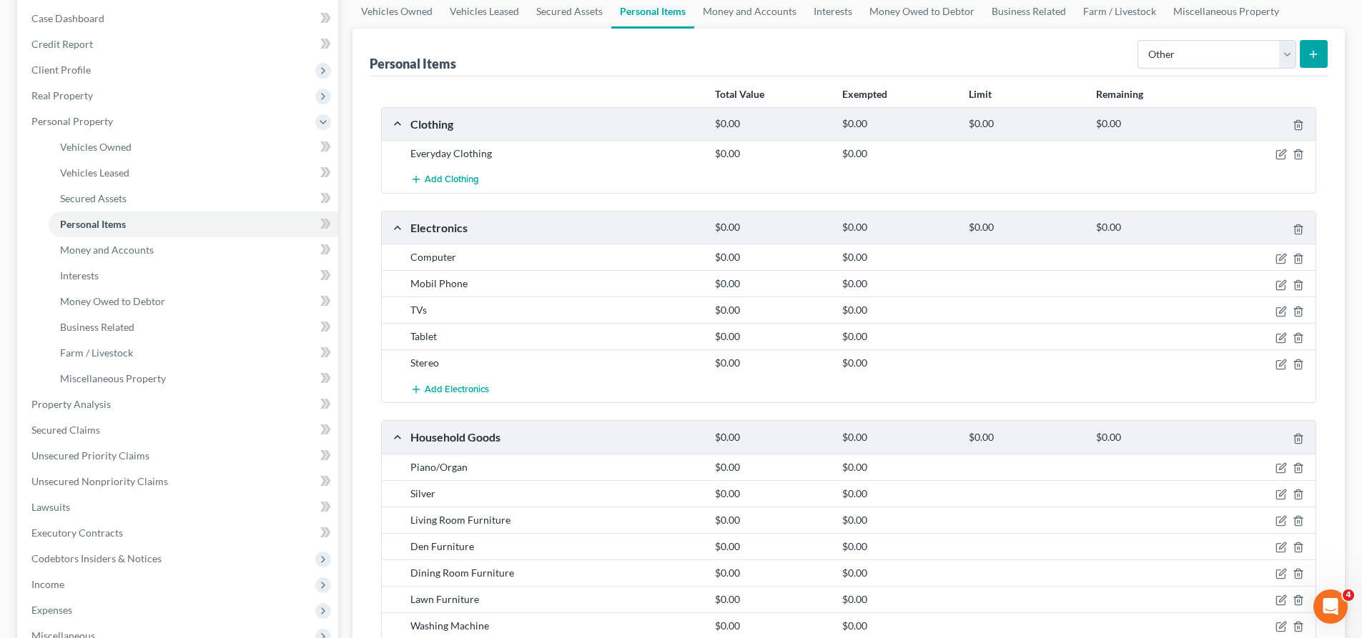
click at [1320, 57] on button "submit" at bounding box center [1314, 54] width 28 height 28
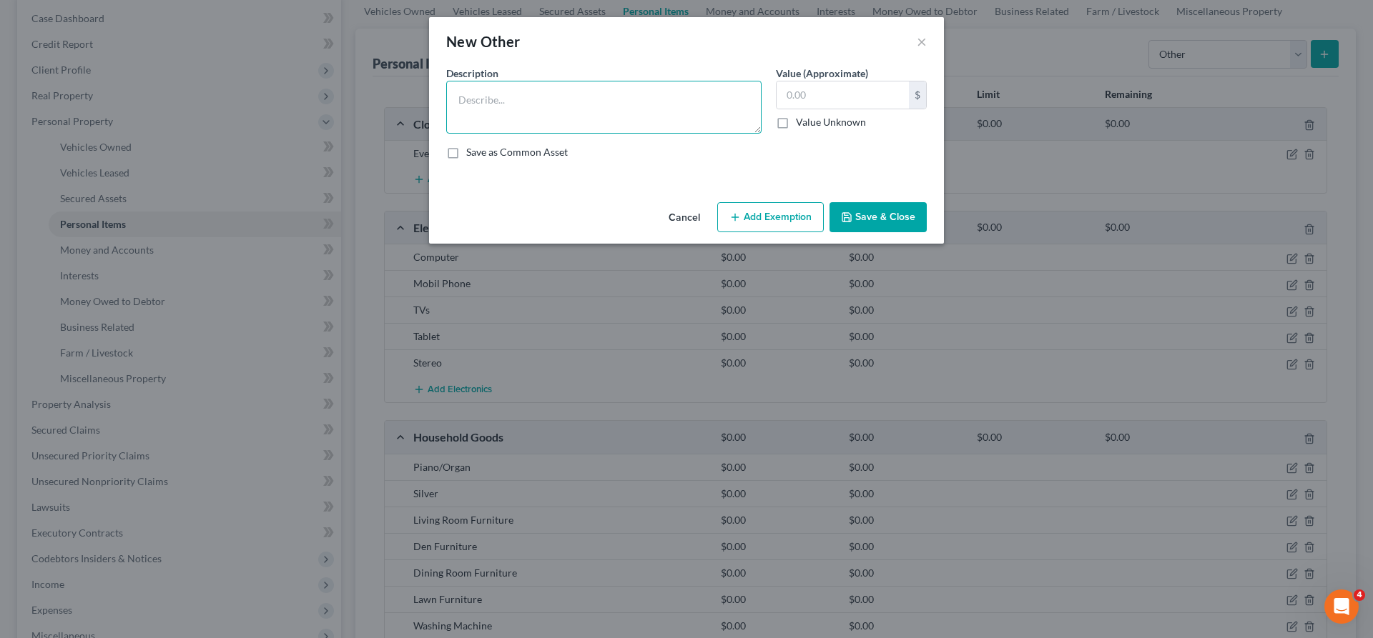
click at [596, 119] on textarea at bounding box center [603, 107] width 315 height 53
type textarea "Bed Rail"
click at [869, 219] on button "Save & Close" at bounding box center [877, 217] width 97 height 30
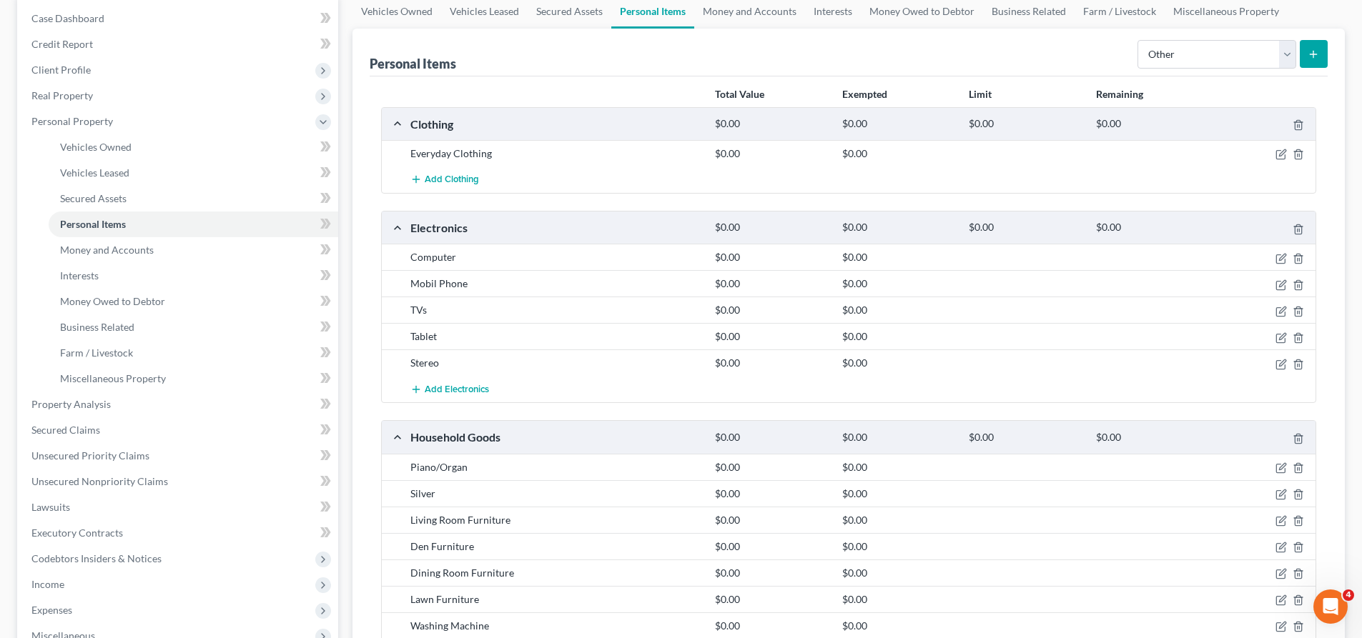
click at [1318, 57] on icon "submit" at bounding box center [1313, 54] width 11 height 11
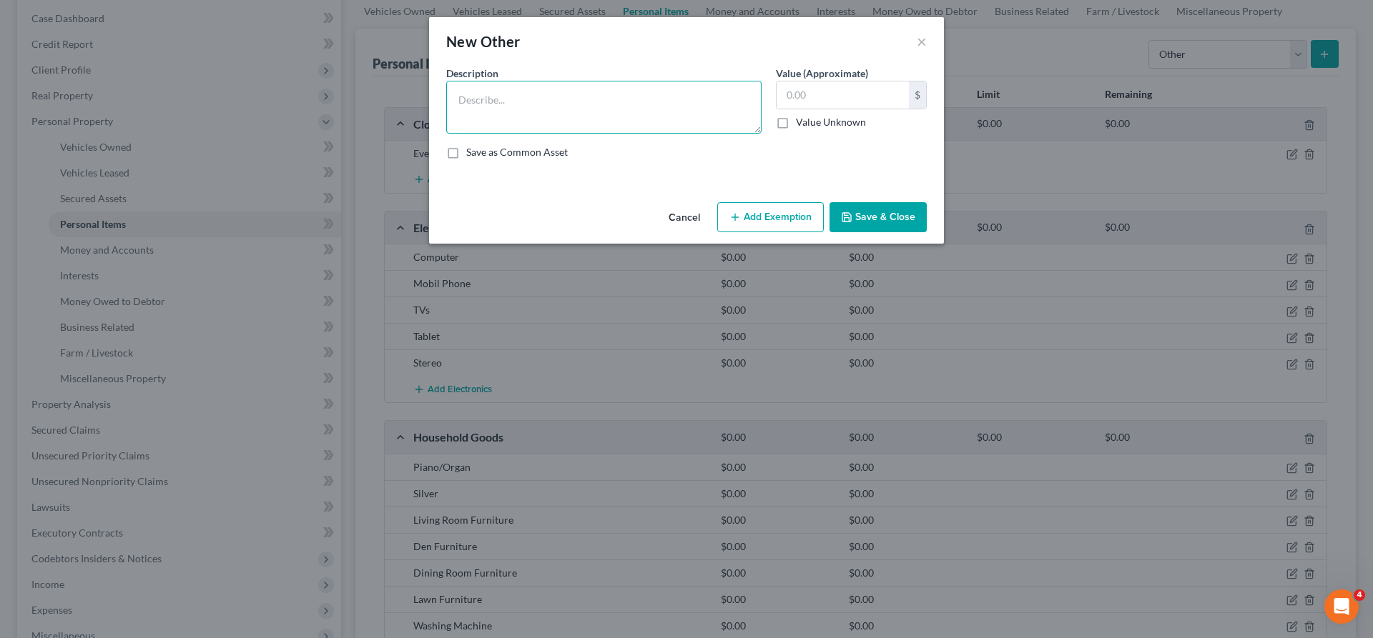
click at [564, 124] on textarea at bounding box center [603, 107] width 315 height 53
type textarea "Lift Chair"
click at [873, 222] on button "Save & Close" at bounding box center [877, 217] width 97 height 30
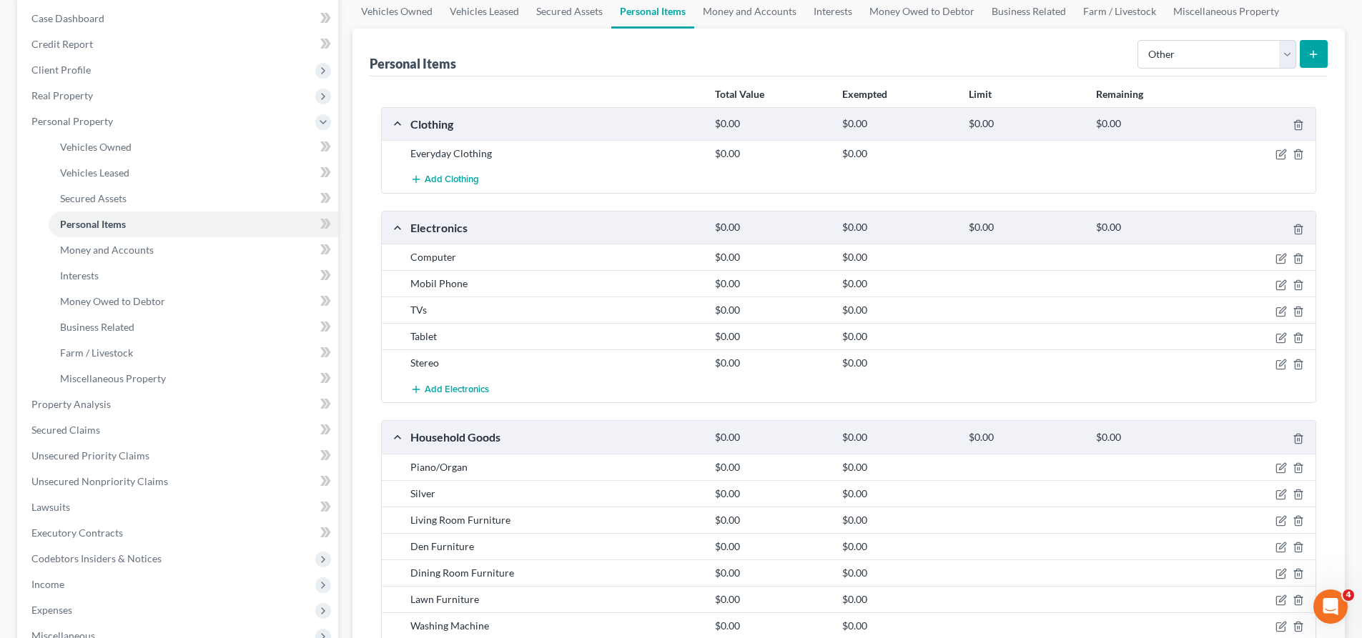
click at [1318, 57] on icon "submit" at bounding box center [1313, 54] width 11 height 11
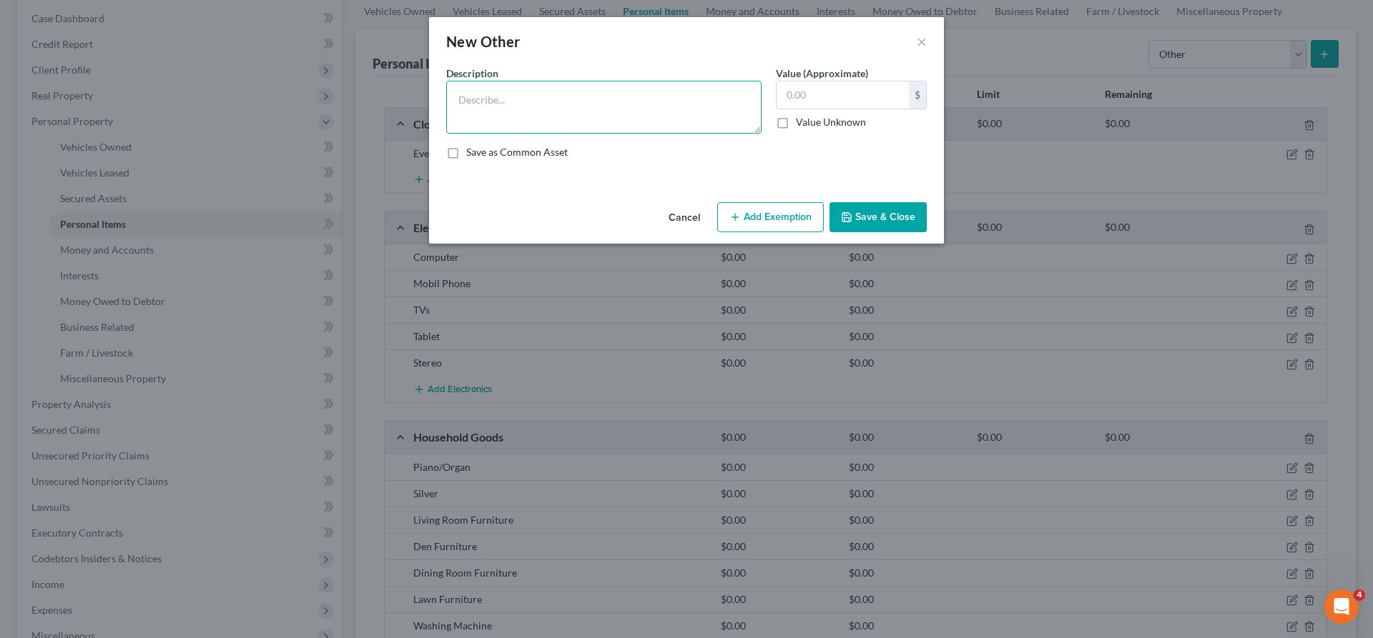
click at [543, 114] on textarea at bounding box center [603, 107] width 315 height 53
type textarea "Grab Bar Pole"
click at [852, 212] on icon "button" at bounding box center [846, 217] width 11 height 11
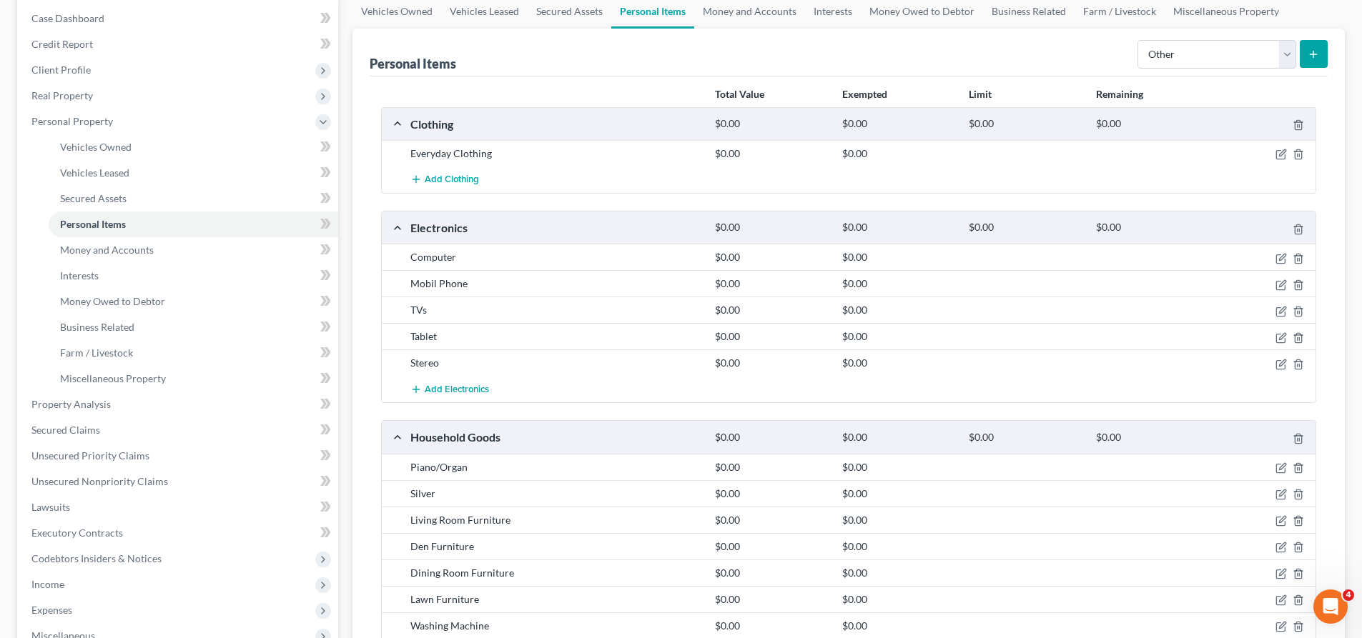
click at [1313, 53] on line "submit" at bounding box center [1313, 54] width 0 height 6
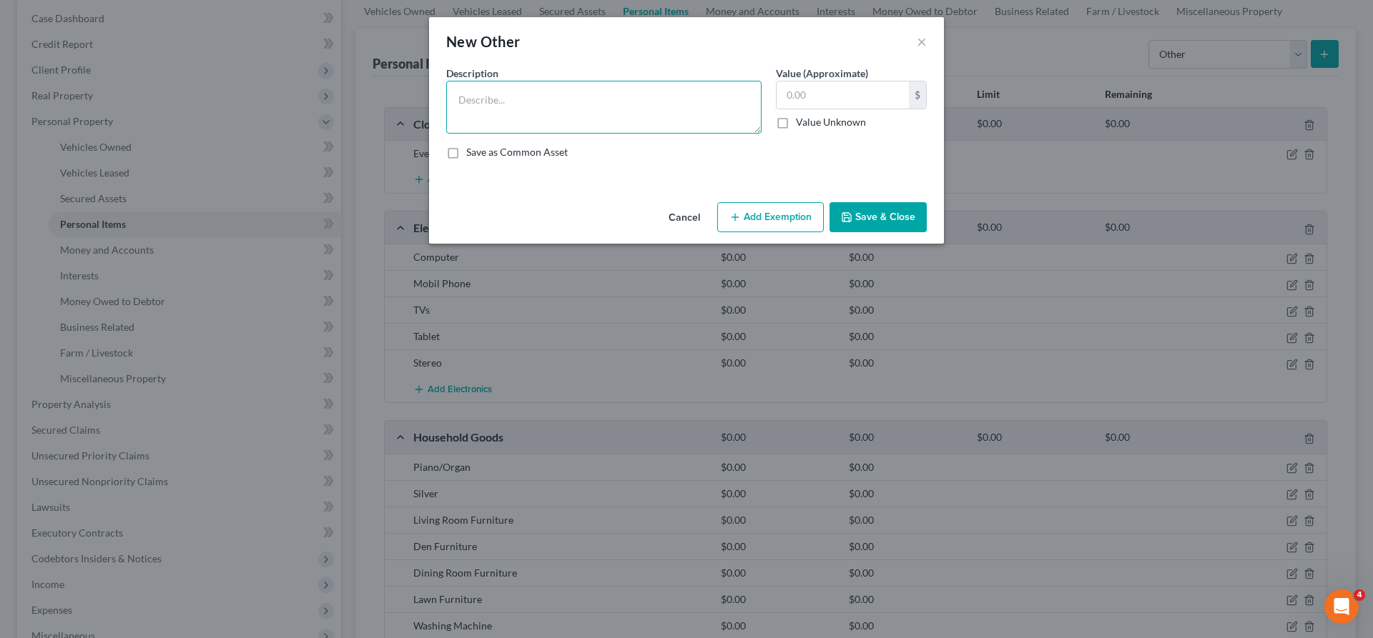
click at [588, 119] on textarea at bounding box center [603, 107] width 315 height 53
type textarea "Toilet Seat Riser"
click at [892, 215] on button "Save & Close" at bounding box center [877, 217] width 97 height 30
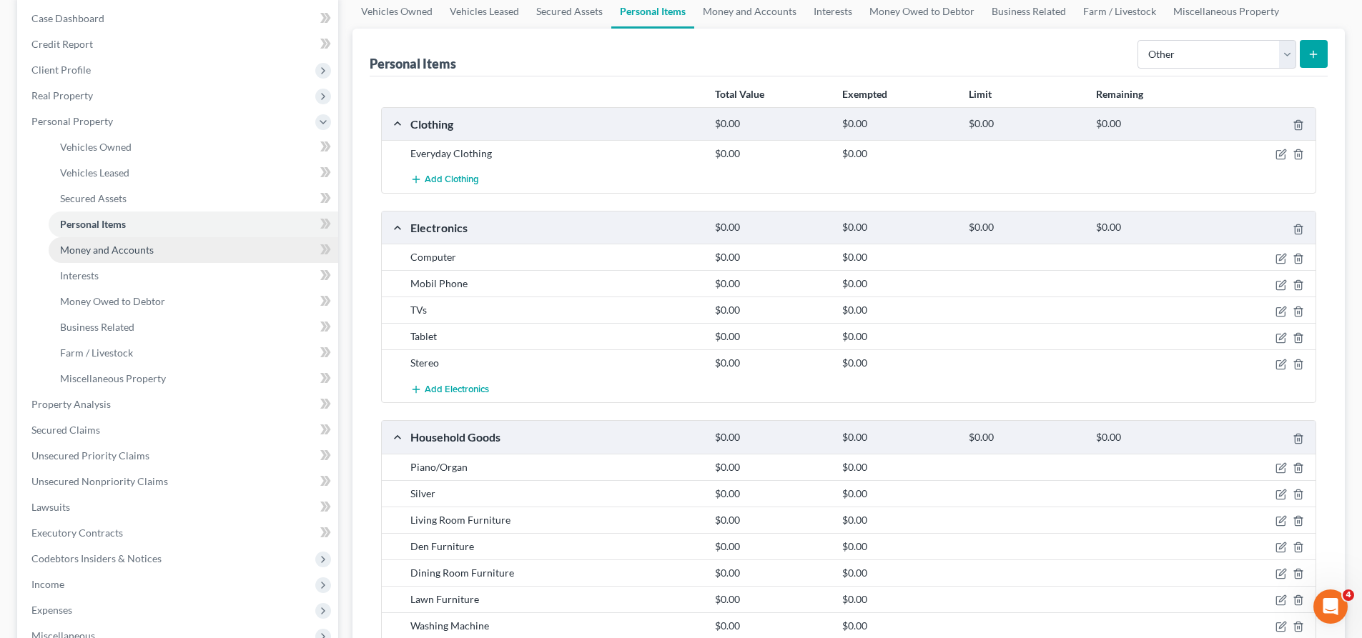
click at [89, 257] on link "Money and Accounts" at bounding box center [194, 250] width 290 height 26
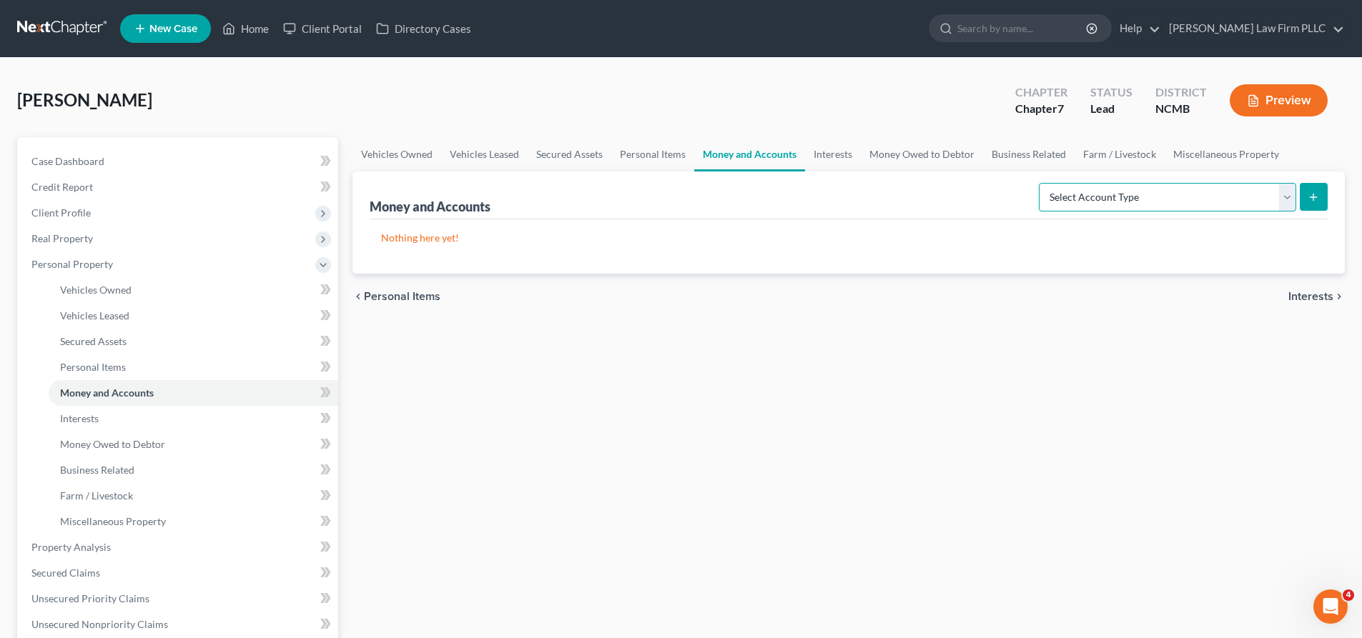
click at [1282, 199] on select "Select Account Type Brokerage Cash on Hand Certificates of Deposit Checking Acc…" at bounding box center [1167, 197] width 257 height 29
select select "checking"
click at [1042, 183] on select "Select Account Type Brokerage Cash on Hand Certificates of Deposit Checking Acc…" at bounding box center [1167, 197] width 257 height 29
click at [1314, 197] on line "submit" at bounding box center [1313, 197] width 6 height 0
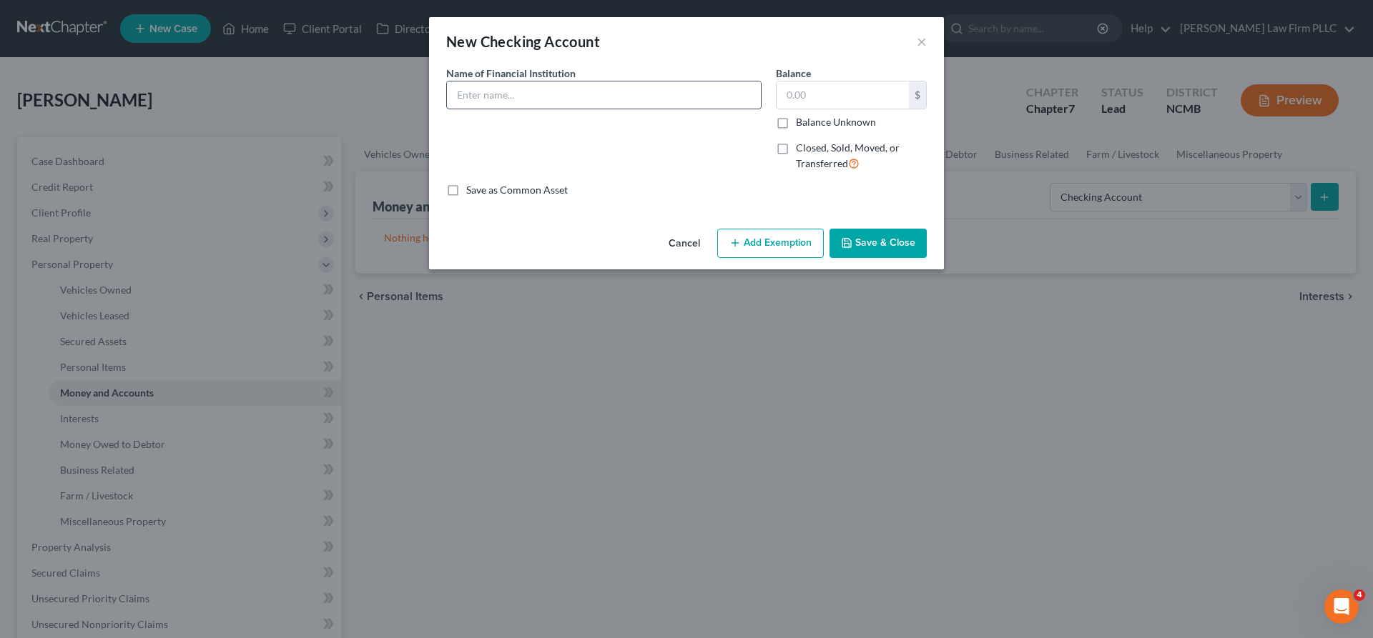
click at [497, 92] on input "text" at bounding box center [604, 95] width 314 height 27
type input "Senior Checking"
click at [844, 92] on input "text" at bounding box center [842, 95] width 132 height 27
type input "600"
click at [854, 246] on button "Save & Close" at bounding box center [877, 244] width 97 height 30
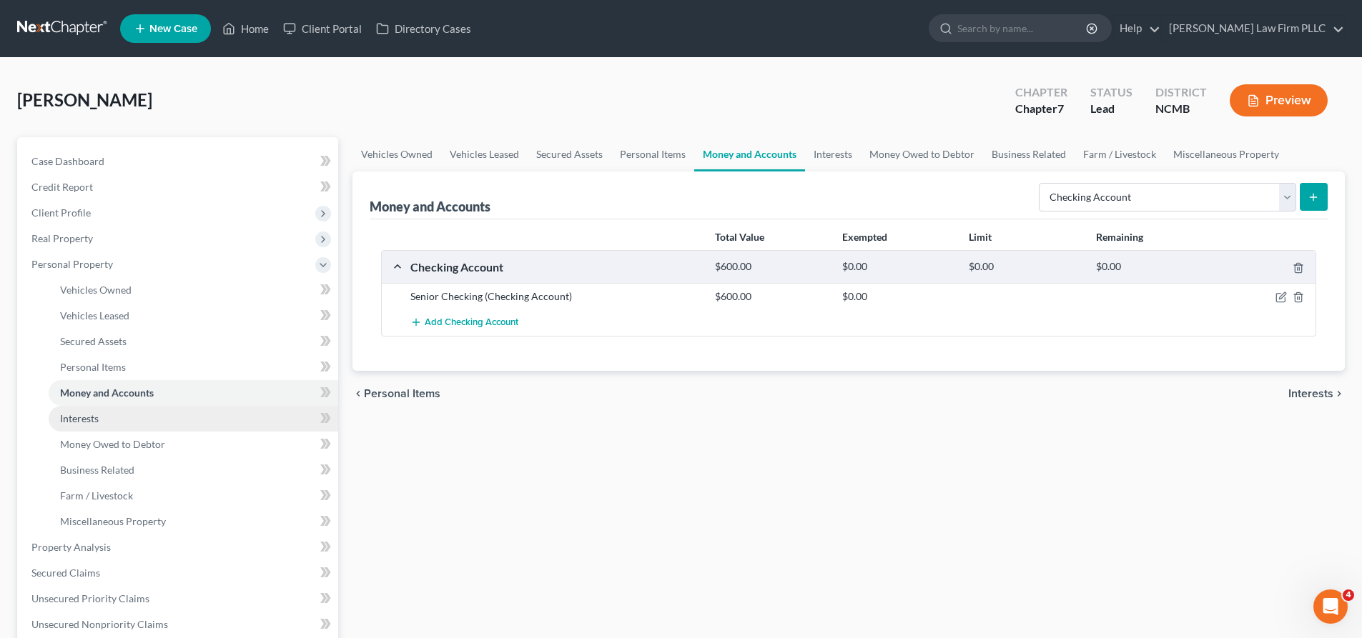
click at [78, 417] on span "Interests" at bounding box center [79, 419] width 39 height 12
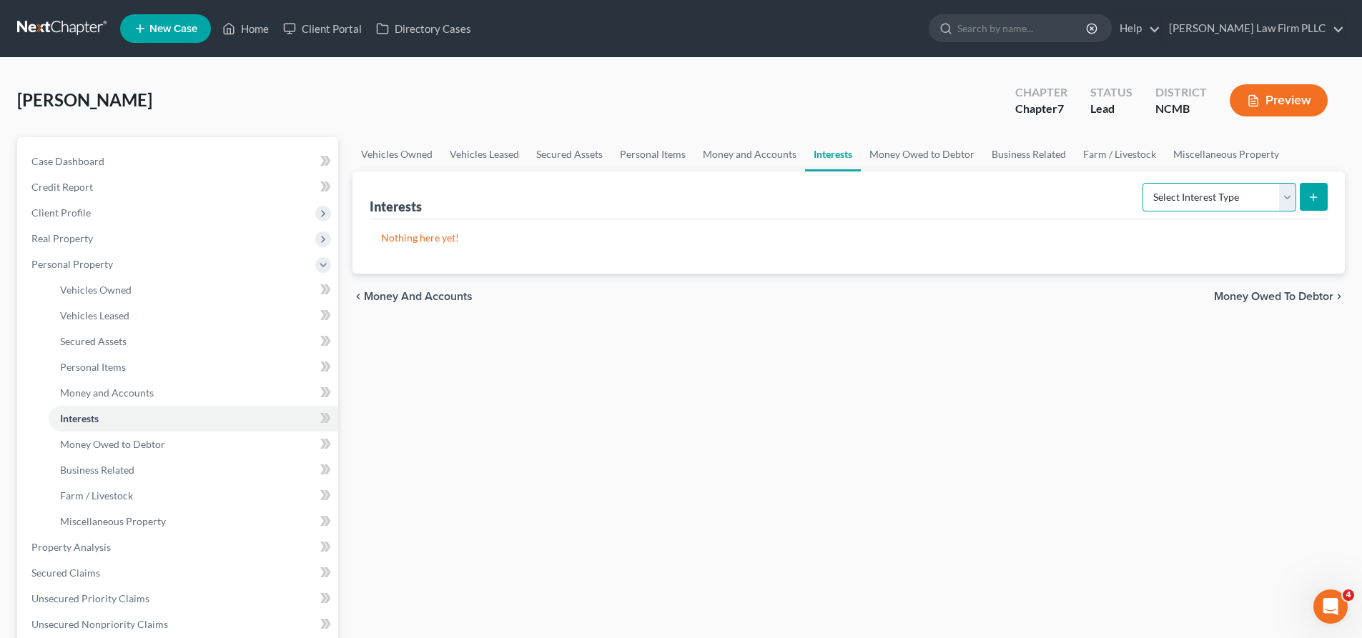
click at [1283, 197] on select "Select Interest Type 401K Annuity Bond Education IRA Government Bond Government…" at bounding box center [1219, 197] width 154 height 29
click at [1144, 183] on select "Select Interest Type 401K Annuity Bond Education IRA Government Bond Government…" at bounding box center [1219, 197] width 154 height 29
click at [1323, 202] on button "submit" at bounding box center [1314, 197] width 28 height 28
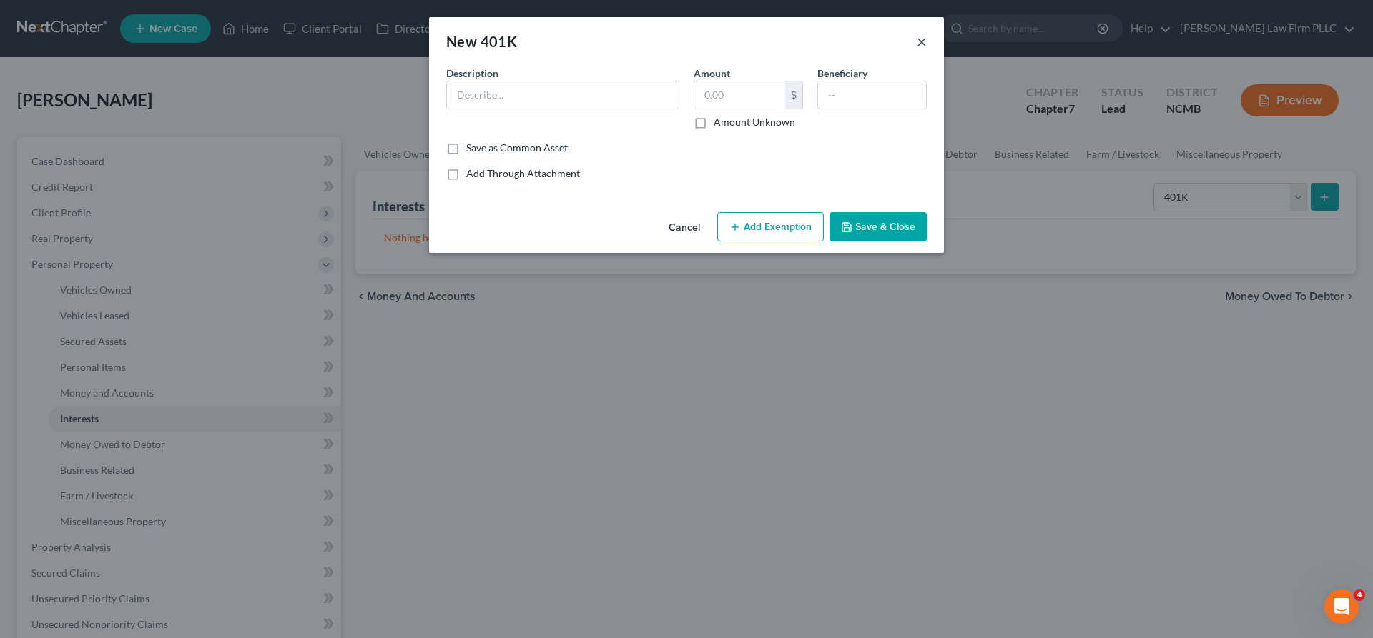
click at [919, 38] on button "×" at bounding box center [922, 41] width 10 height 17
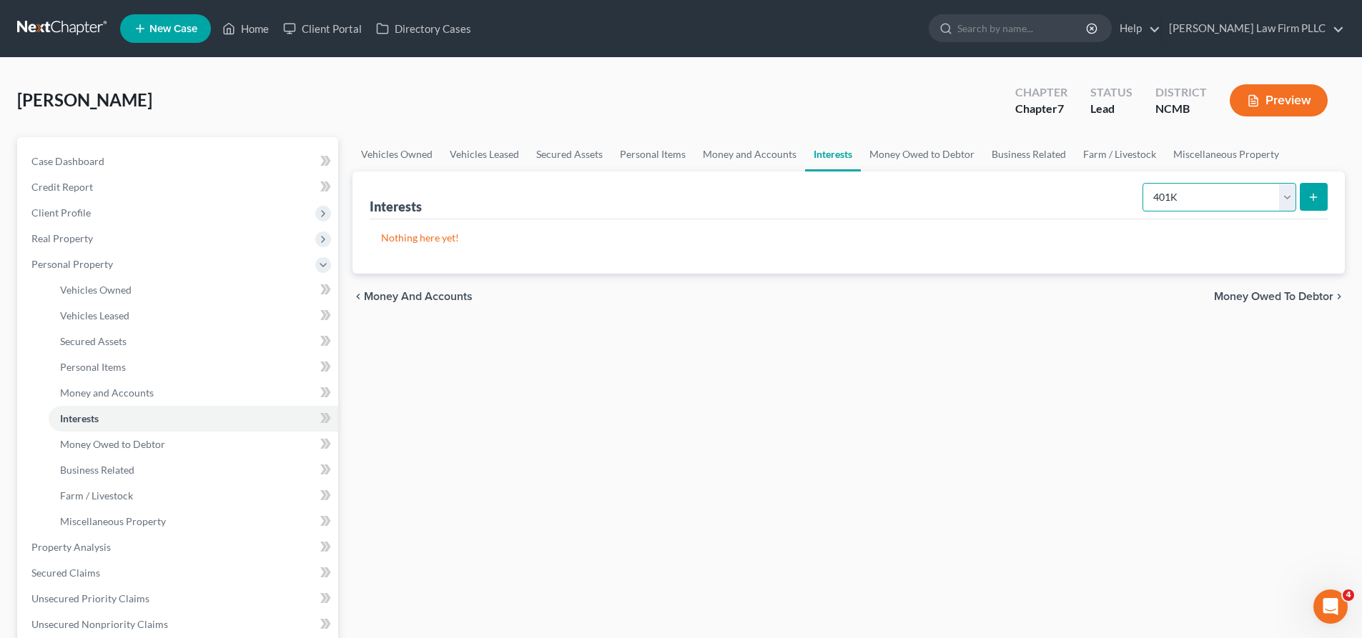
click at [1285, 198] on select "Select Interest Type 401K Annuity Bond Education IRA Government Bond Government…" at bounding box center [1219, 197] width 154 height 29
select select "pension_plan"
click at [1144, 183] on select "Select Interest Type 401K Annuity Bond Education IRA Government Bond Government…" at bounding box center [1219, 197] width 154 height 29
click at [1318, 202] on icon "submit" at bounding box center [1313, 197] width 11 height 11
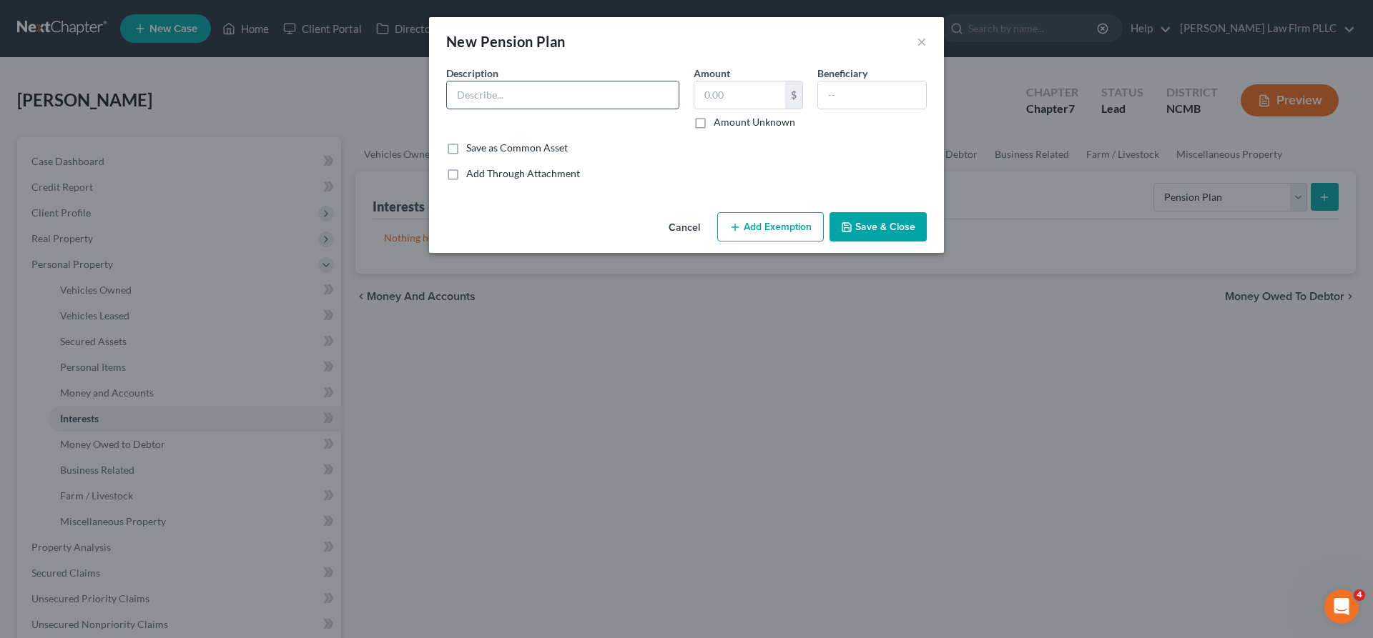
click at [560, 104] on input "text" at bounding box center [563, 95] width 232 height 27
type input "Nokia Pension"
click at [869, 219] on button "Save & Close" at bounding box center [877, 227] width 97 height 30
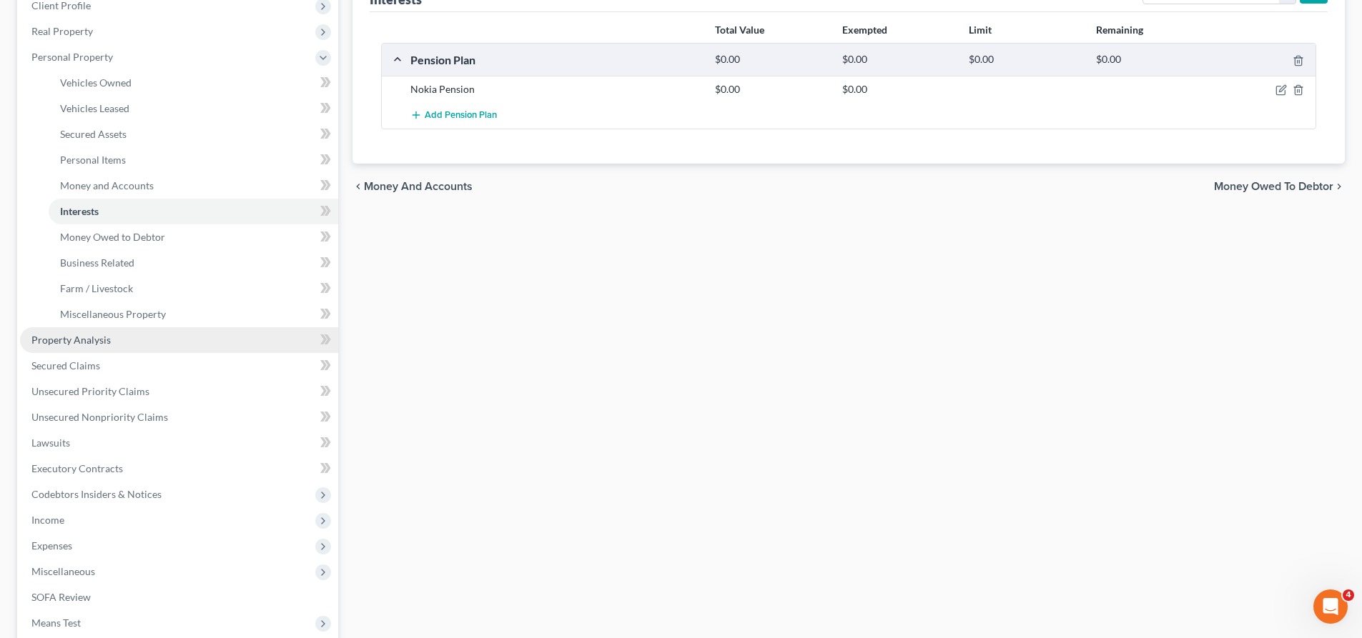
scroll to position [214, 0]
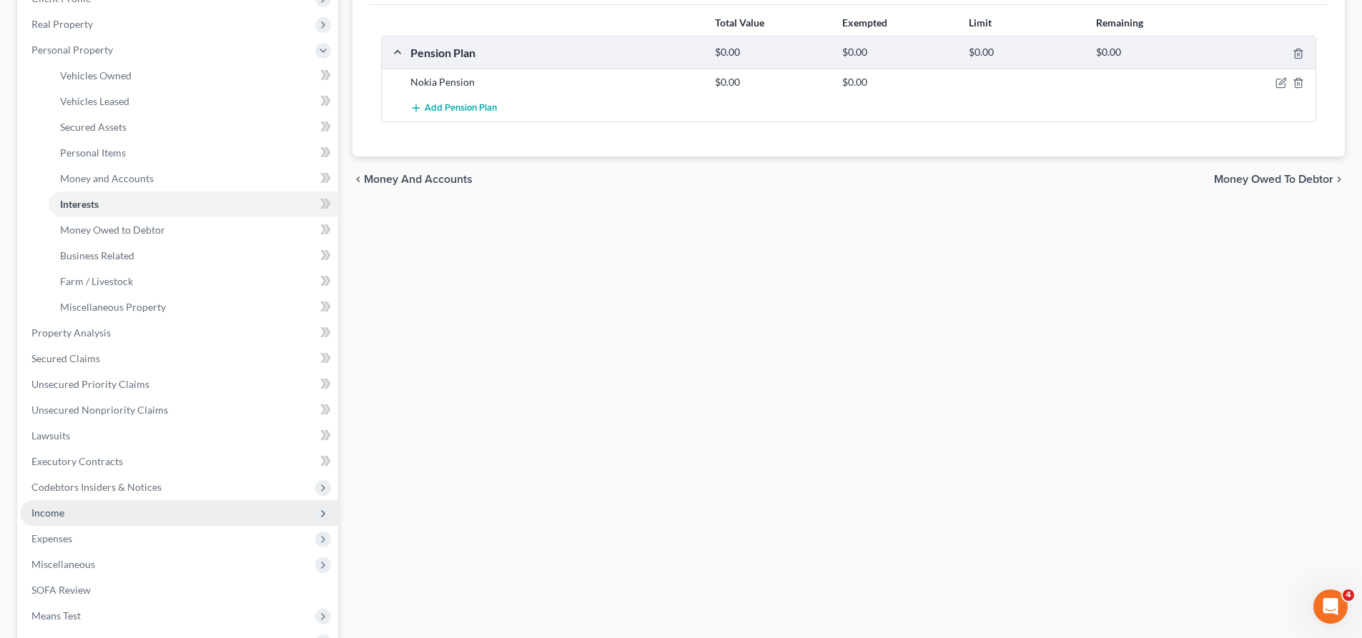
click at [74, 509] on span "Income" at bounding box center [179, 513] width 318 height 26
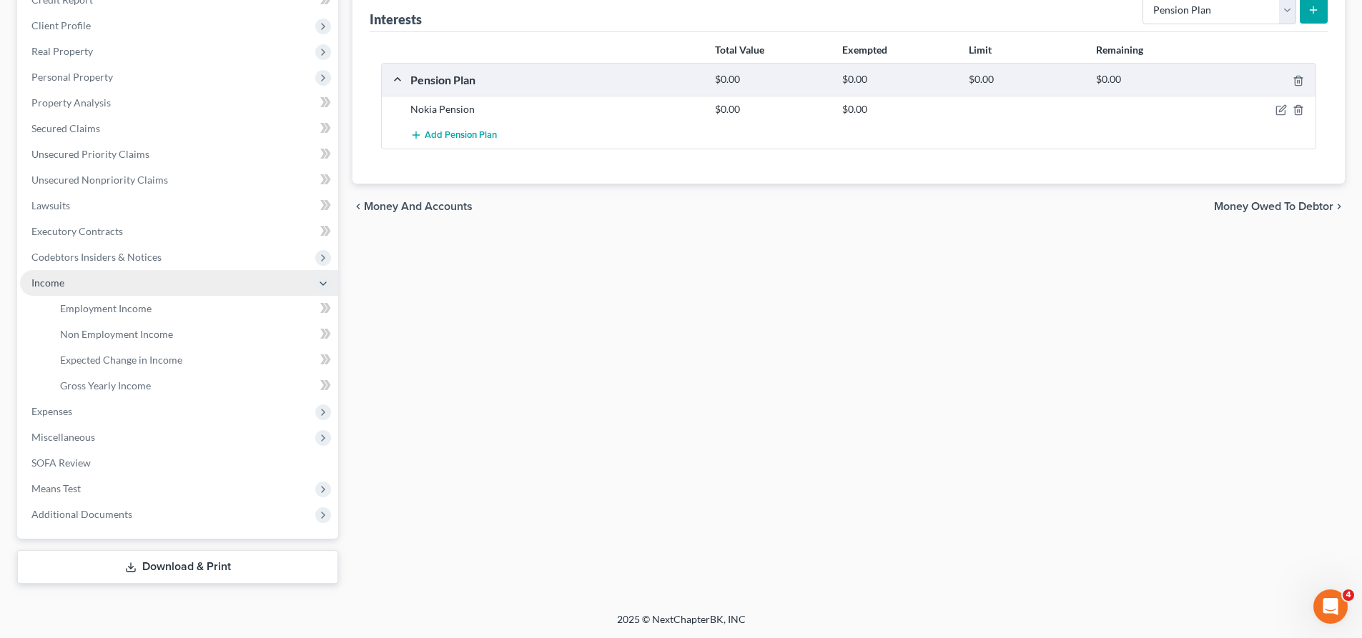
scroll to position [187, 0]
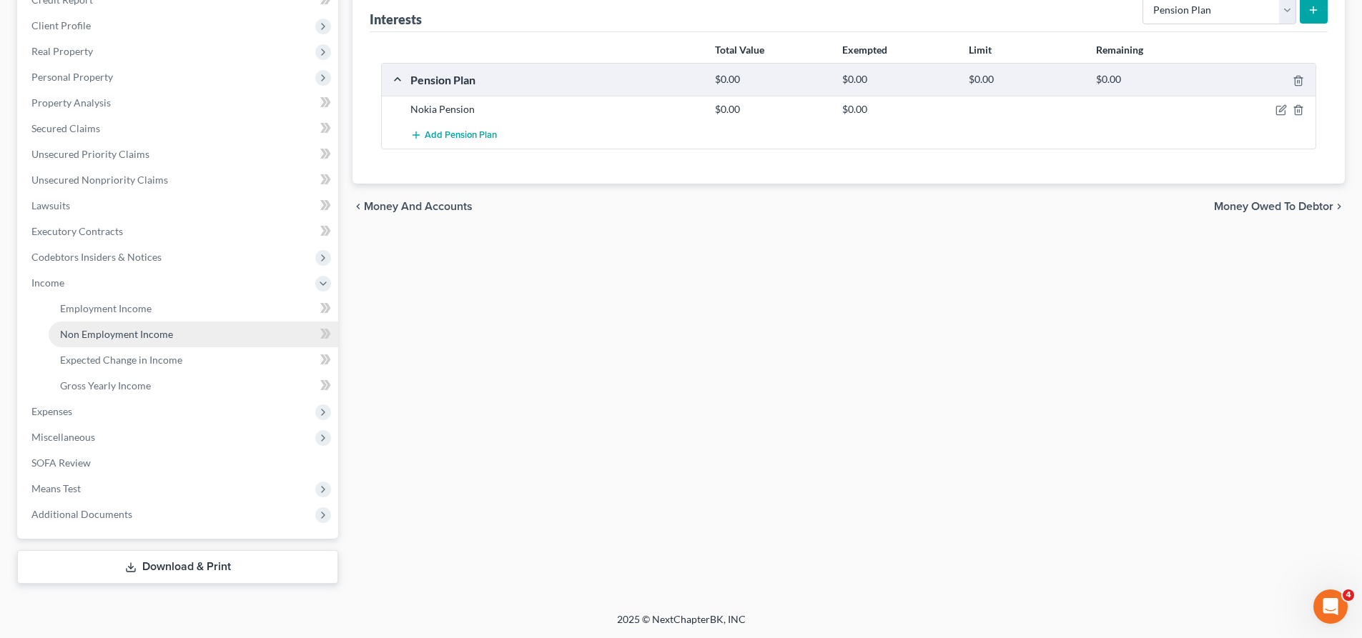
click at [124, 333] on span "Non Employment Income" at bounding box center [116, 334] width 113 height 12
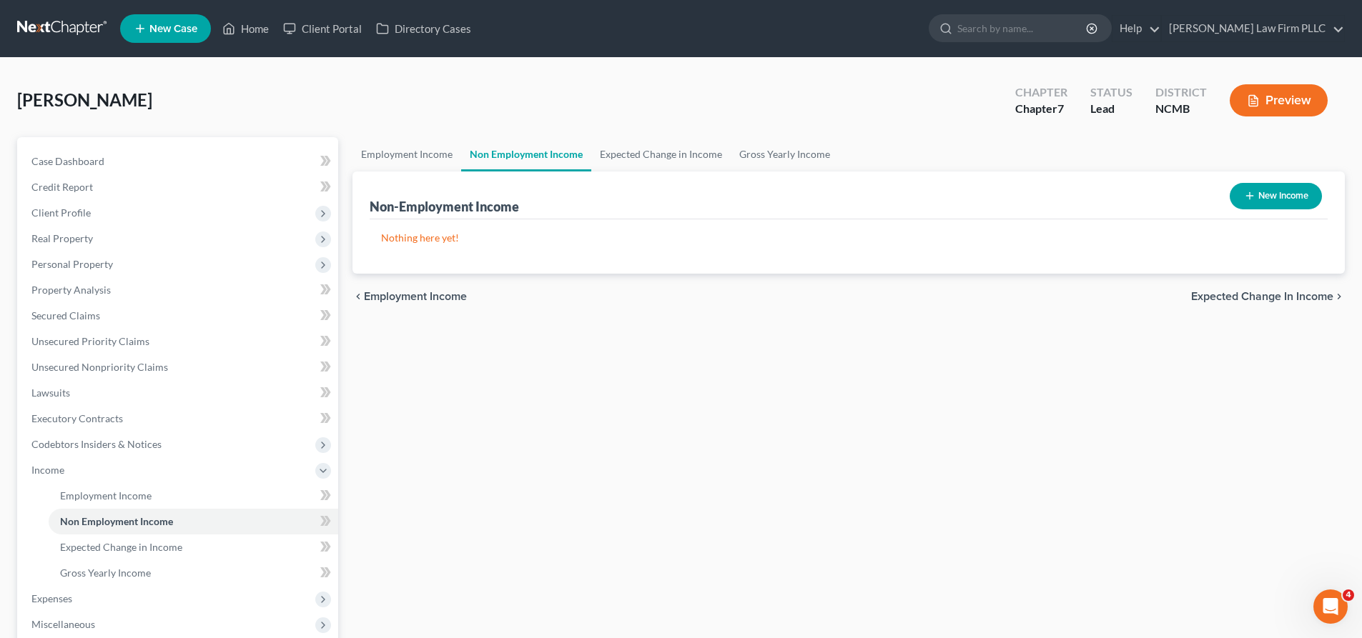
click at [1268, 202] on button "New Income" at bounding box center [1276, 196] width 92 height 26
select select "0"
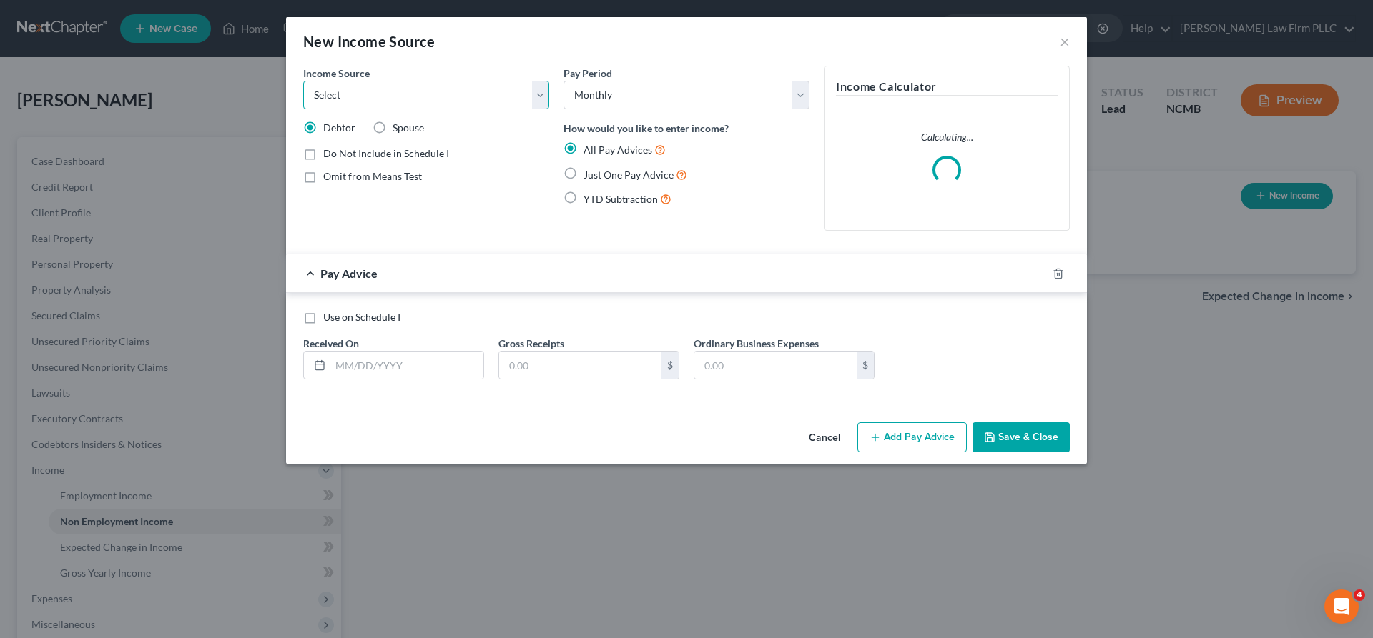
click at [545, 99] on select "Select Unemployment Disability (from employer) Pension Retirement Social Securi…" at bounding box center [426, 95] width 246 height 29
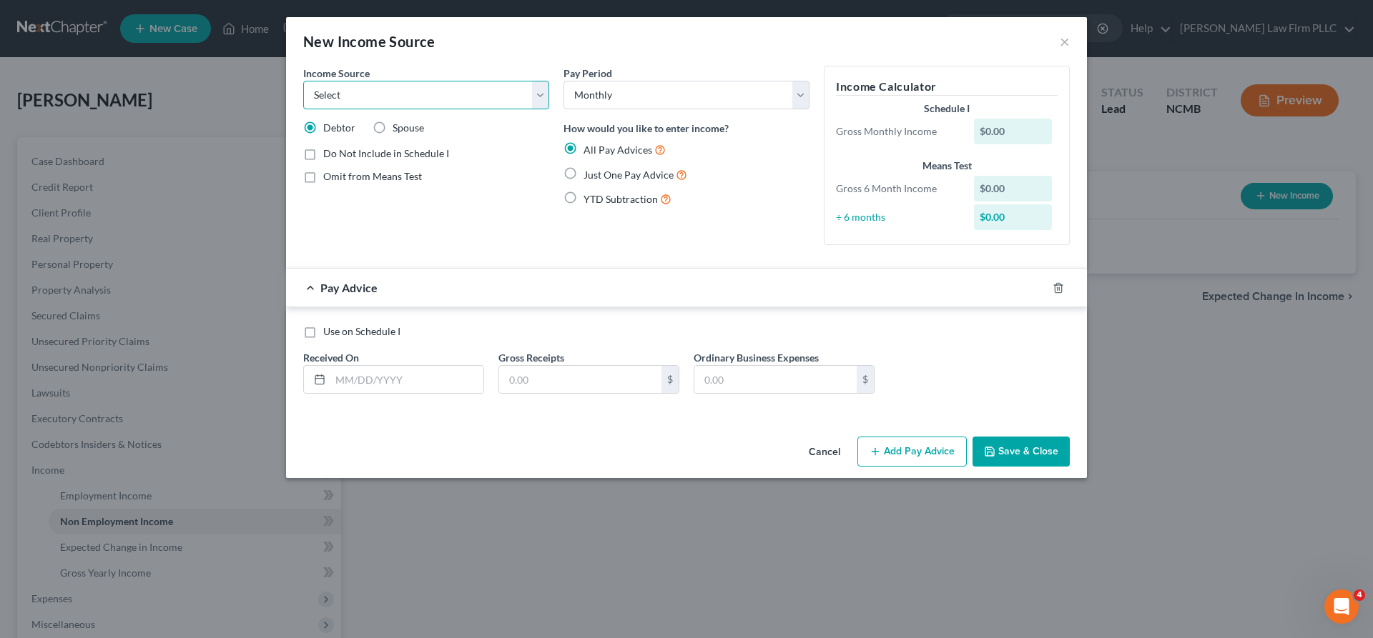
select select "4"
click at [303, 81] on select "Select Unemployment Disability (from employer) Pension Retirement Social Securi…" at bounding box center [426, 95] width 246 height 29
click at [818, 445] on button "Cancel" at bounding box center [824, 452] width 54 height 29
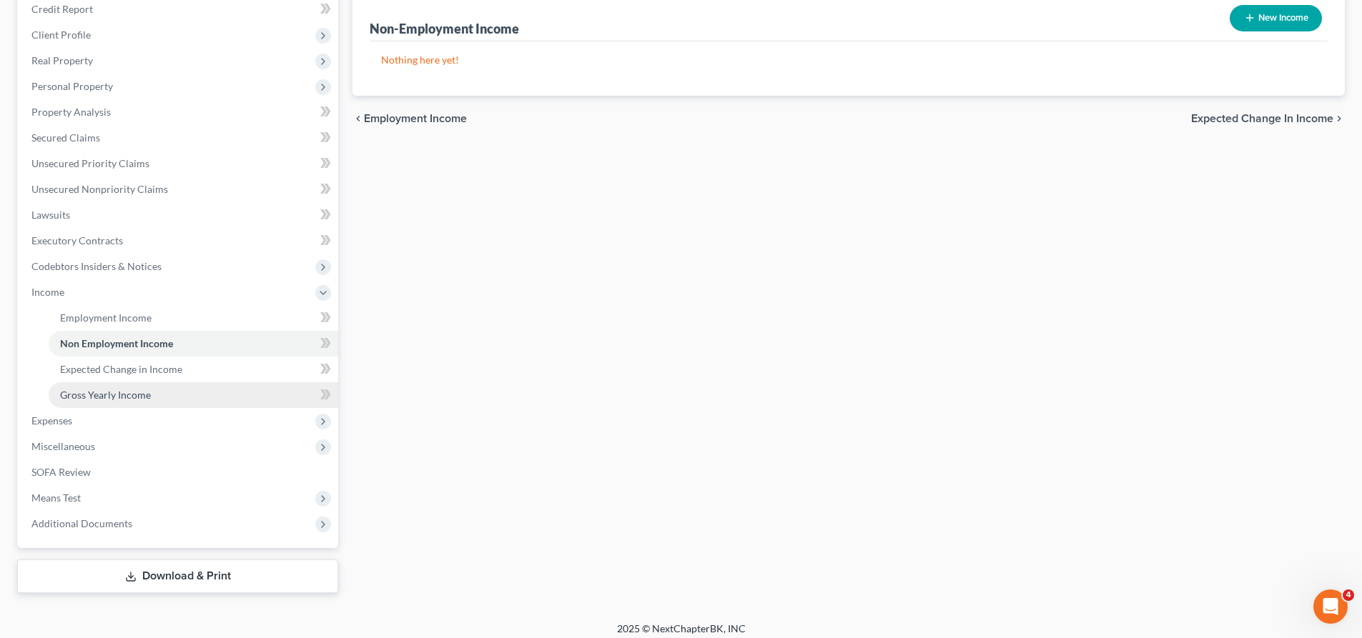
scroll to position [187, 0]
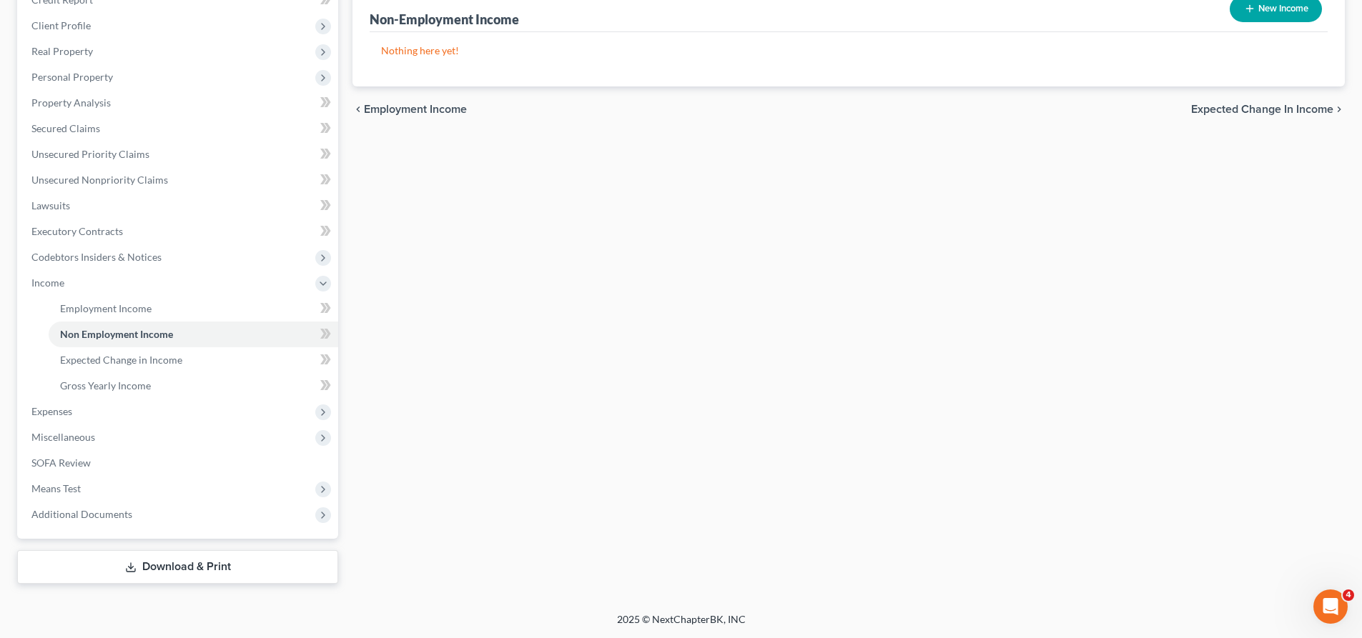
click at [385, 295] on div "Employment Income Non Employment Income Expected Change in Income Gross Yearly …" at bounding box center [848, 267] width 1007 height 634
click at [104, 518] on span "Additional Documents" at bounding box center [81, 514] width 101 height 12
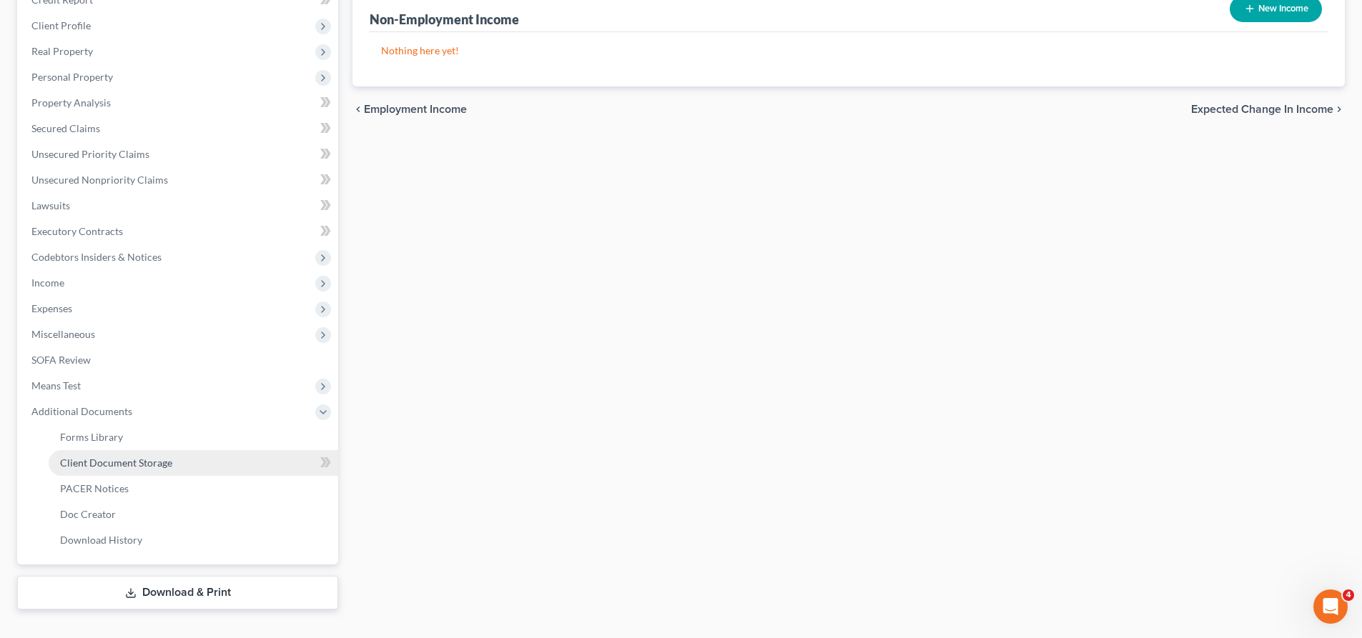
click at [136, 465] on span "Client Document Storage" at bounding box center [116, 463] width 112 height 12
